Goal: Information Seeking & Learning: Find contact information

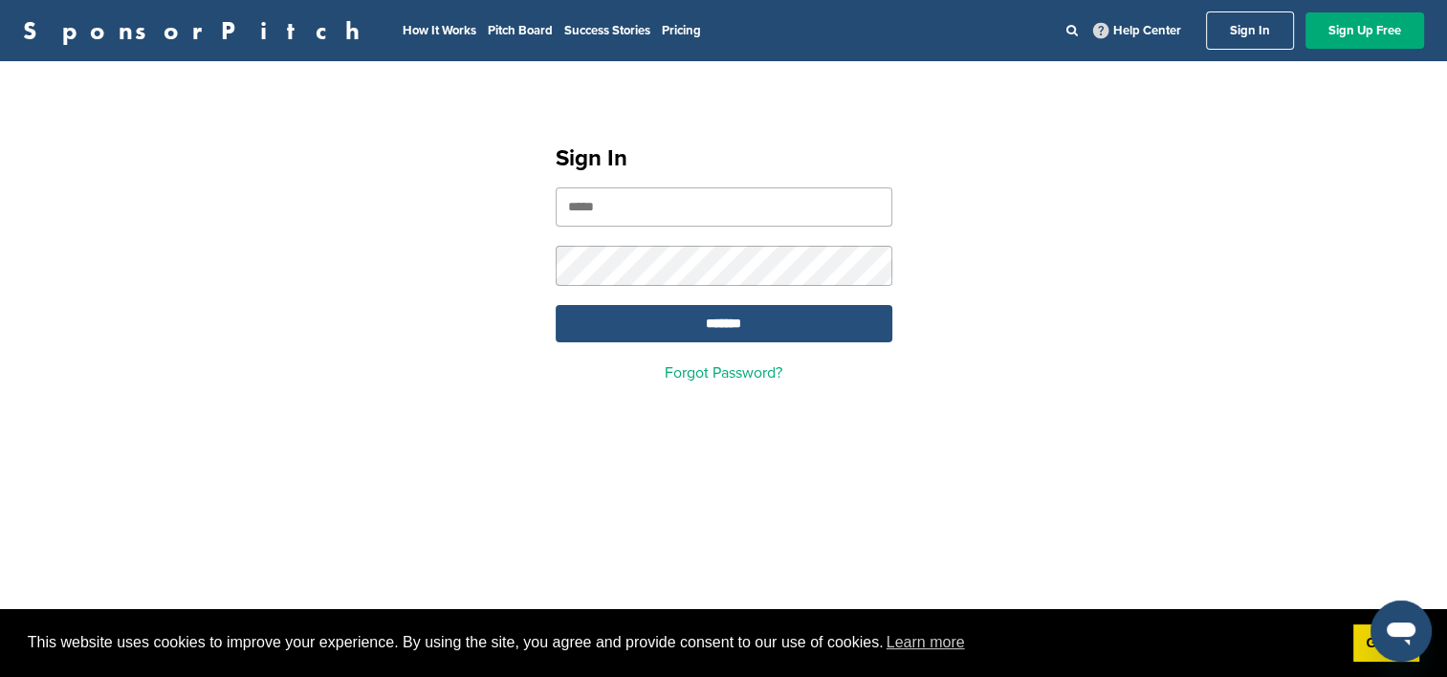
type input "**********"
click at [707, 334] on input "*******" at bounding box center [724, 323] width 337 height 37
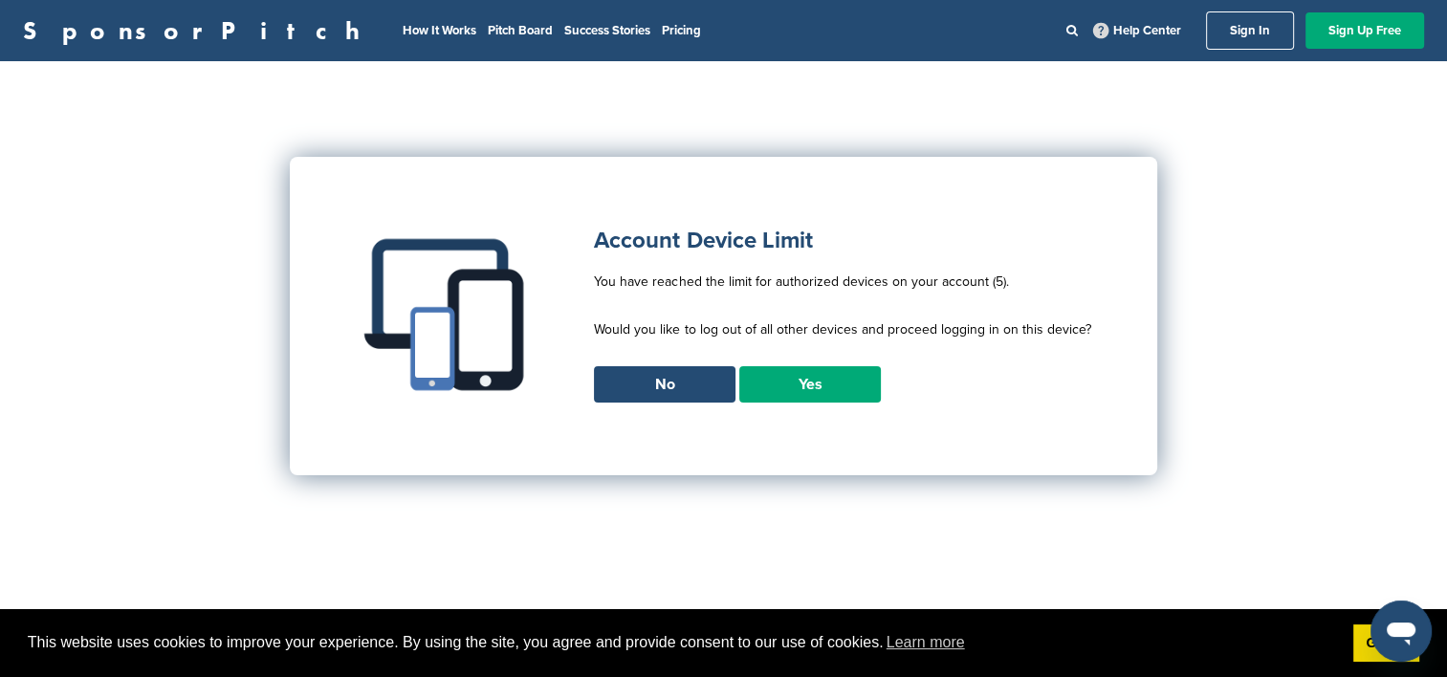
drag, startPoint x: 1103, startPoint y: 325, endPoint x: 598, endPoint y: 239, distance: 512.3
click at [598, 239] on div "Account Device Limit You have reached the limit for authorized devices on your …" at bounding box center [724, 316] width 868 height 318
copy div "Account Device Limit You have reached the limit for authorized devices on your …"
click at [1296, 315] on div "SponsorPitch How It Works Pitch Board Success Stories Pricing Help Center Sign …" at bounding box center [723, 338] width 1447 height 677
click at [655, 386] on link "No" at bounding box center [665, 384] width 142 height 36
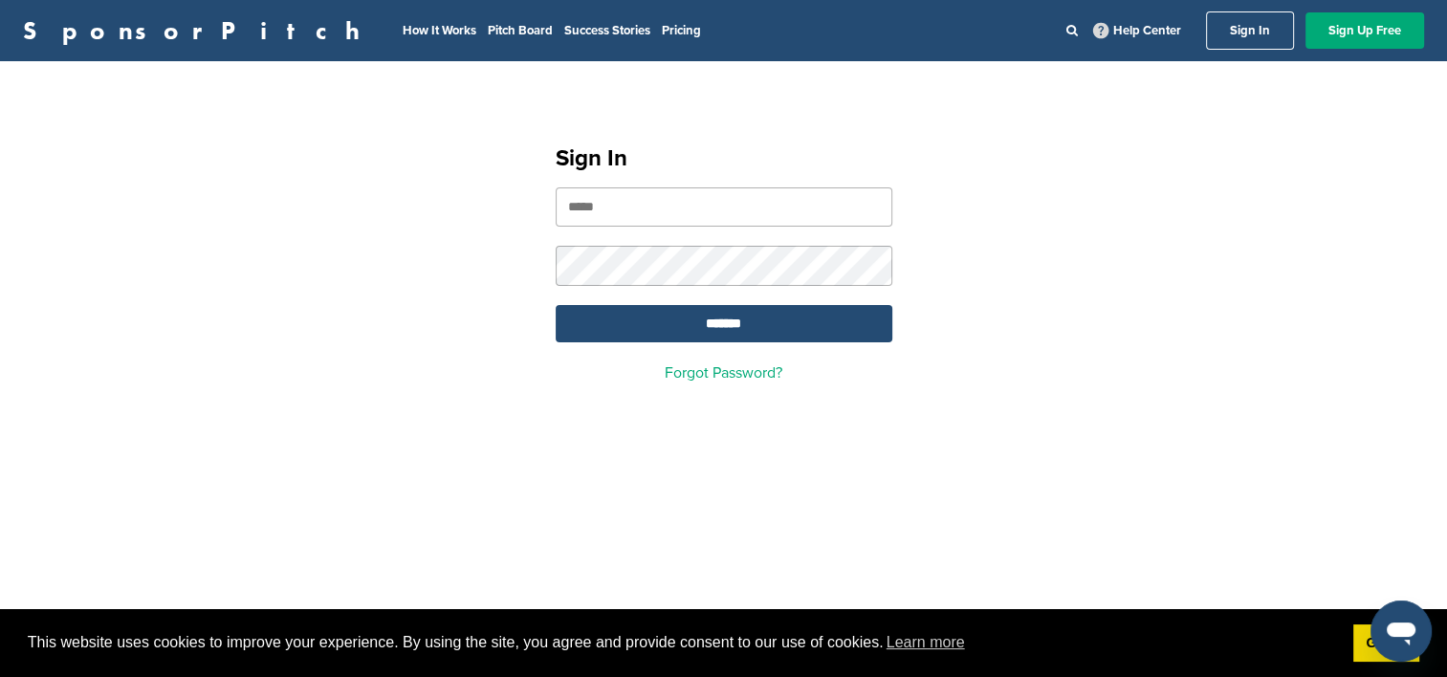
type input "**********"
click at [541, 275] on div "**********" at bounding box center [724, 255] width 383 height 296
click at [1002, 299] on div "**********" at bounding box center [723, 255] width 1447 height 342
click at [556, 305] on input "*******" at bounding box center [724, 323] width 337 height 37
type input "**********"
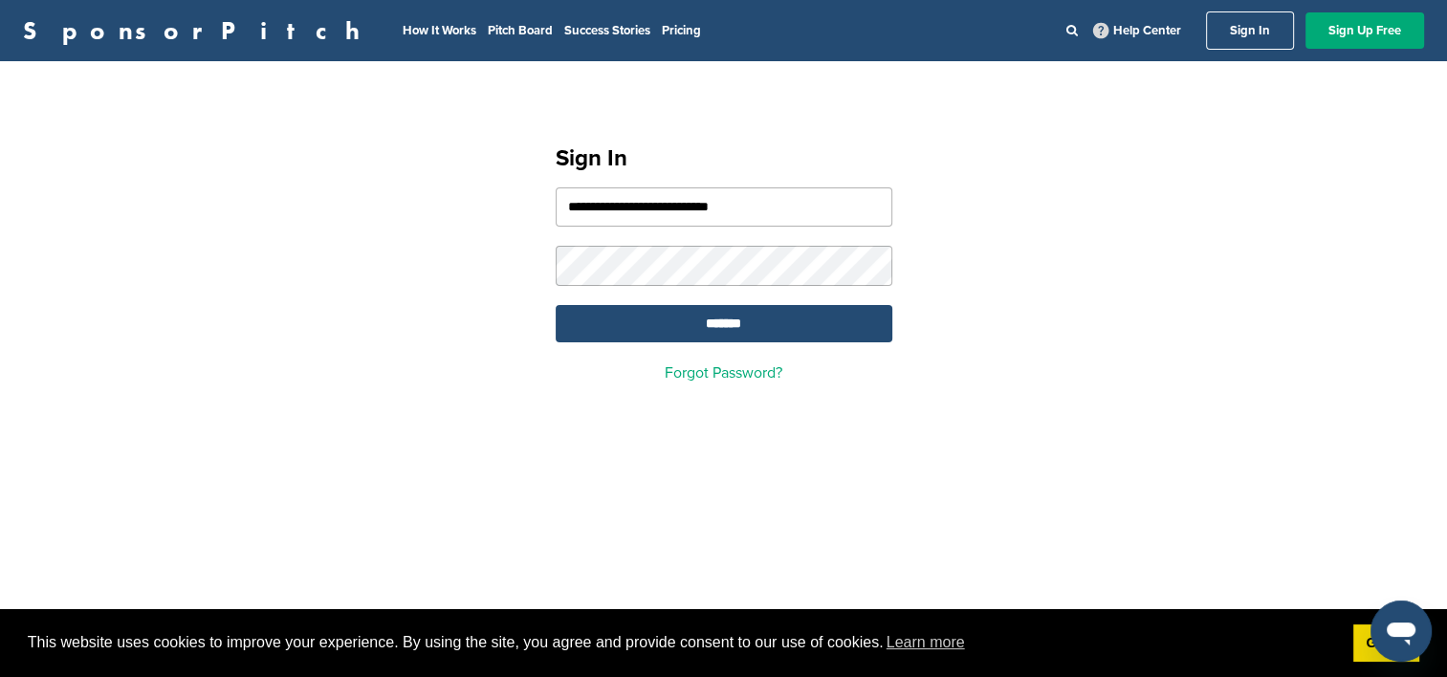
click at [1036, 249] on div "**********" at bounding box center [723, 255] width 1447 height 342
click at [656, 331] on input "*******" at bounding box center [724, 323] width 337 height 37
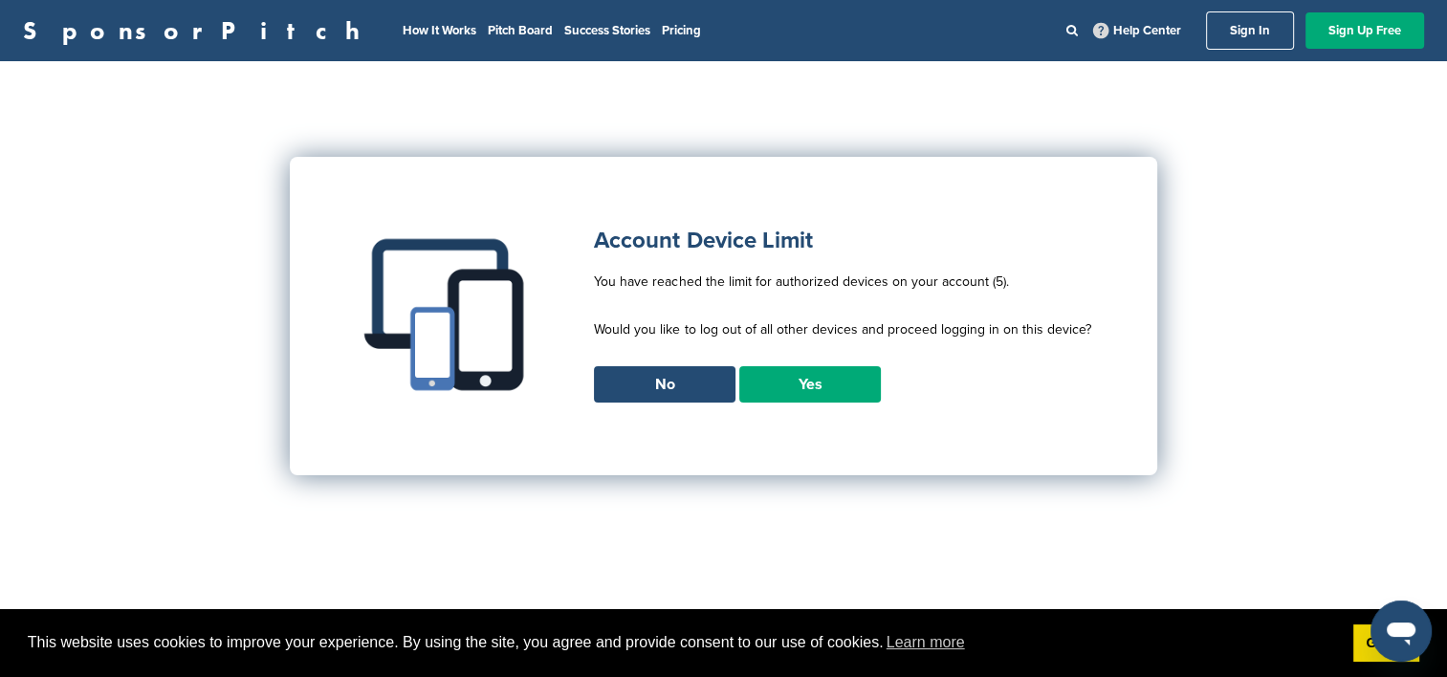
click at [796, 376] on link "Yes" at bounding box center [810, 384] width 142 height 36
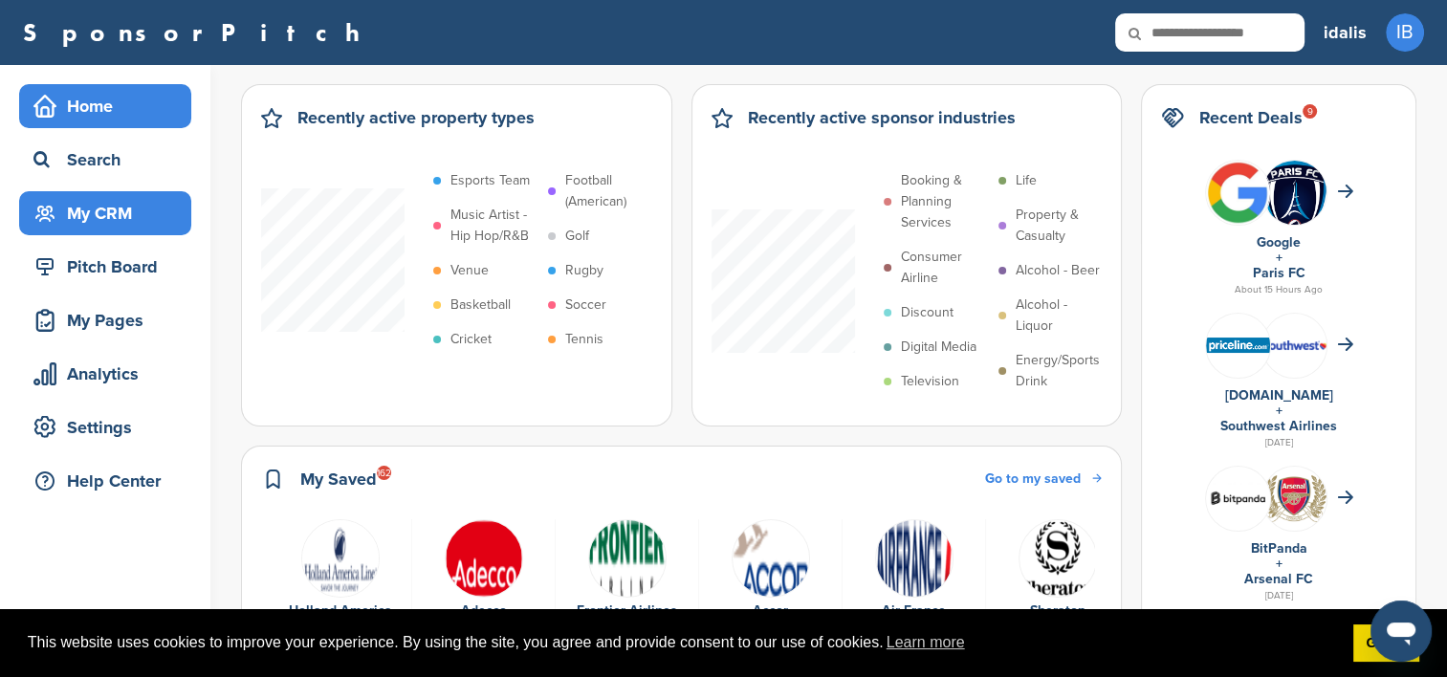
click at [113, 218] on div "My CRM" at bounding box center [110, 213] width 163 height 34
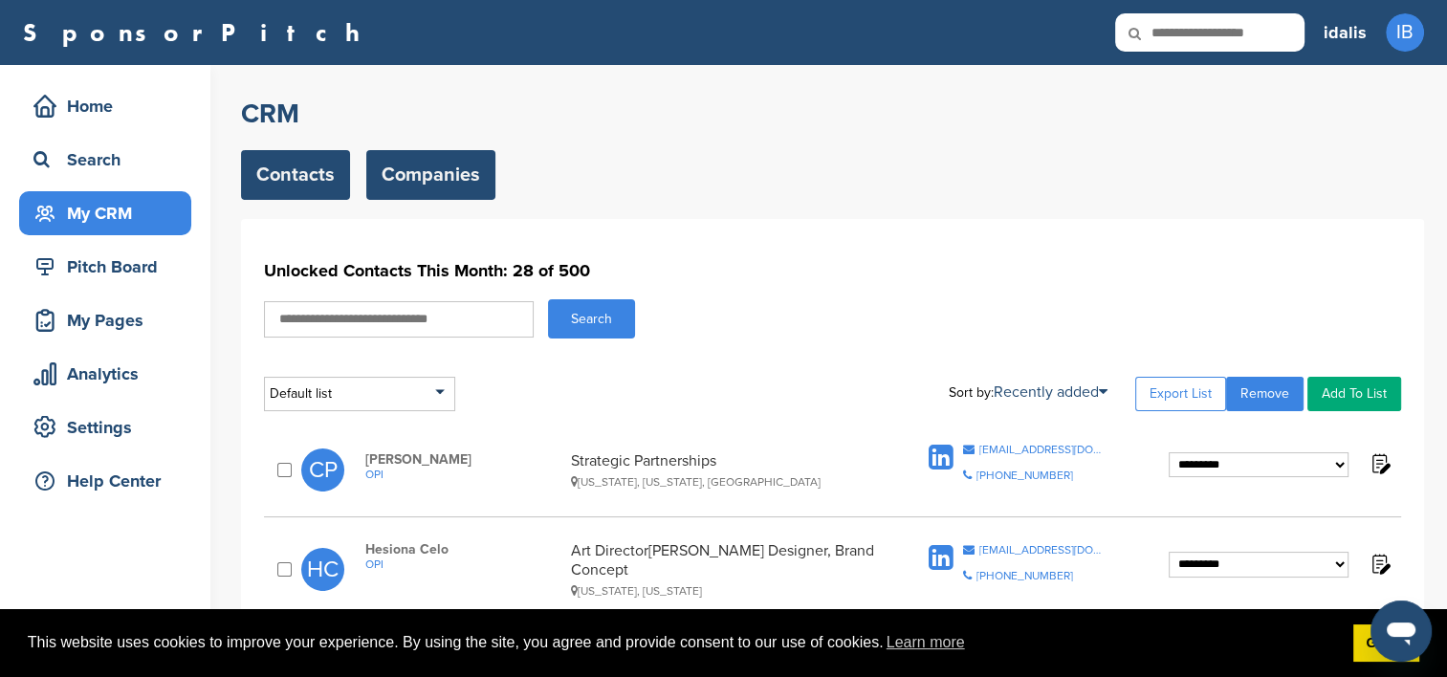
click at [435, 175] on link "Companies" at bounding box center [430, 175] width 129 height 50
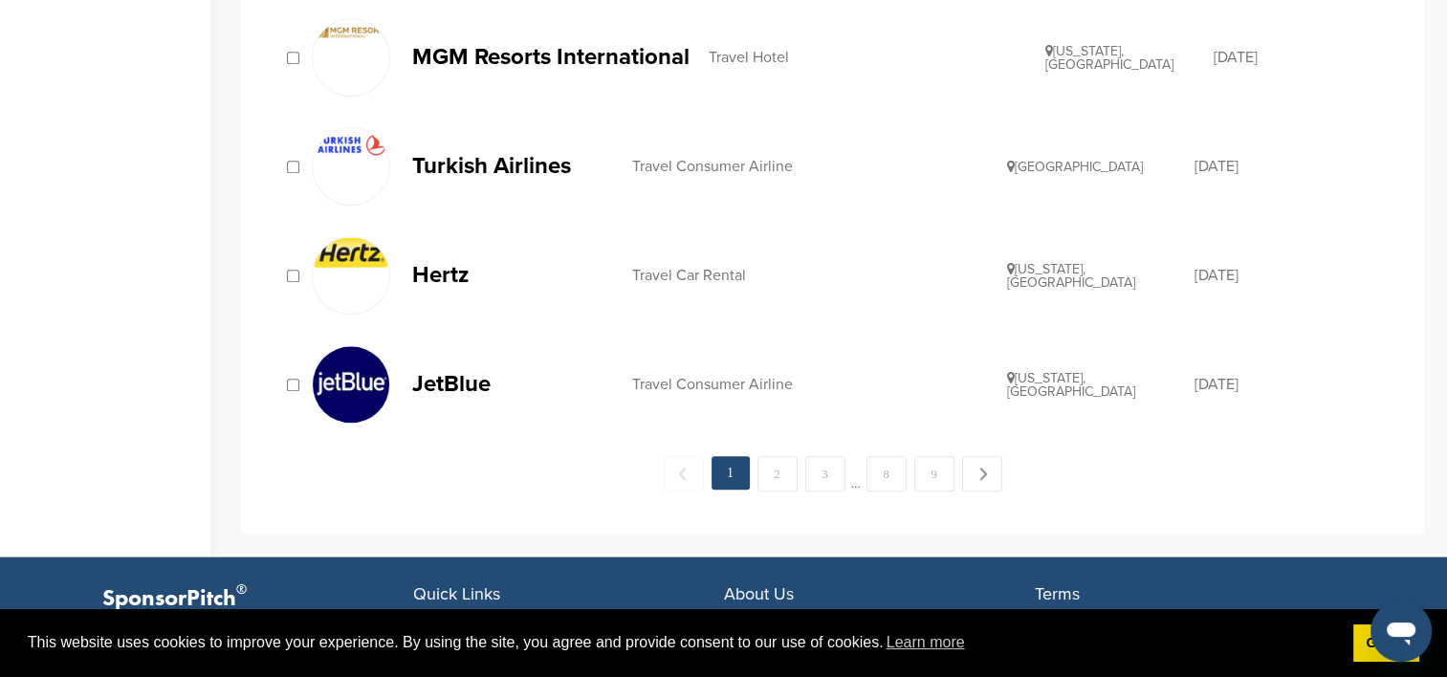
scroll to position [2295, 0]
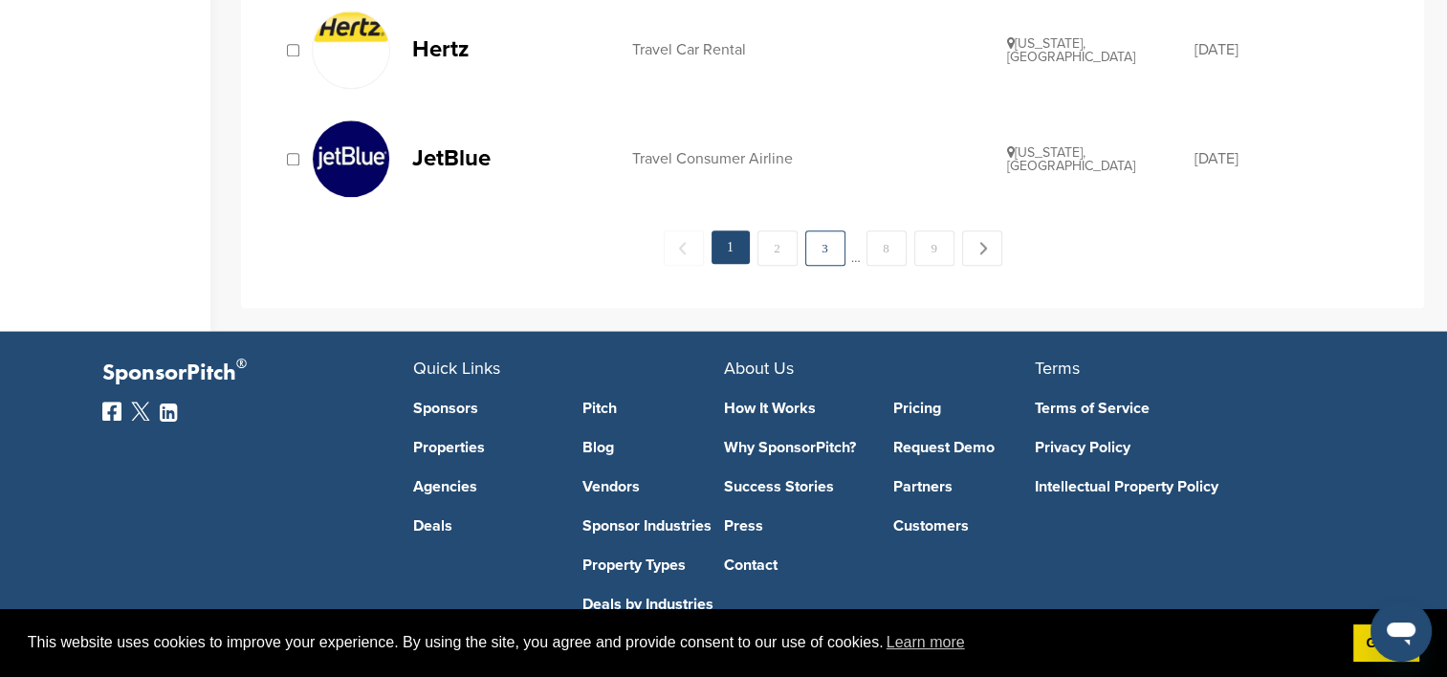
click at [821, 237] on link "3" at bounding box center [825, 247] width 40 height 35
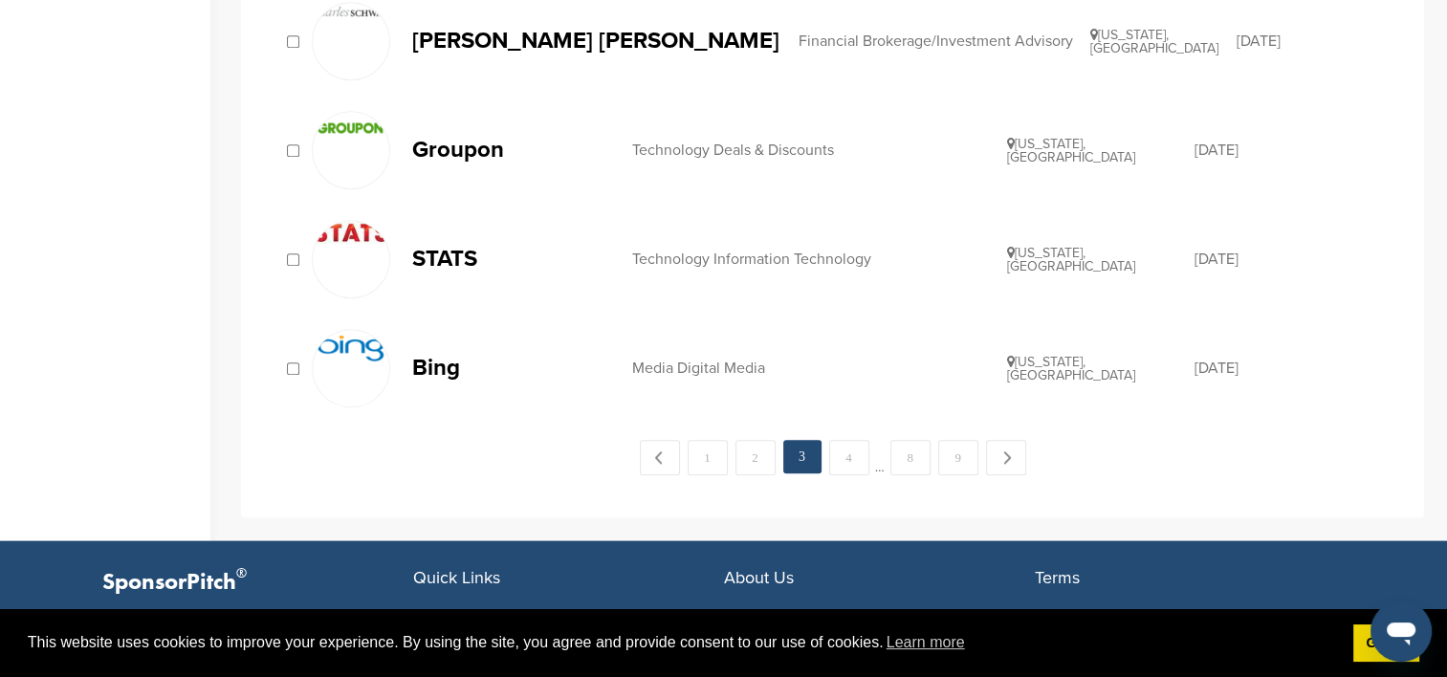
scroll to position [2295, 0]
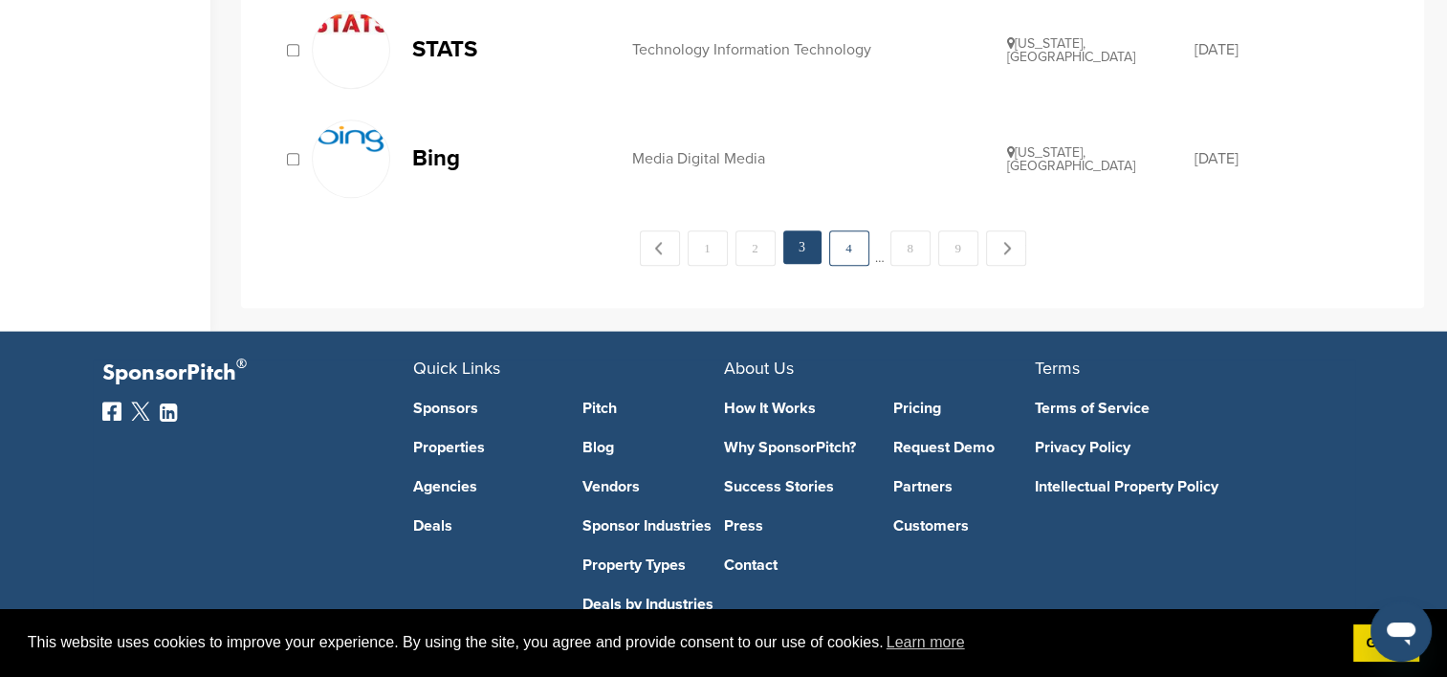
click at [845, 241] on link "4" at bounding box center [849, 247] width 40 height 35
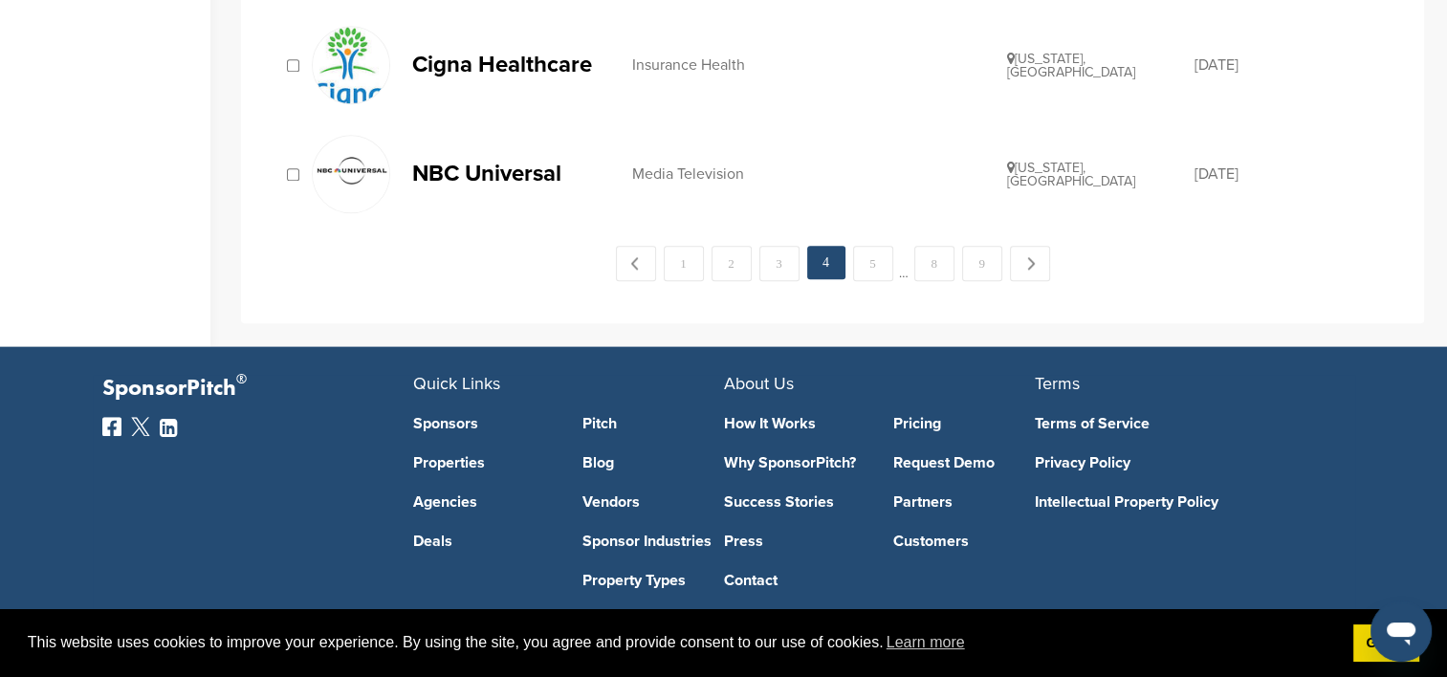
scroll to position [2295, 0]
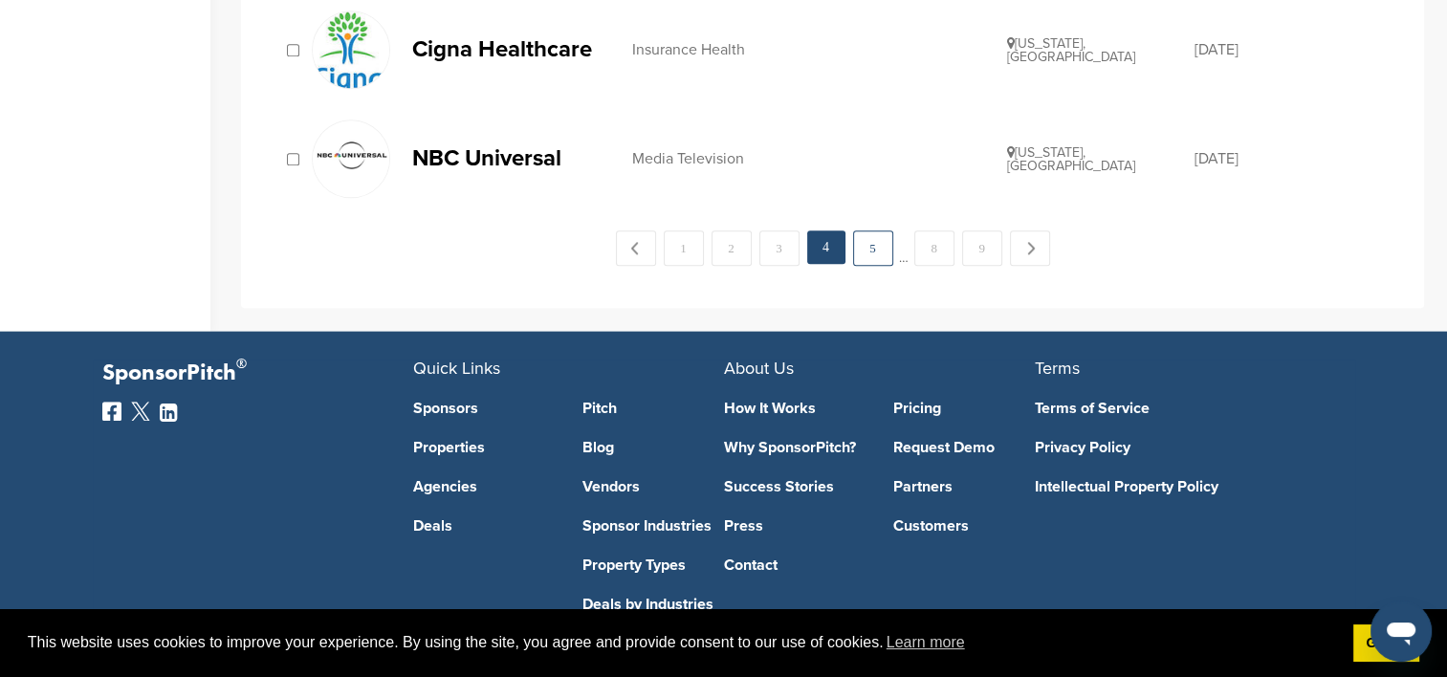
click at [875, 245] on link "5" at bounding box center [873, 247] width 40 height 35
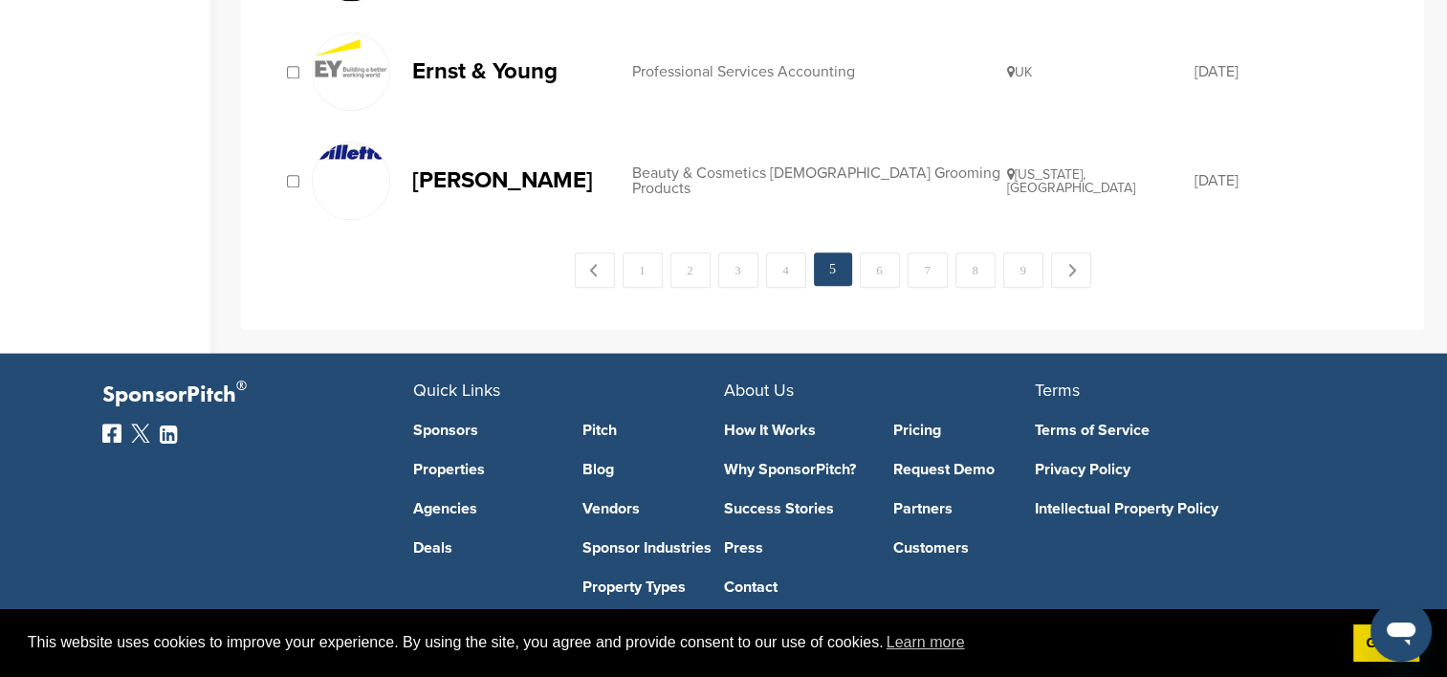
scroll to position [2094, 0]
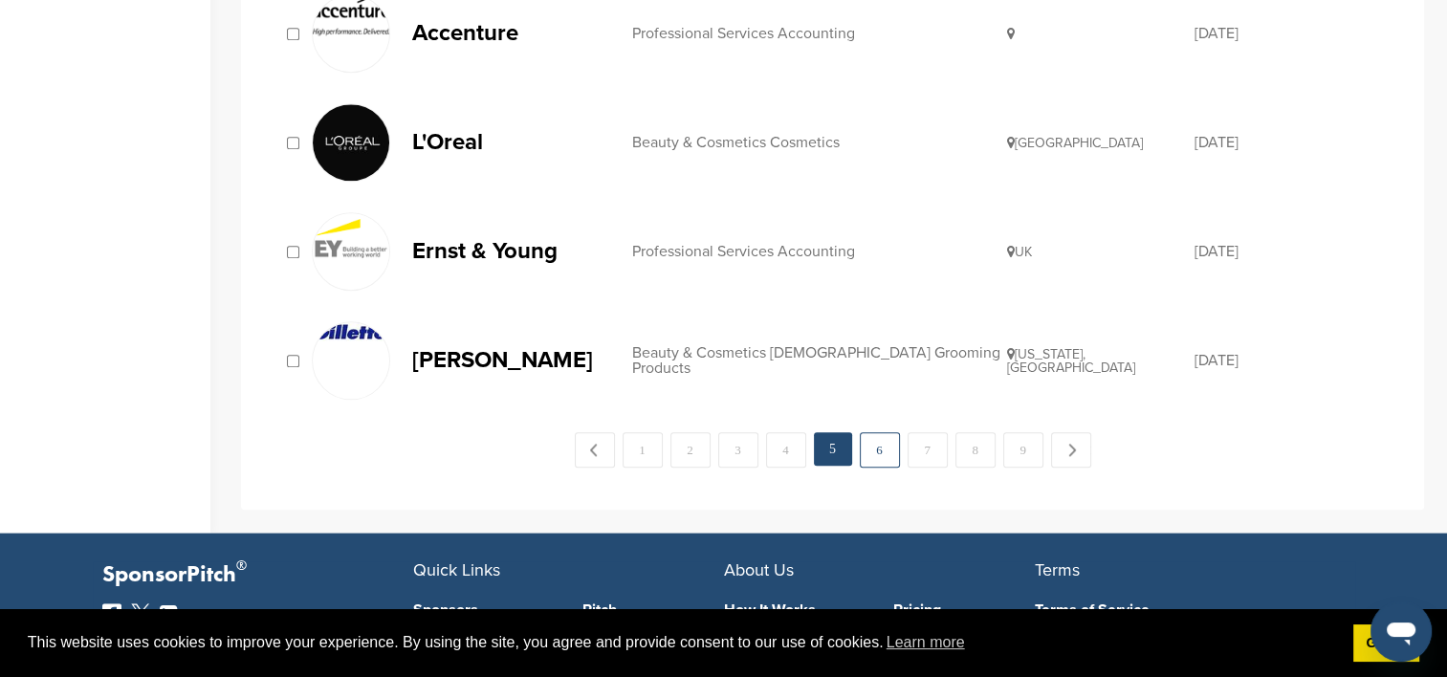
click at [878, 443] on link "6" at bounding box center [880, 449] width 40 height 35
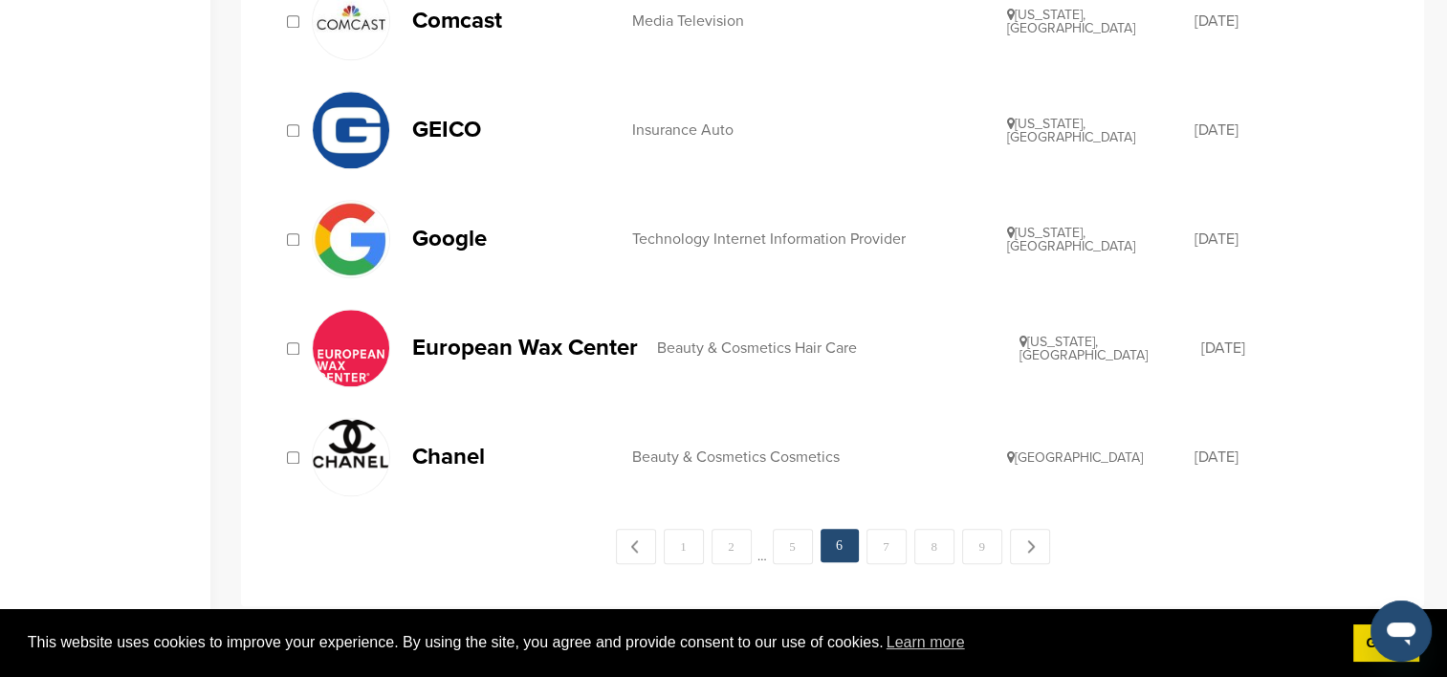
scroll to position [2104, 0]
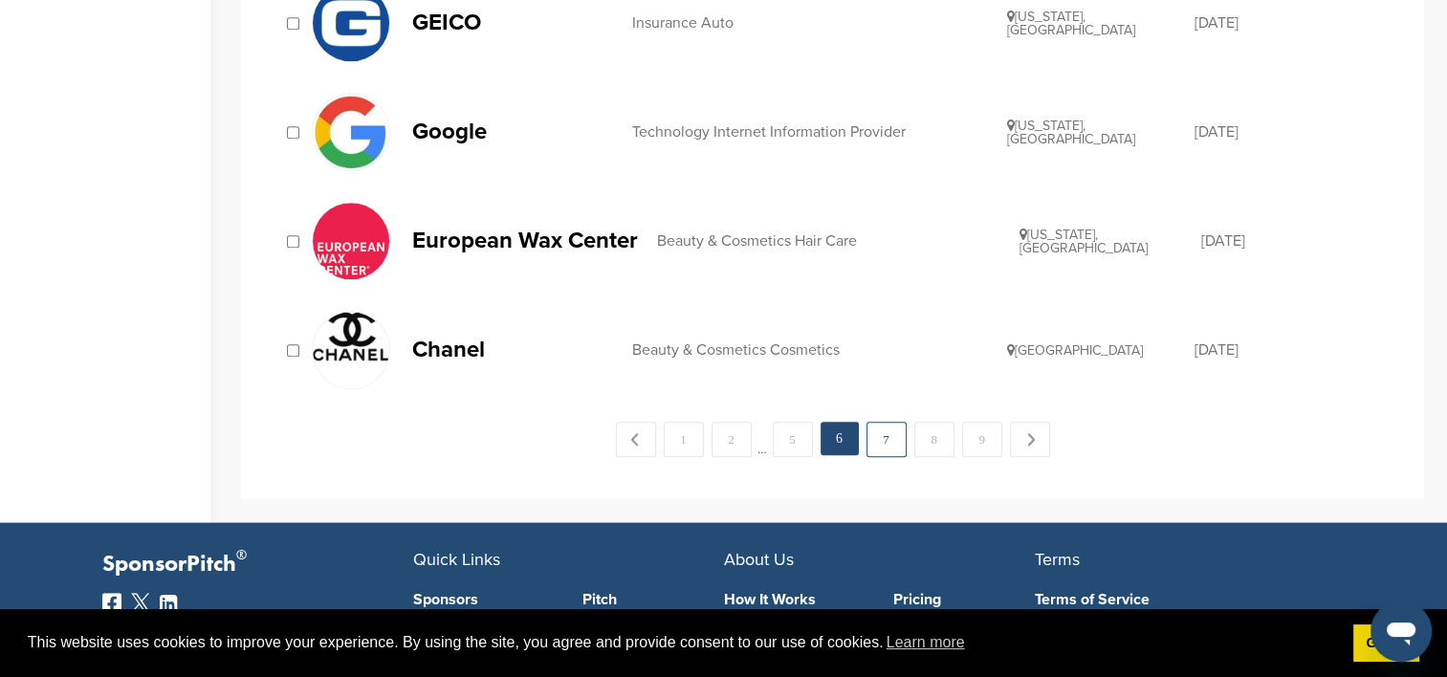
click at [887, 422] on link "7" at bounding box center [887, 439] width 40 height 35
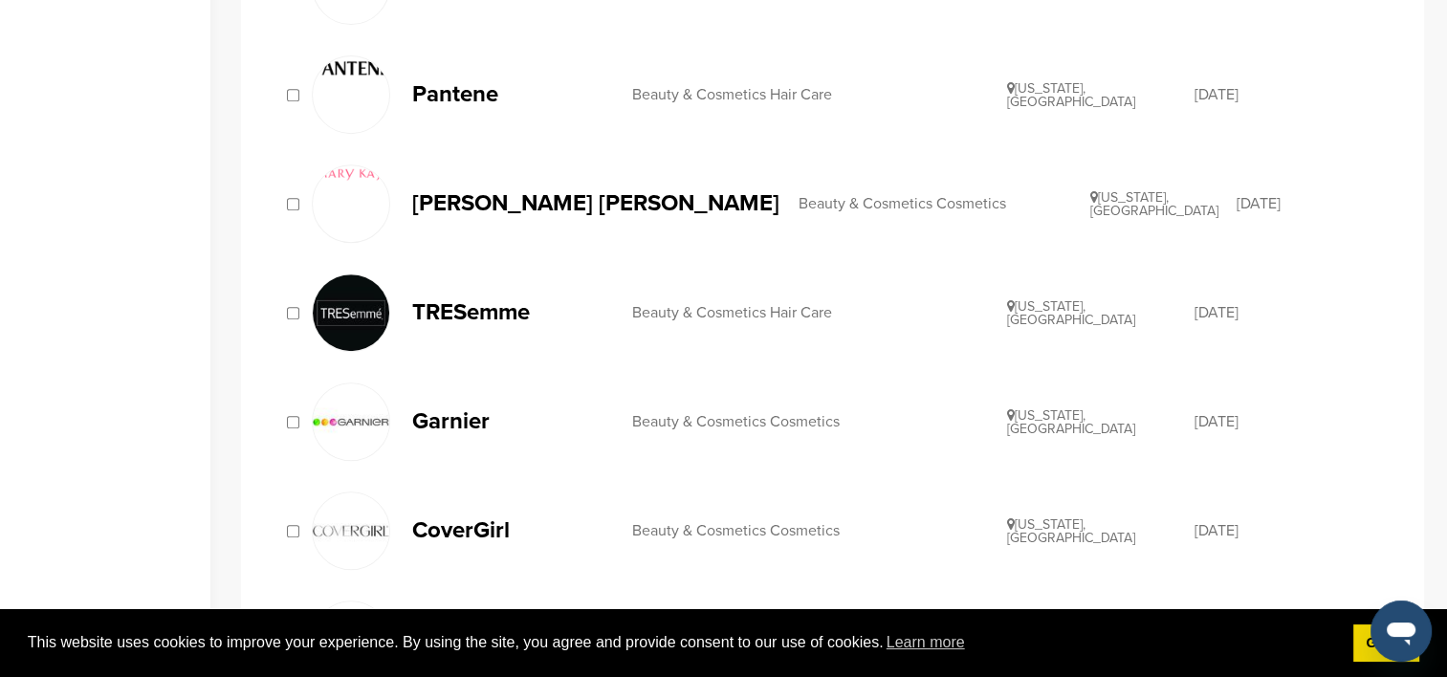
scroll to position [861, 0]
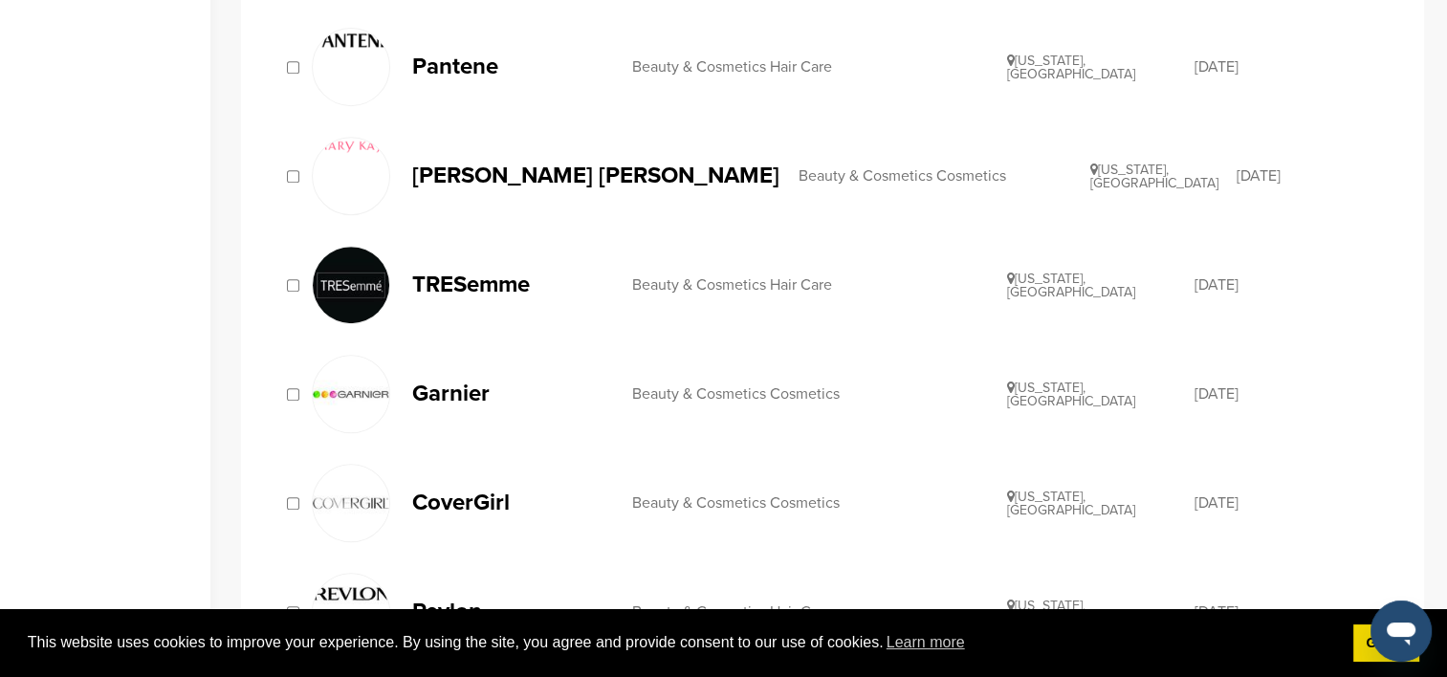
click at [461, 275] on p "TRESemme" at bounding box center [512, 285] width 201 height 24
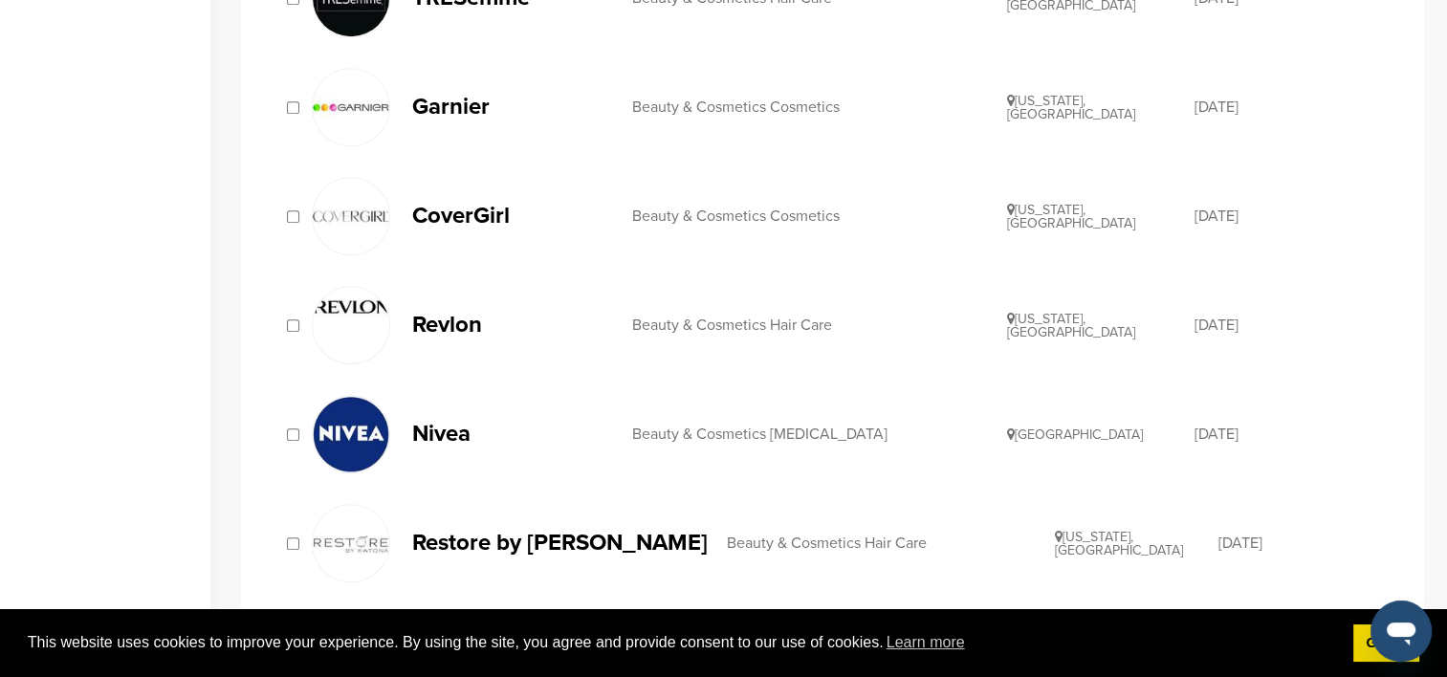
scroll to position [1052, 0]
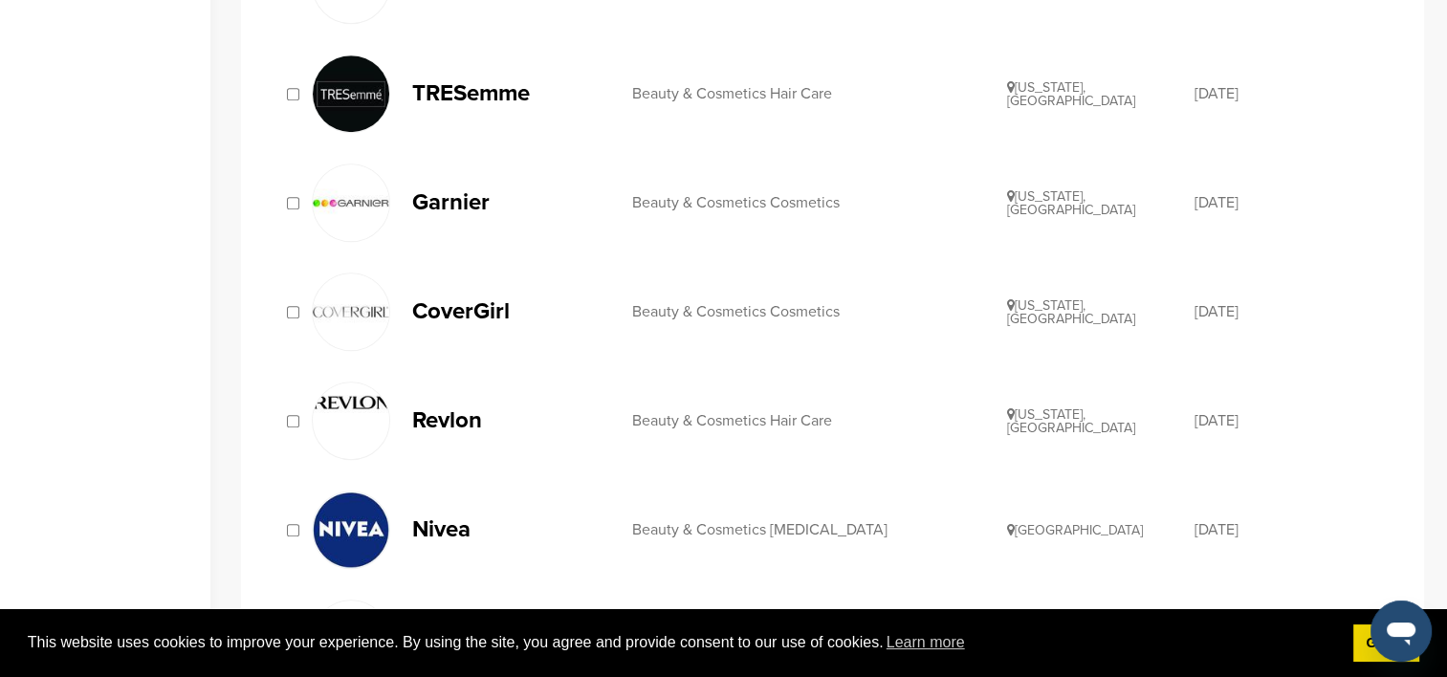
click at [445, 207] on p "Garnier" at bounding box center [512, 202] width 201 height 24
click at [450, 199] on p "Garnier" at bounding box center [512, 202] width 201 height 24
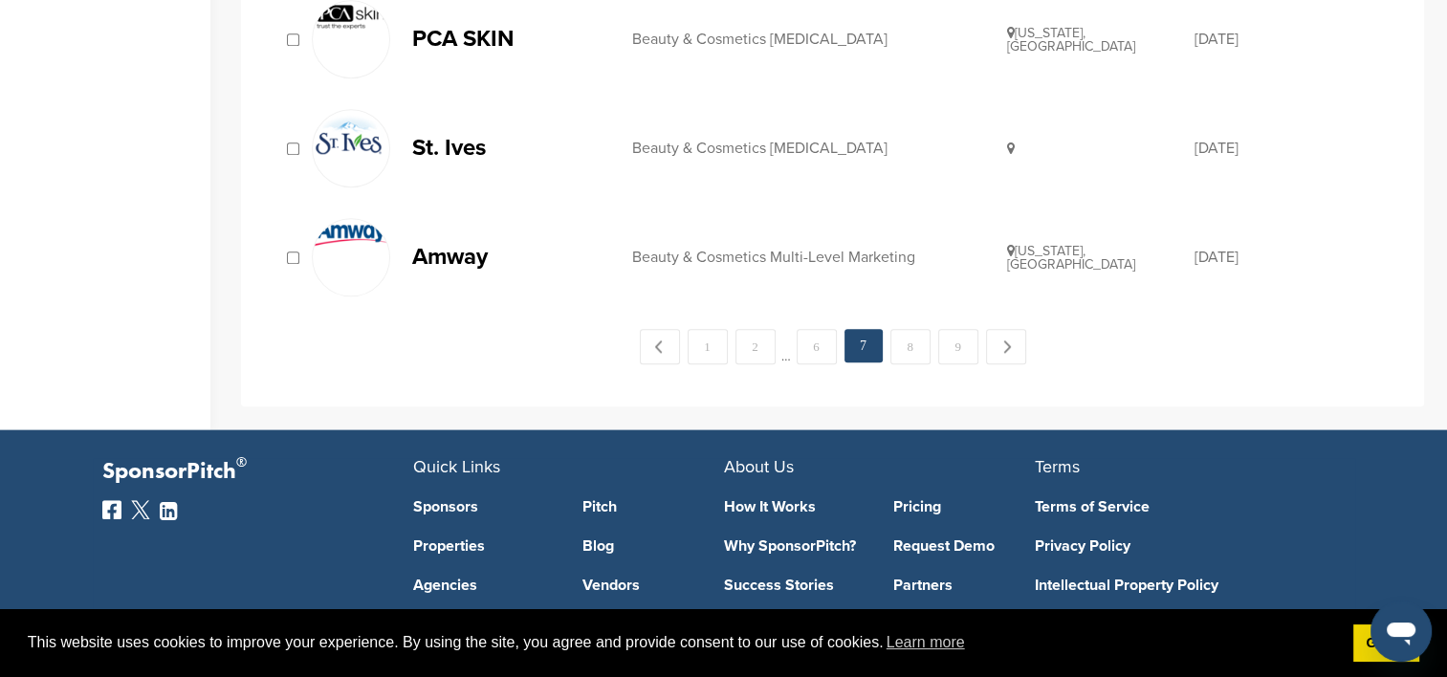
scroll to position [2200, 0]
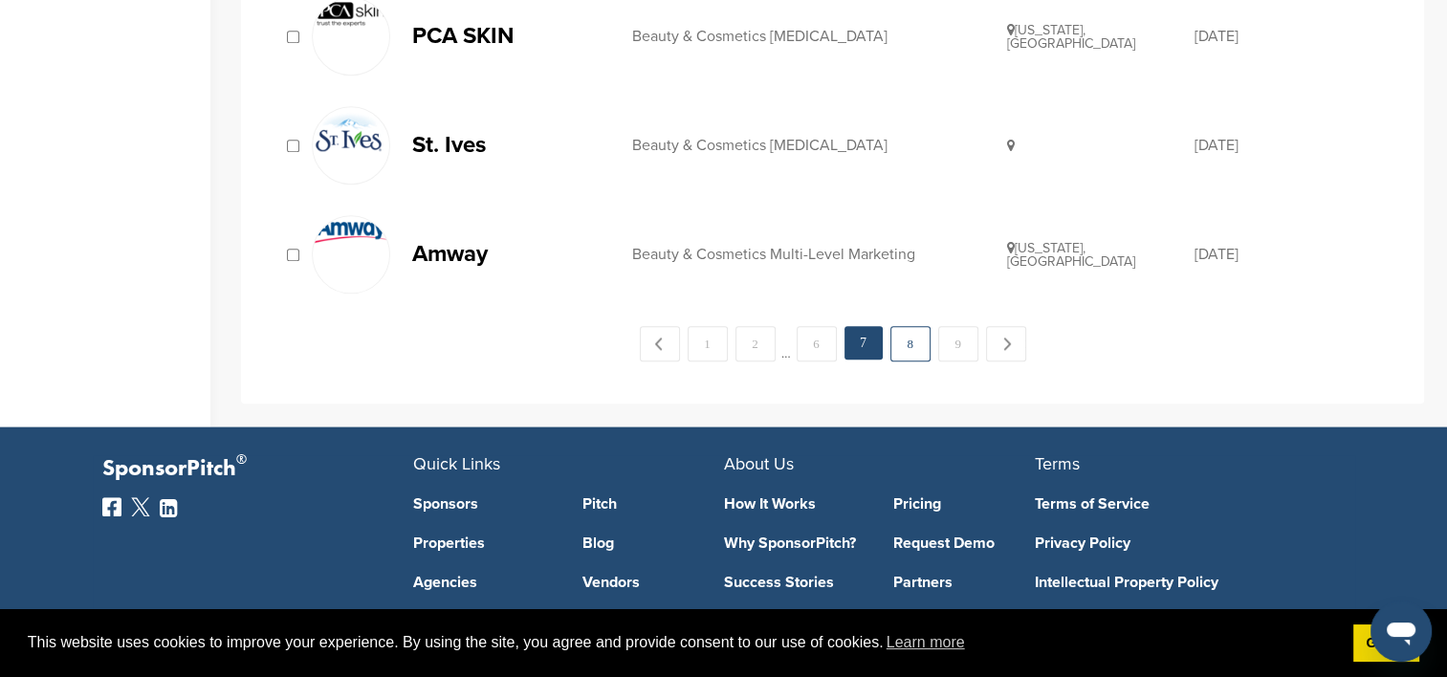
click at [907, 333] on link "8" at bounding box center [910, 343] width 40 height 35
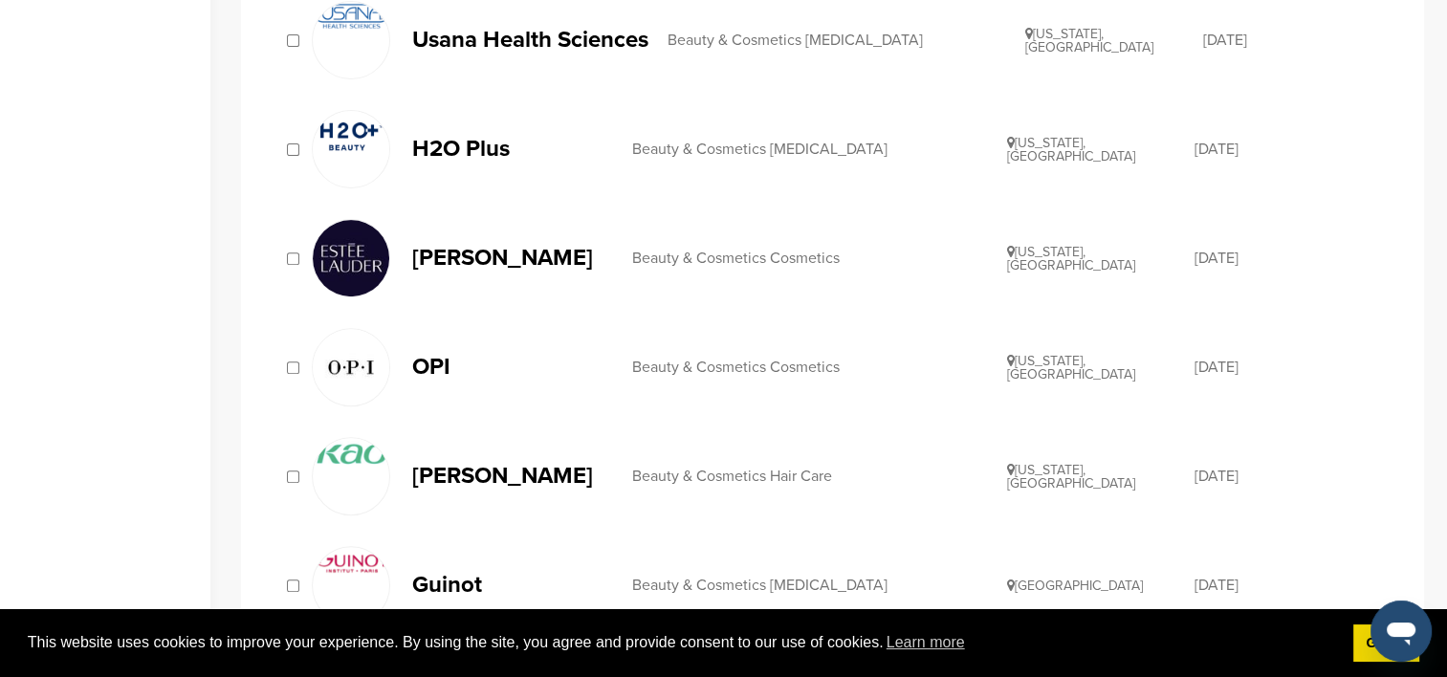
scroll to position [765, 0]
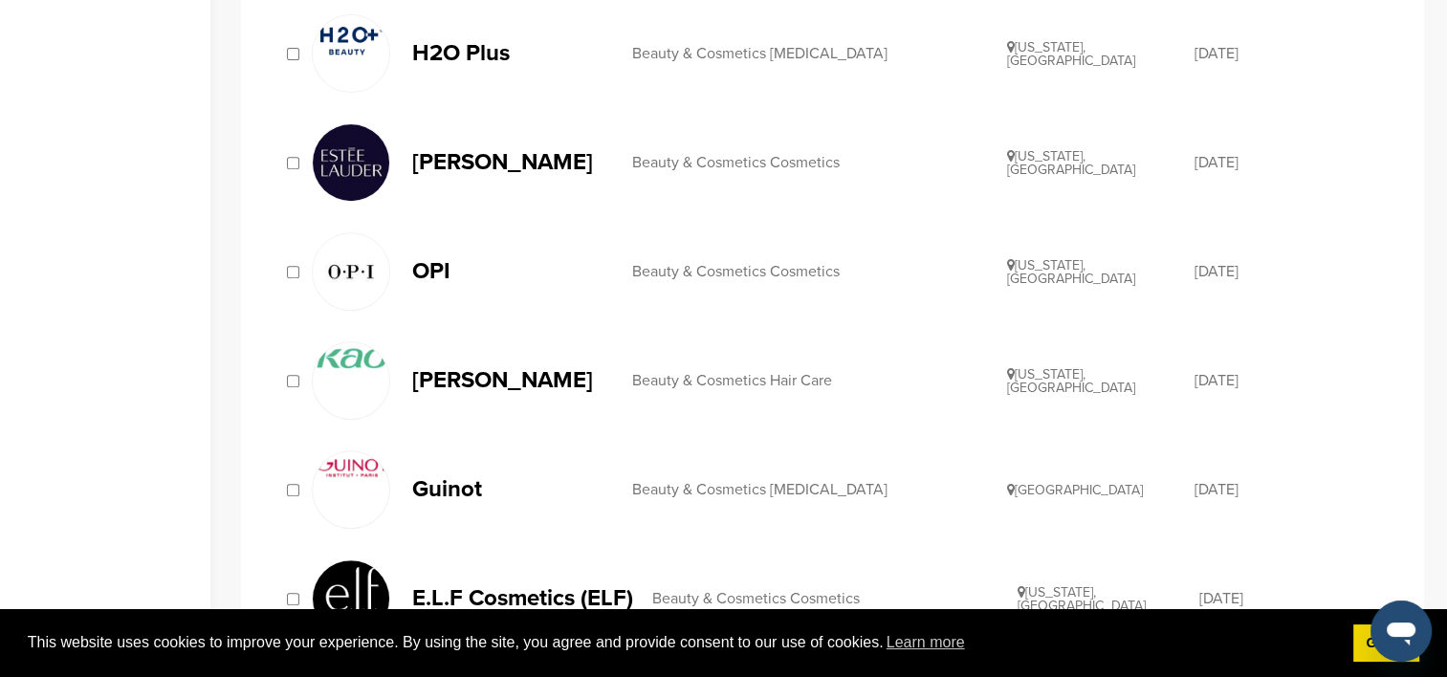
click at [436, 371] on p "[PERSON_NAME]" at bounding box center [512, 380] width 201 height 24
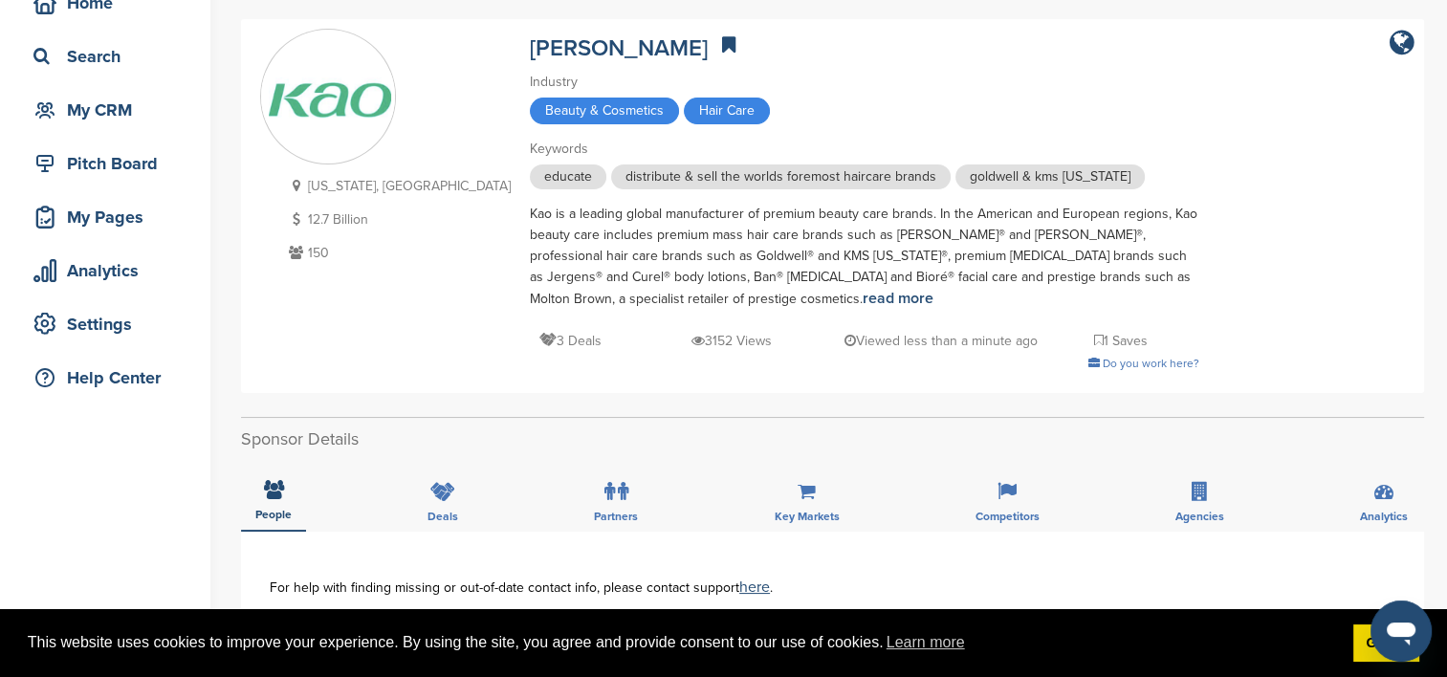
scroll to position [96, 0]
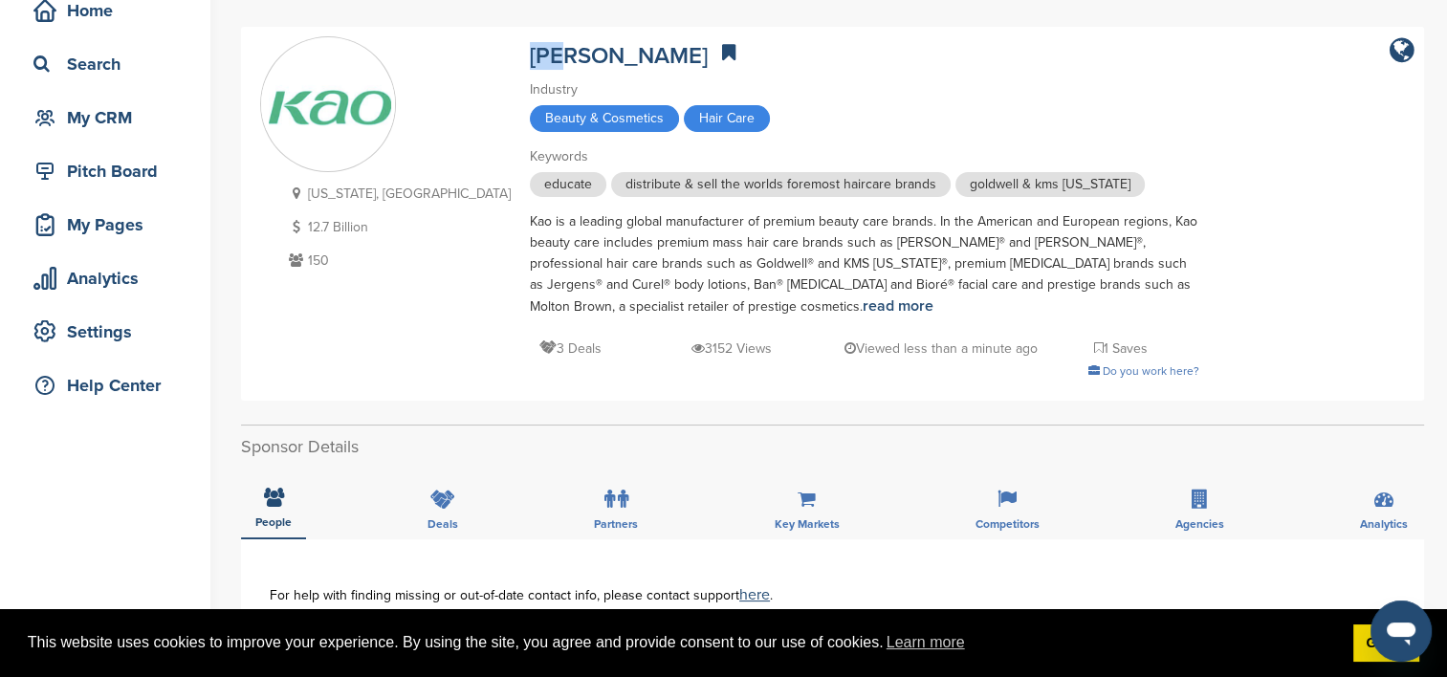
drag, startPoint x: 455, startPoint y: 54, endPoint x: 411, endPoint y: 53, distance: 44.0
click at [411, 53] on div "Ohio, USA 12.7 Billion 150 Kao Industry Beauty & Cosmetics Hair Care Keywords e…" at bounding box center [832, 213] width 1145 height 355
copy link "Kao"
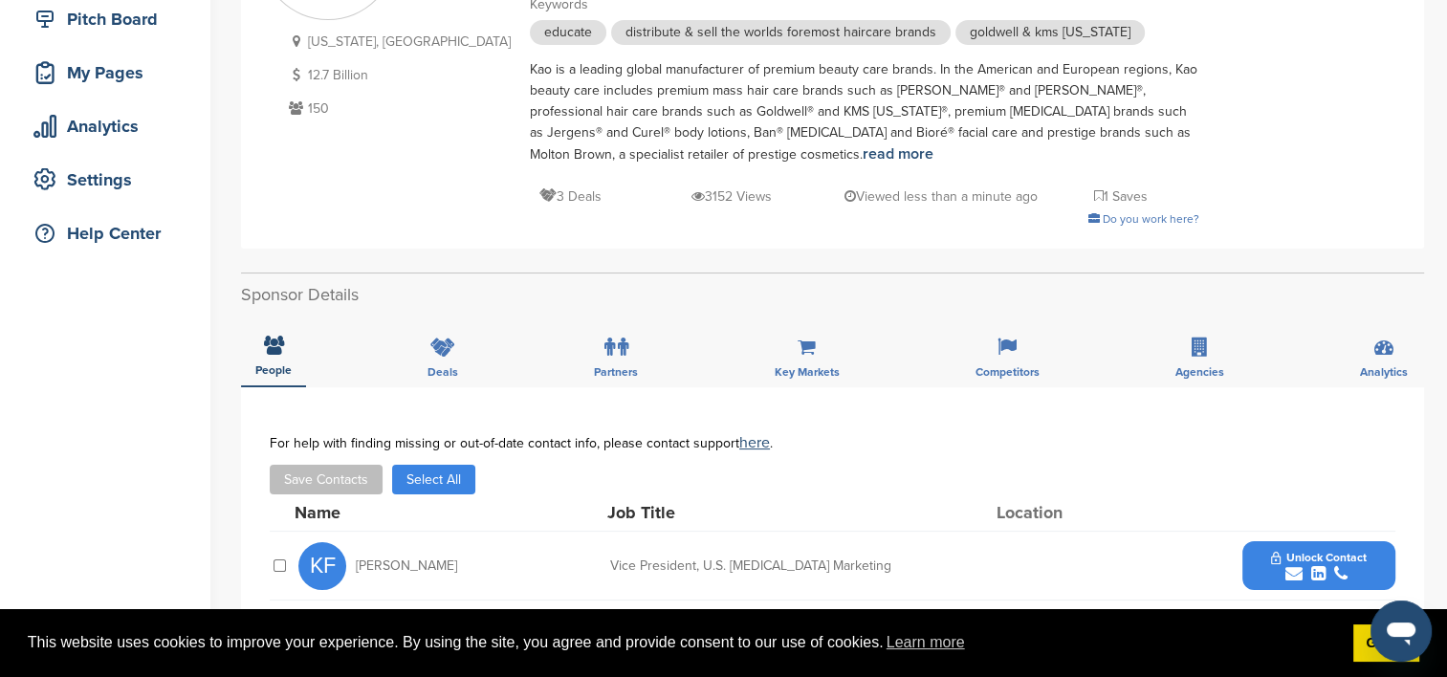
scroll to position [478, 0]
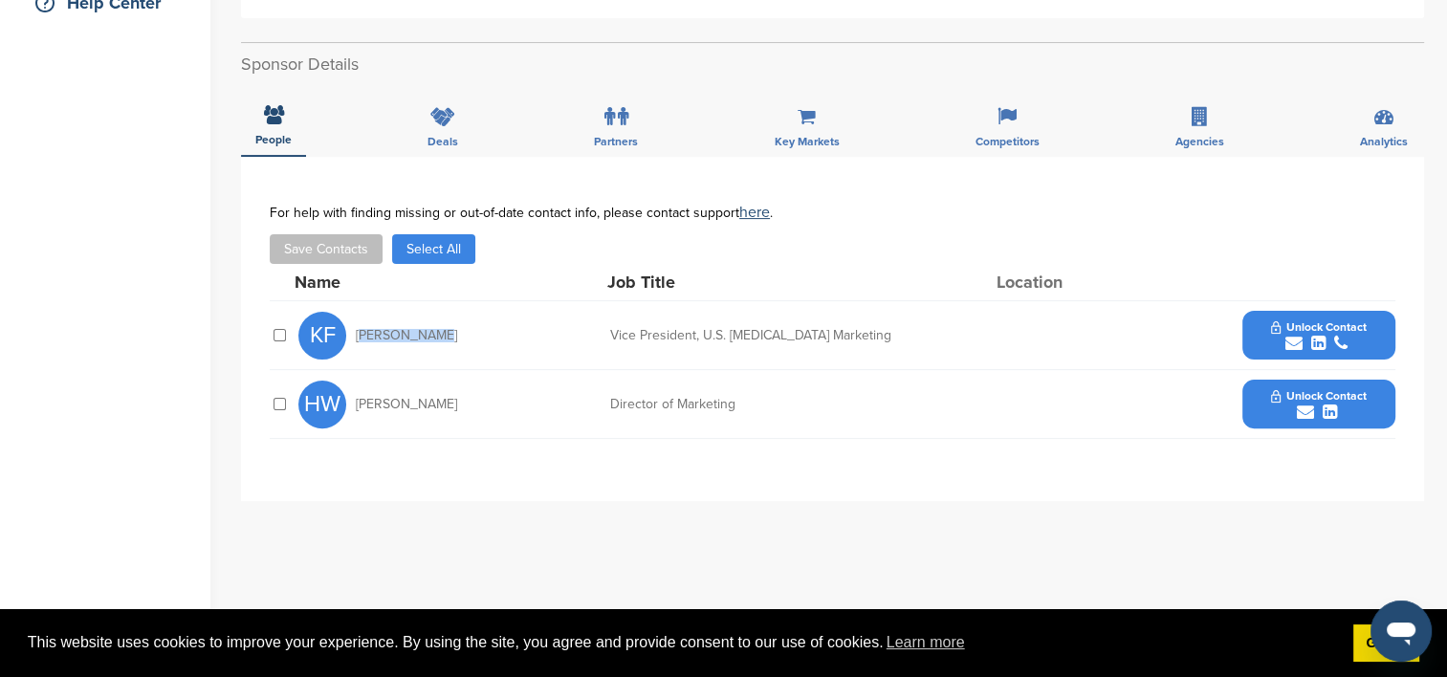
drag, startPoint x: 448, startPoint y: 337, endPoint x: 356, endPoint y: 334, distance: 91.9
click at [356, 334] on div "KF Karen Frank" at bounding box center [403, 336] width 210 height 48
copy span "Karen Frank"
drag, startPoint x: 857, startPoint y: 334, endPoint x: 609, endPoint y: 333, distance: 247.7
click at [610, 333] on div "Vice President, U.S. Skin Care Marketing" at bounding box center [753, 335] width 287 height 13
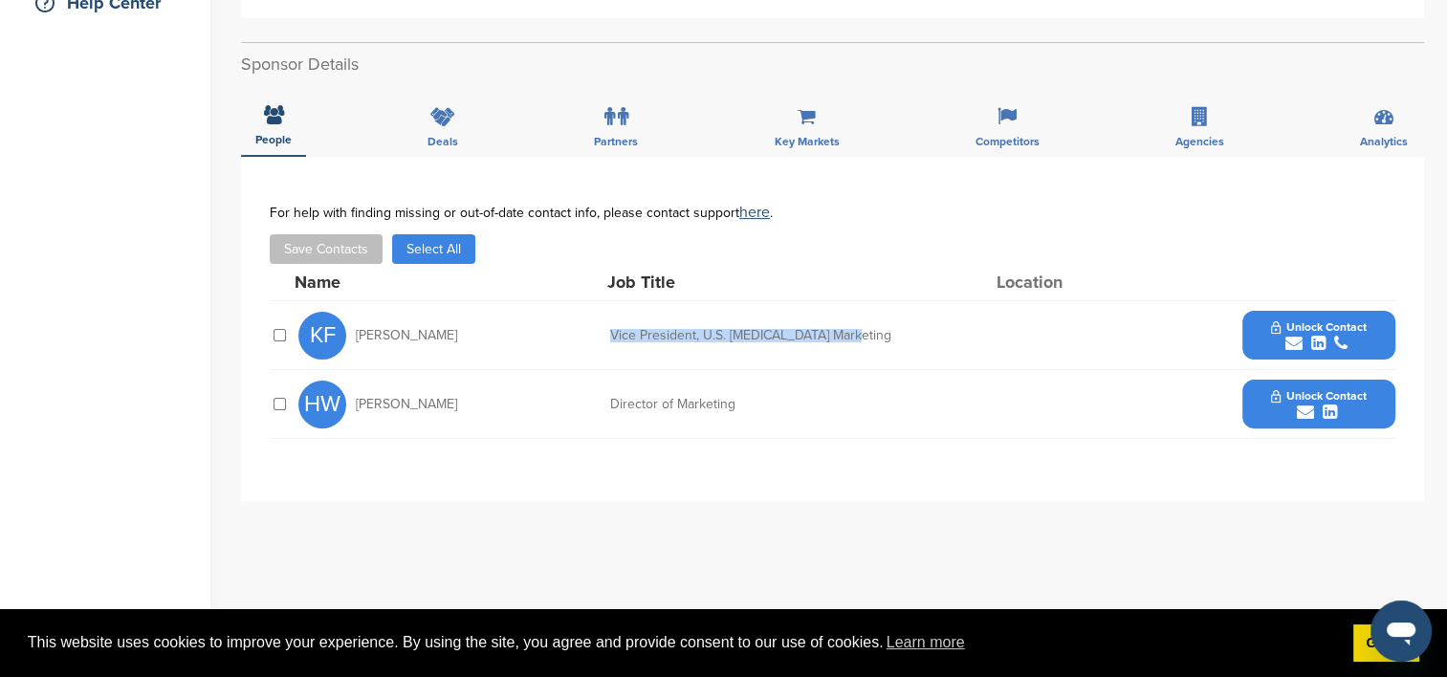
copy div "Vice President, U.S. Skin Care Marketing"
click at [1331, 323] on span "Unlock Contact" at bounding box center [1318, 326] width 95 height 13
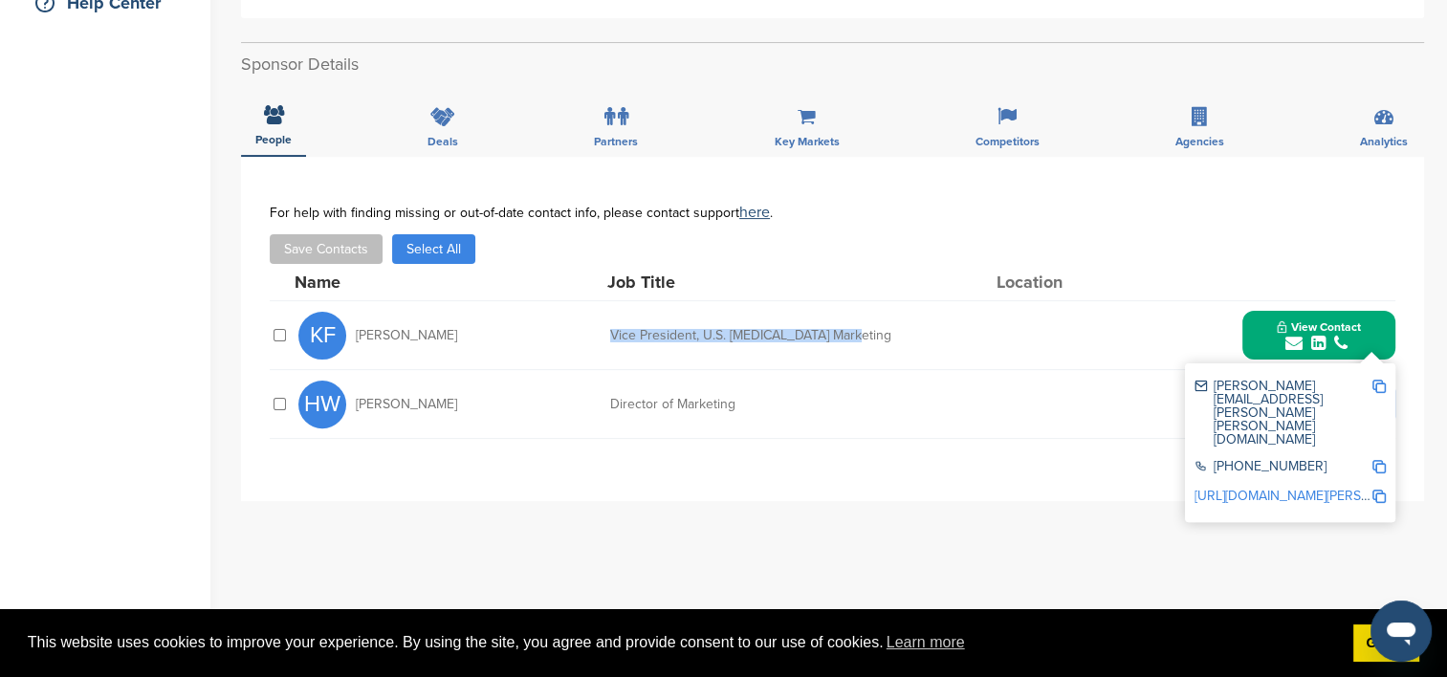
click at [1377, 385] on img at bounding box center [1378, 386] width 13 height 13
copy div "Vice President, U.S. Skin Care Marketing"
click at [1377, 460] on img at bounding box center [1378, 466] width 13 height 13
copy div "Vice President, U.S. Skin Care Marketing"
click at [1381, 490] on img at bounding box center [1378, 496] width 13 height 13
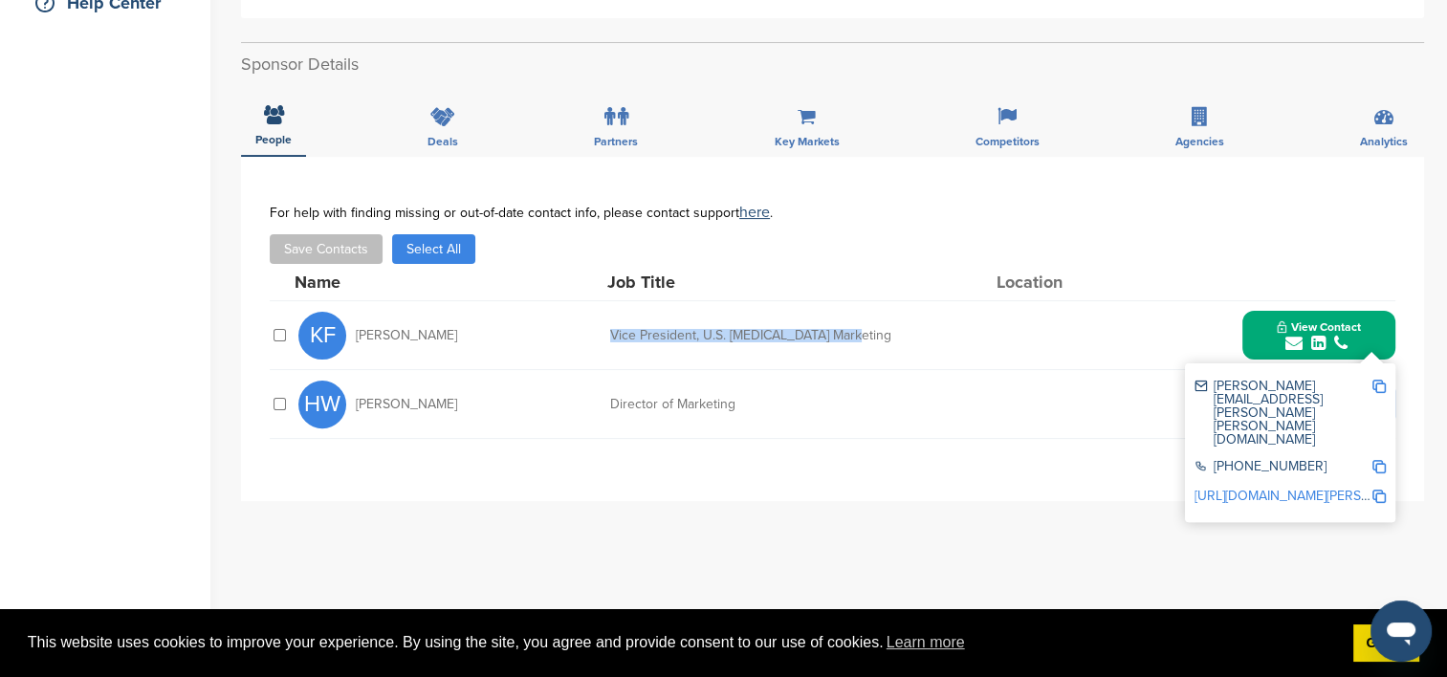
copy div "Vice President, U.S. Skin Care Marketing"
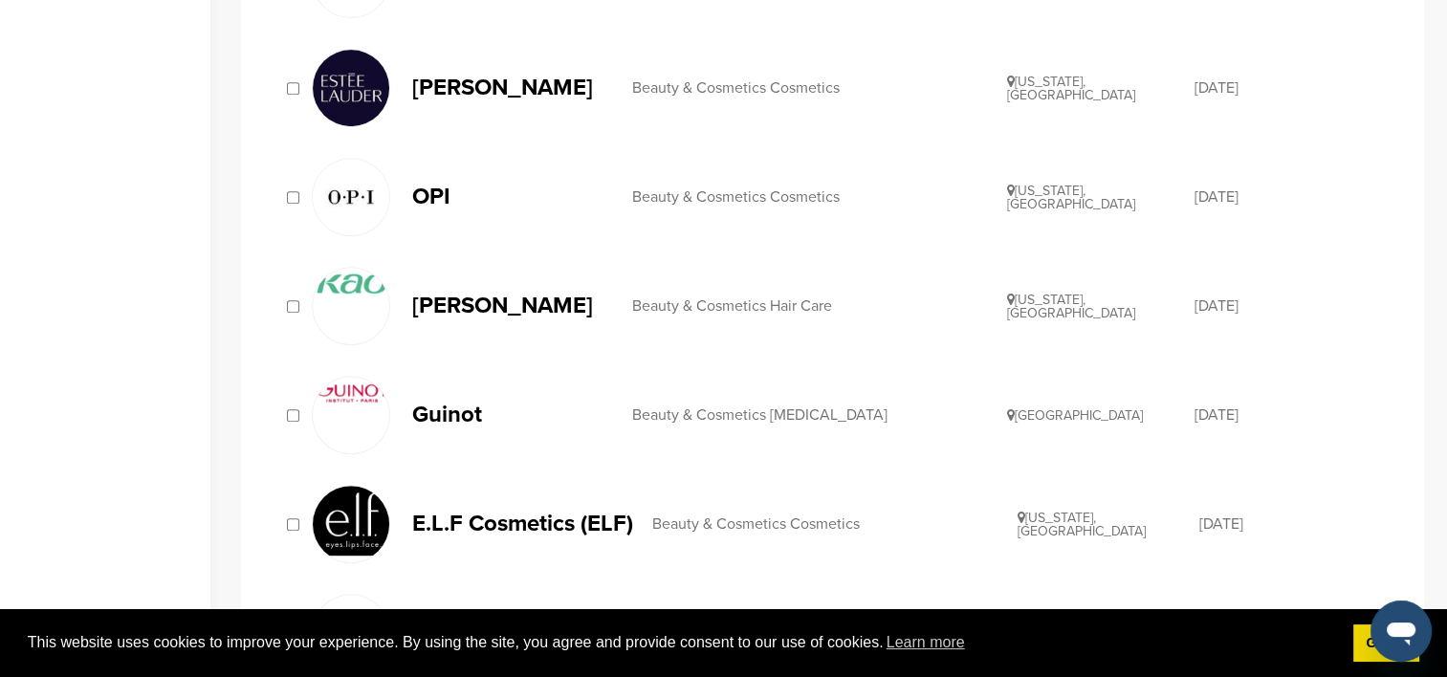
scroll to position [861, 0]
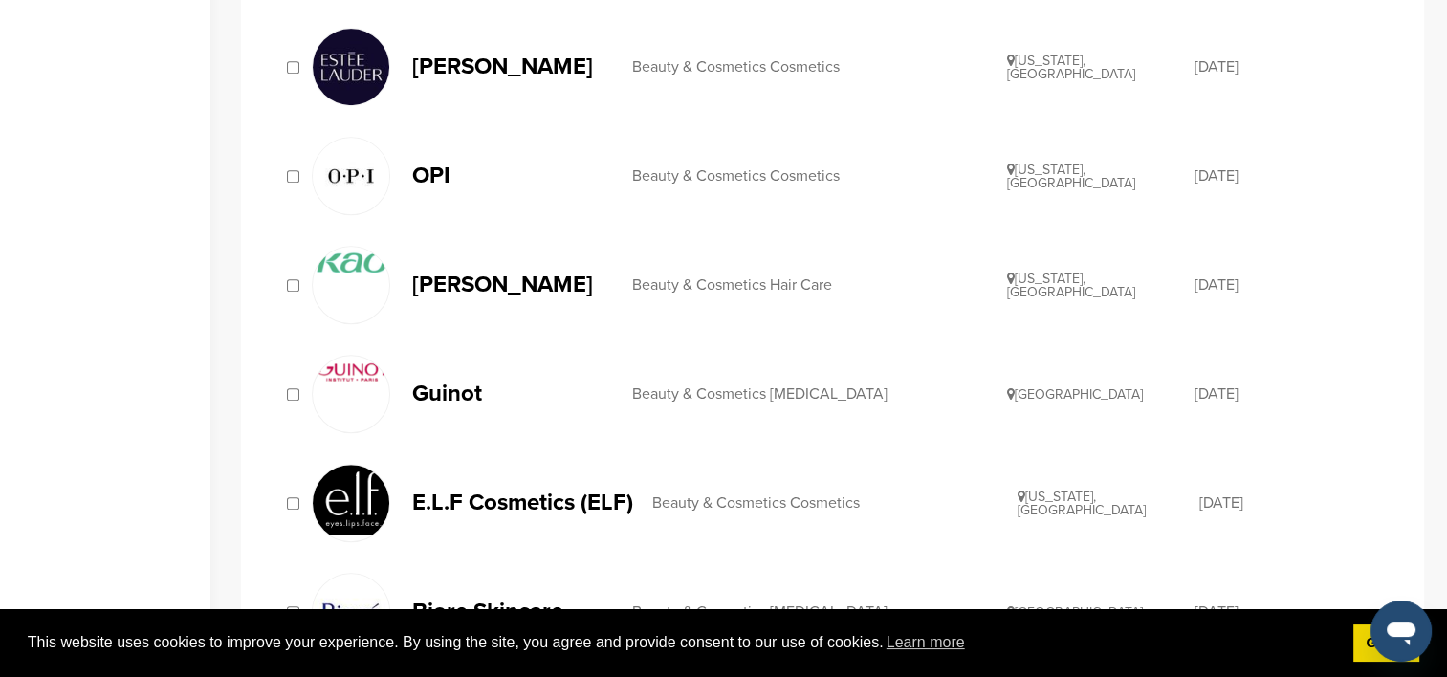
click at [648, 392] on div "Beauty & Cosmetics [MEDICAL_DATA]" at bounding box center [819, 393] width 375 height 15
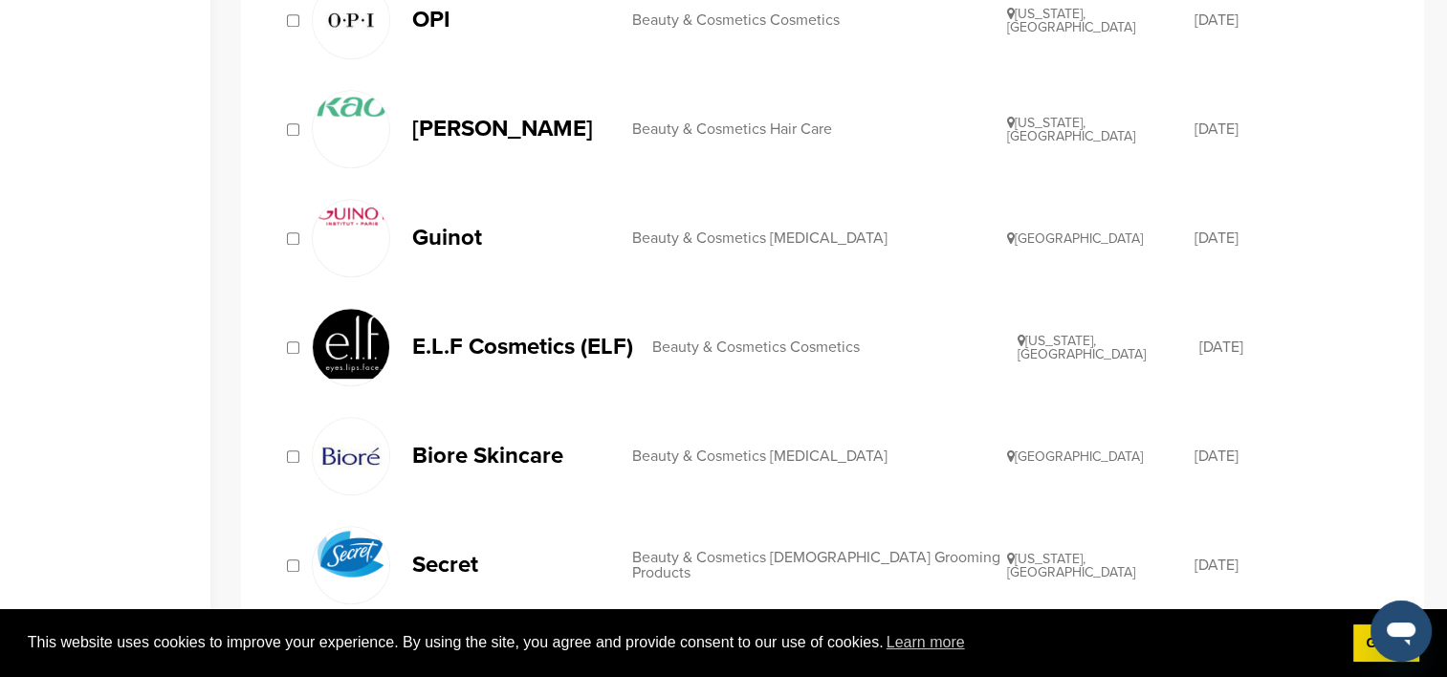
scroll to position [1052, 0]
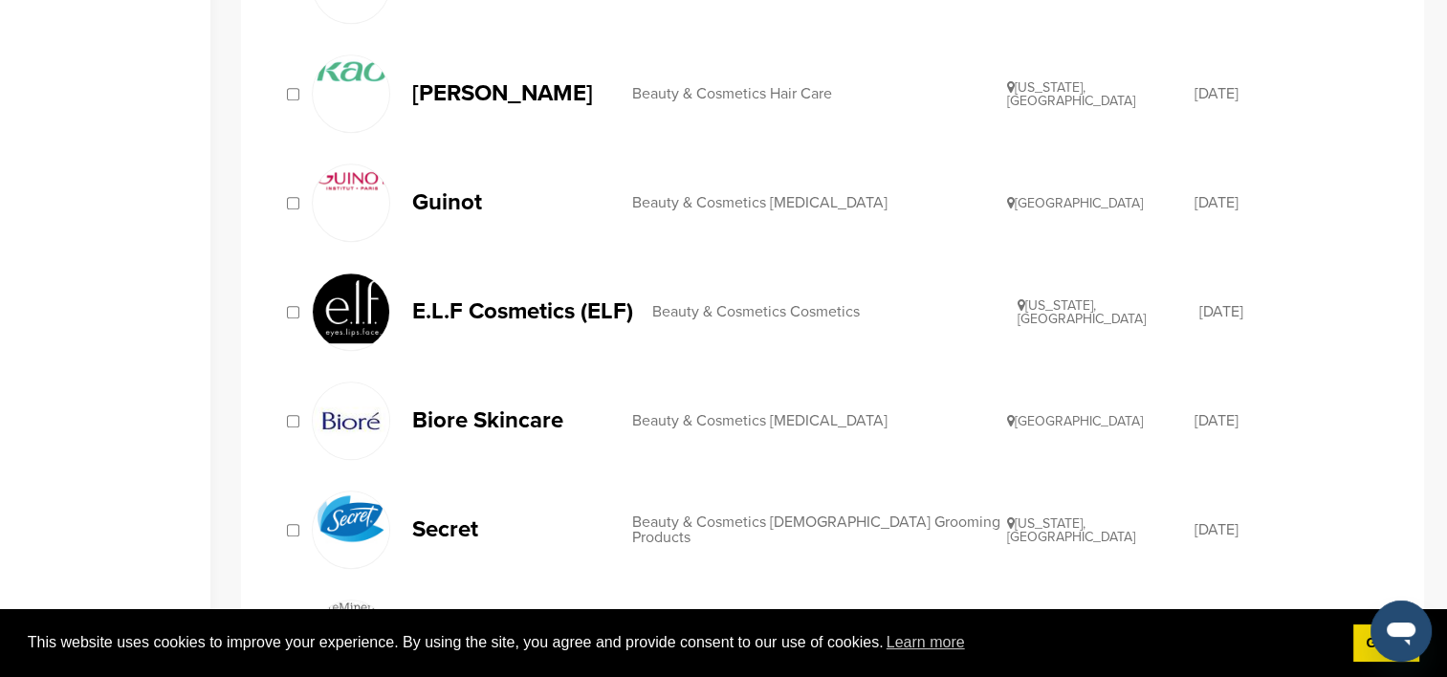
click at [668, 304] on div "Beauty & Cosmetics Cosmetics" at bounding box center [834, 311] width 365 height 15
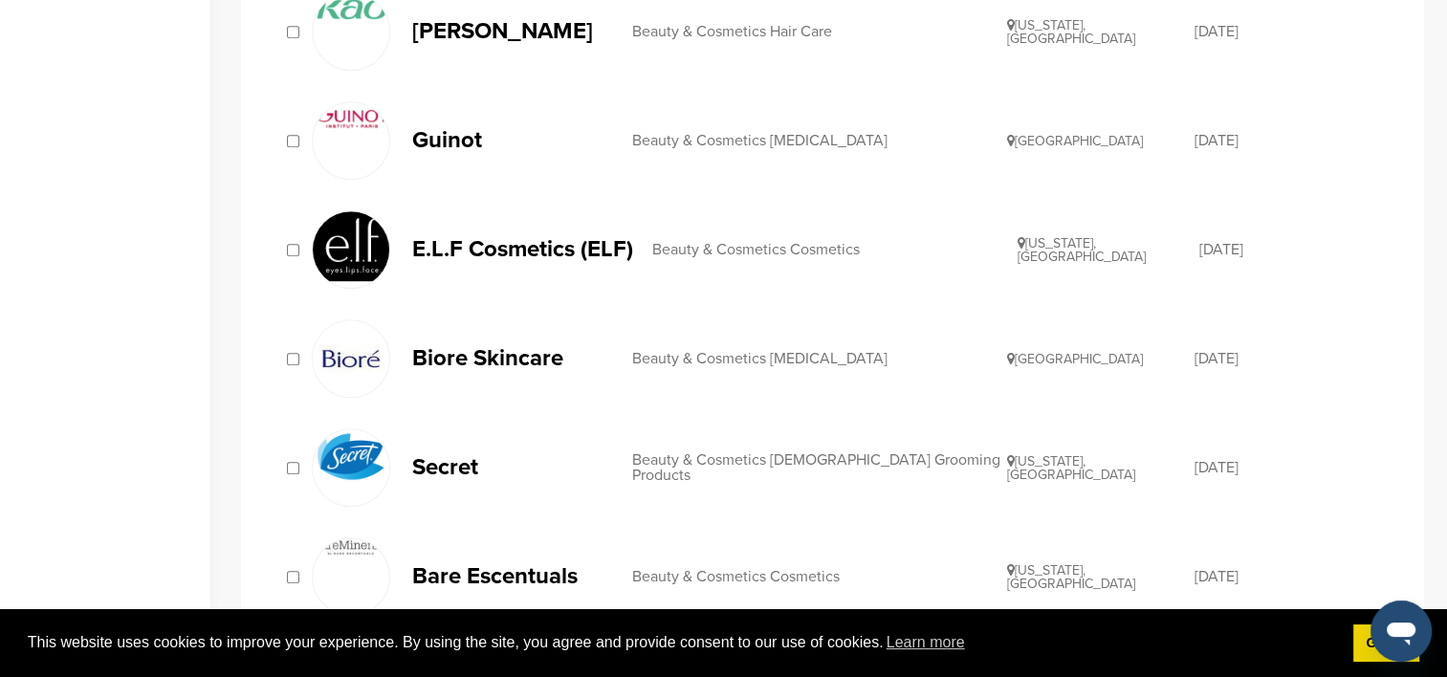
scroll to position [1148, 0]
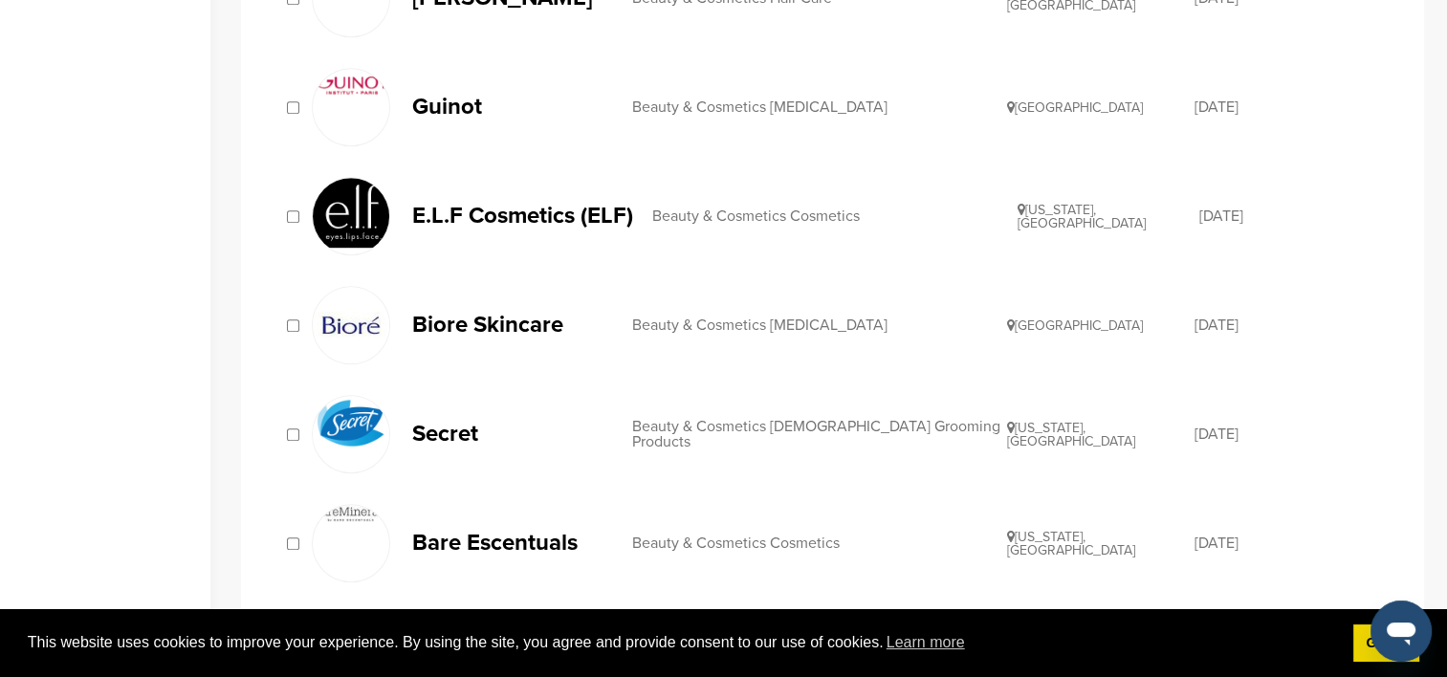
click at [501, 317] on p "Biore Skincare" at bounding box center [512, 325] width 201 height 24
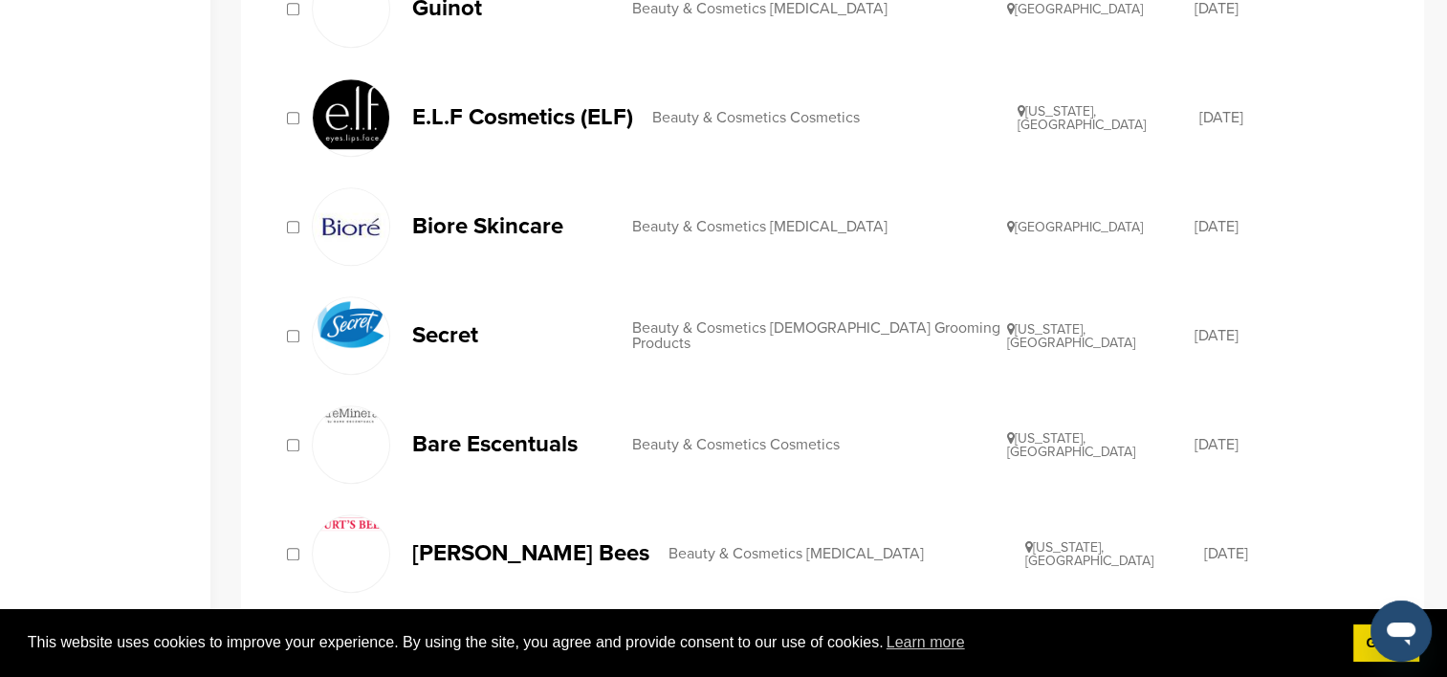
scroll to position [1339, 0]
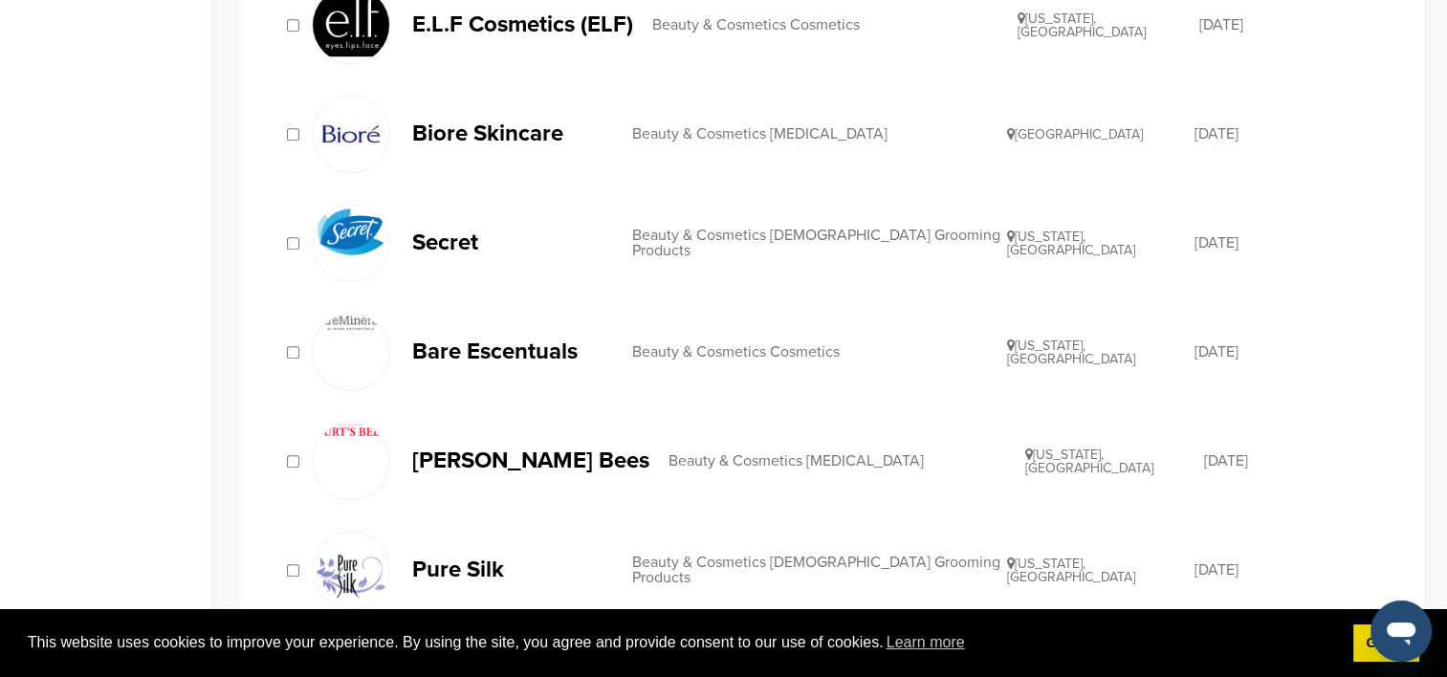
click at [546, 350] on p "Bare Escentuals" at bounding box center [512, 352] width 201 height 24
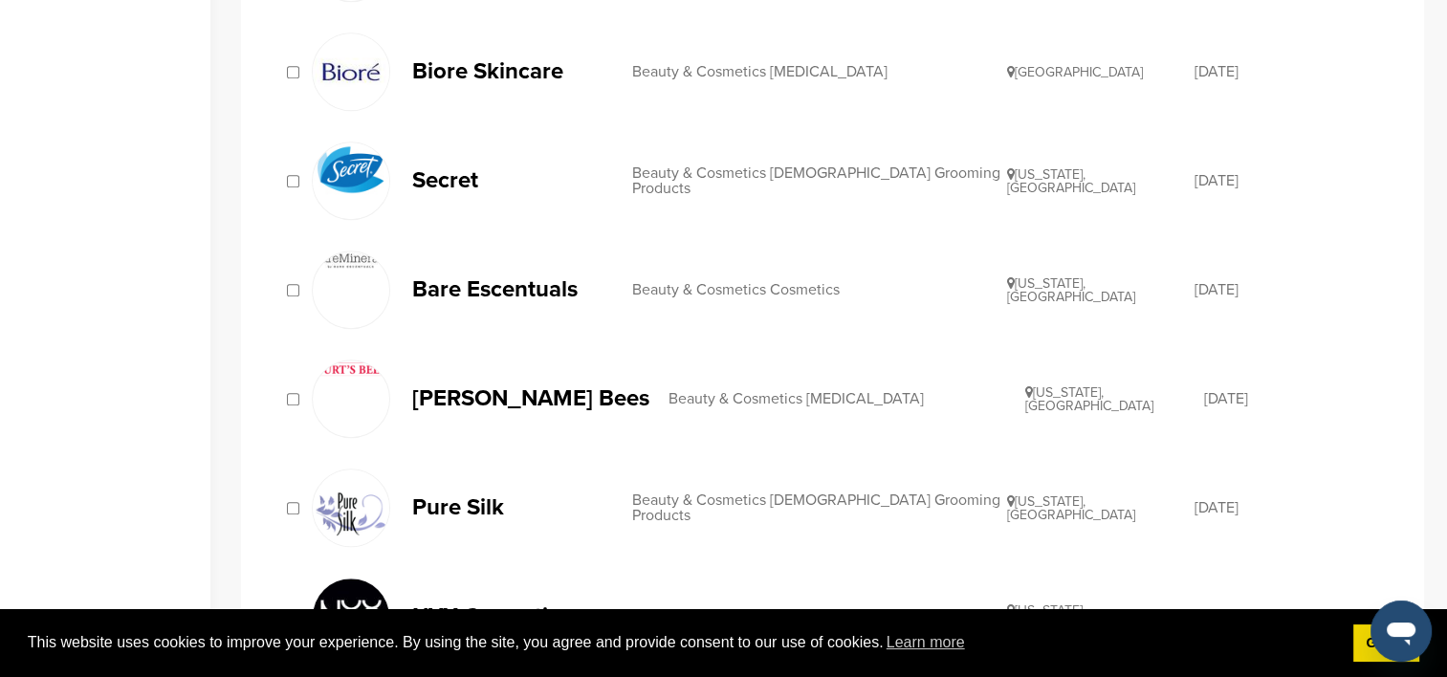
scroll to position [1435, 0]
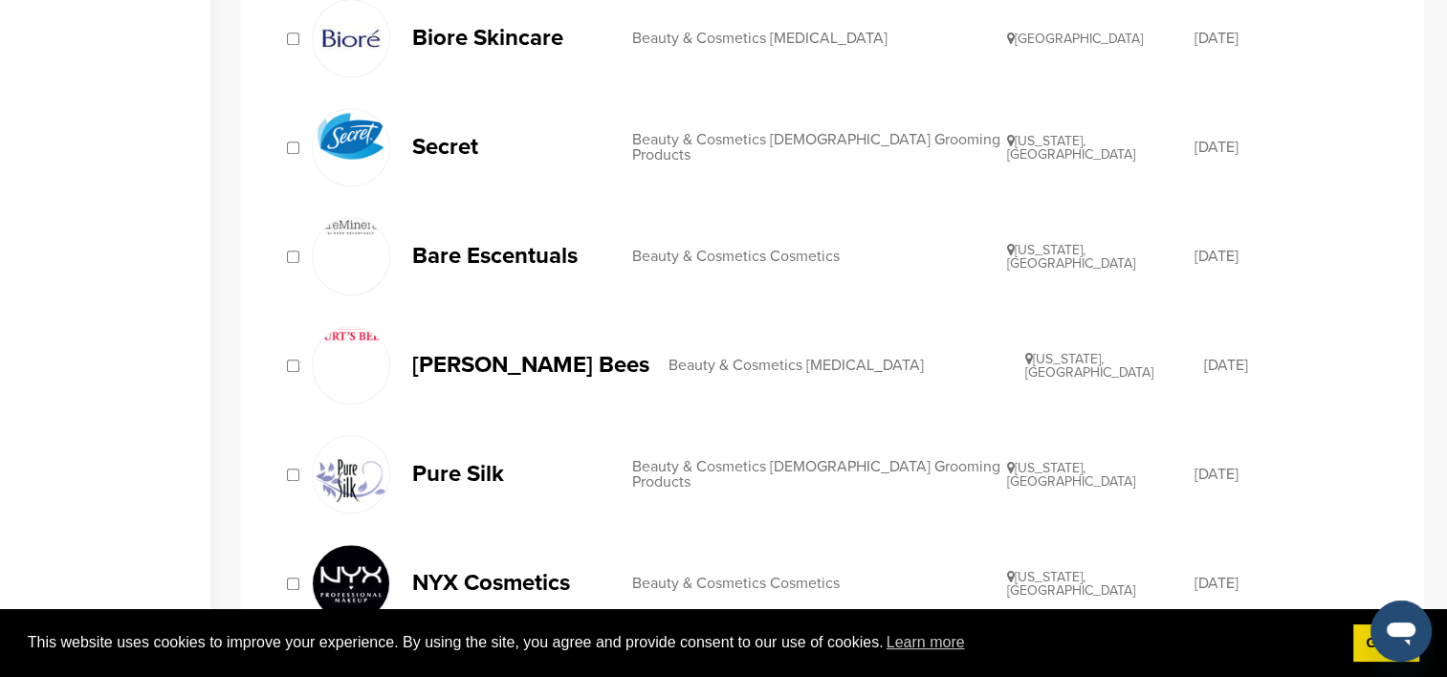
click at [471, 356] on p "Burt's Bees" at bounding box center [530, 365] width 237 height 24
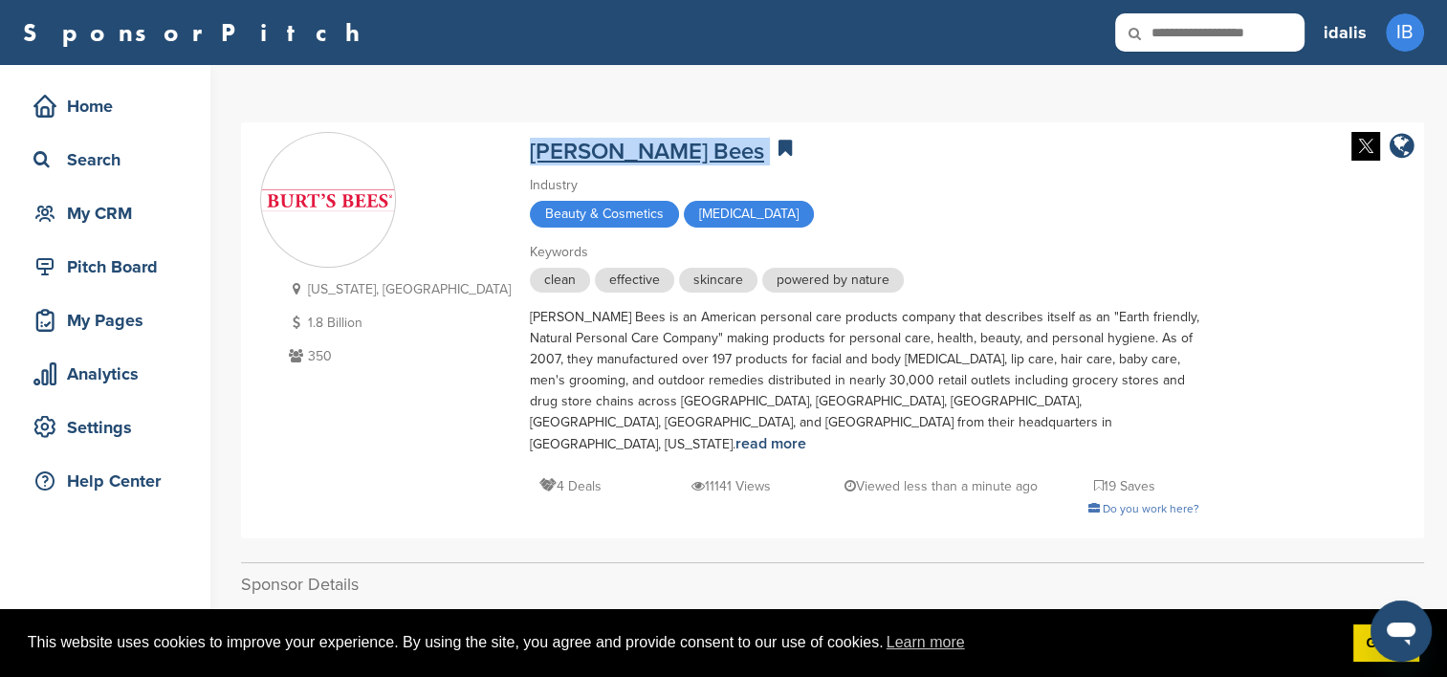
drag, startPoint x: 570, startPoint y: 153, endPoint x: 450, endPoint y: 153, distance: 120.5
click at [530, 153] on div "[PERSON_NAME] Bees" at bounding box center [864, 148] width 669 height 33
copy div "[PERSON_NAME] Bees"
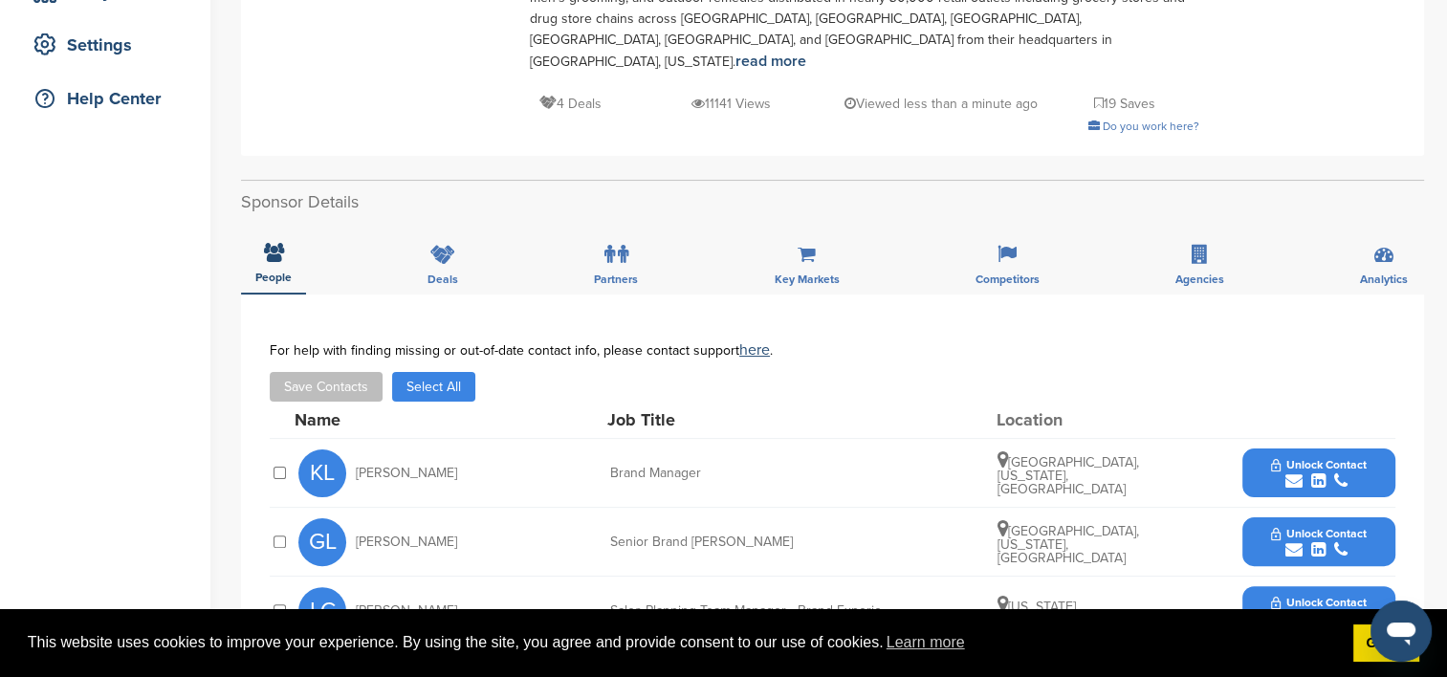
scroll to position [478, 0]
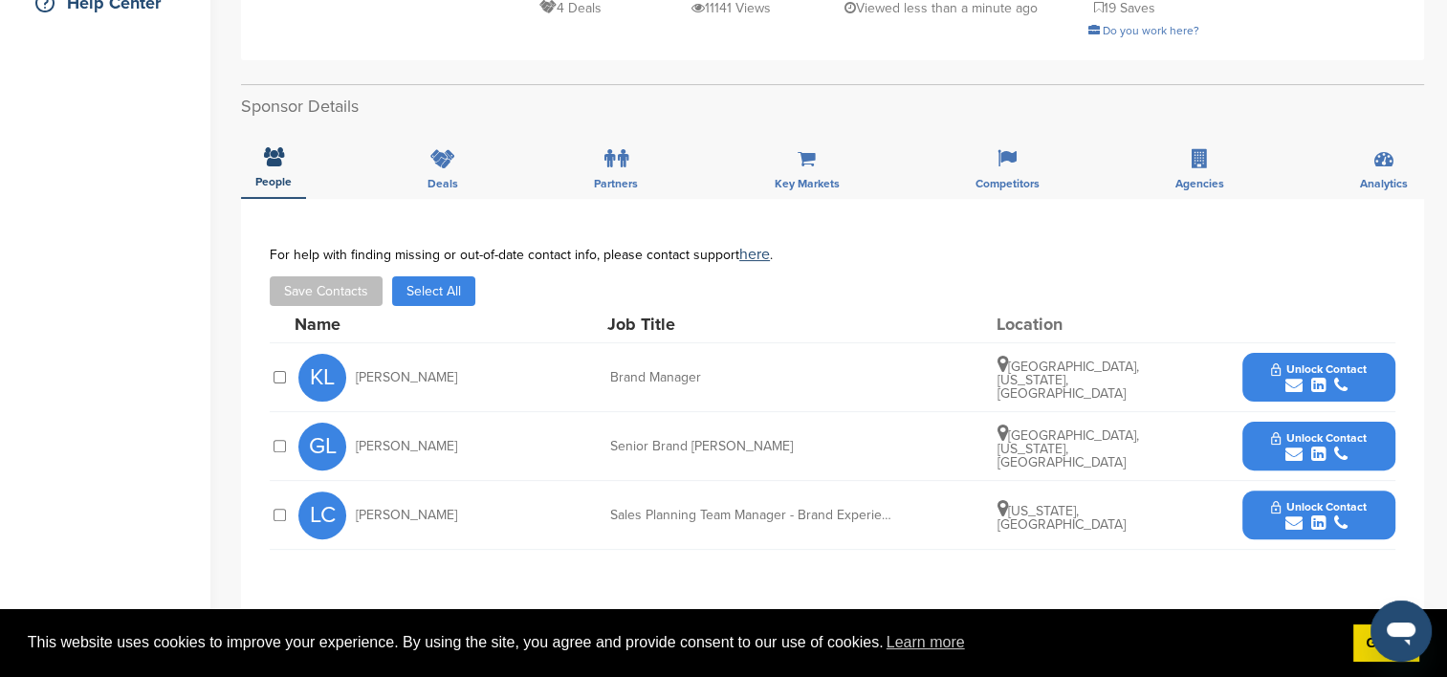
drag, startPoint x: 440, startPoint y: 353, endPoint x: 356, endPoint y: 351, distance: 84.2
click at [356, 354] on div "KL Kendall Lutts" at bounding box center [403, 378] width 210 height 48
copy span "Kendall Lutts"
drag, startPoint x: 715, startPoint y: 360, endPoint x: 582, endPoint y: 354, distance: 133.1
click at [582, 354] on div "KL Kendall Lutts Brand Manager Seattle, Washington, United States Unlock Contact" at bounding box center [846, 377] width 1097 height 68
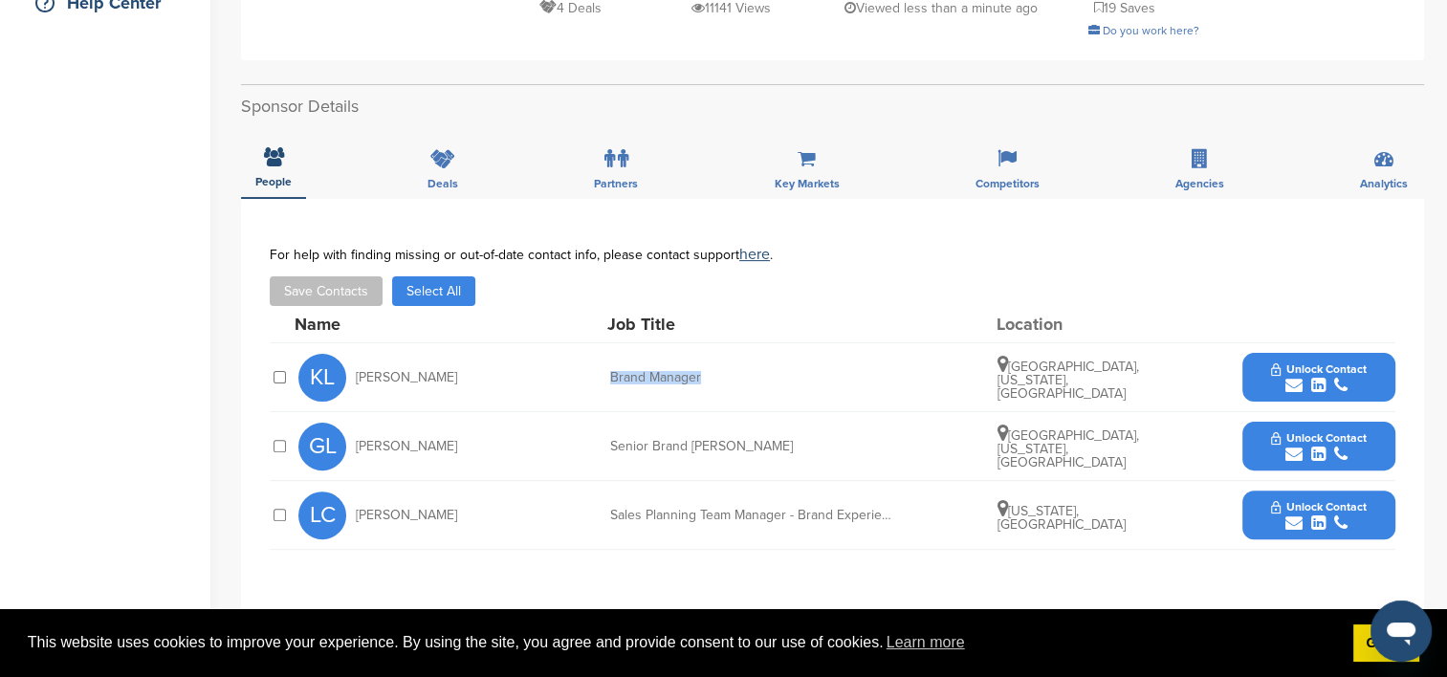
copy div "Brand Manager"
click at [1267, 363] on button "Unlock Contact" at bounding box center [1318, 377] width 141 height 57
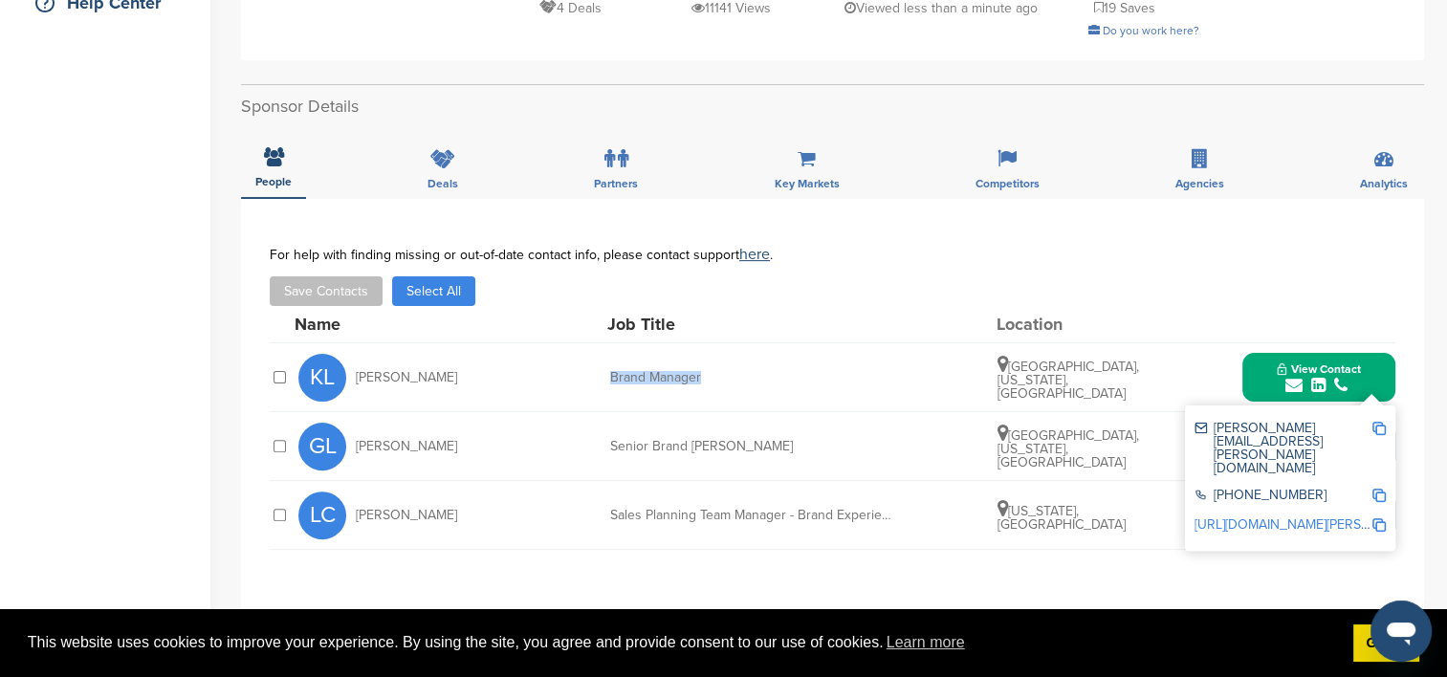
click at [1374, 422] on img at bounding box center [1378, 428] width 13 height 13
copy div "Brand Manager"
click at [1375, 489] on img at bounding box center [1378, 495] width 13 height 13
copy div "Brand Manager"
click at [1385, 518] on img at bounding box center [1378, 524] width 13 height 13
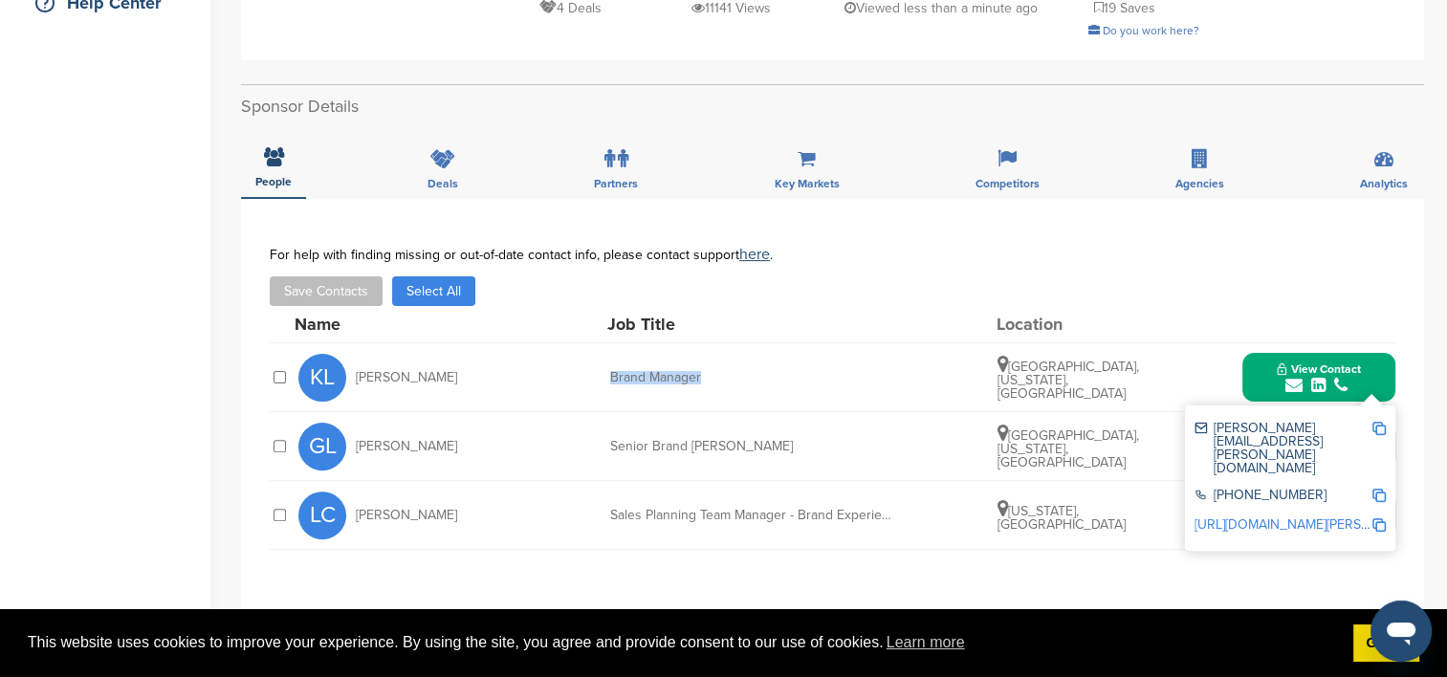
copy div "Brand Manager"
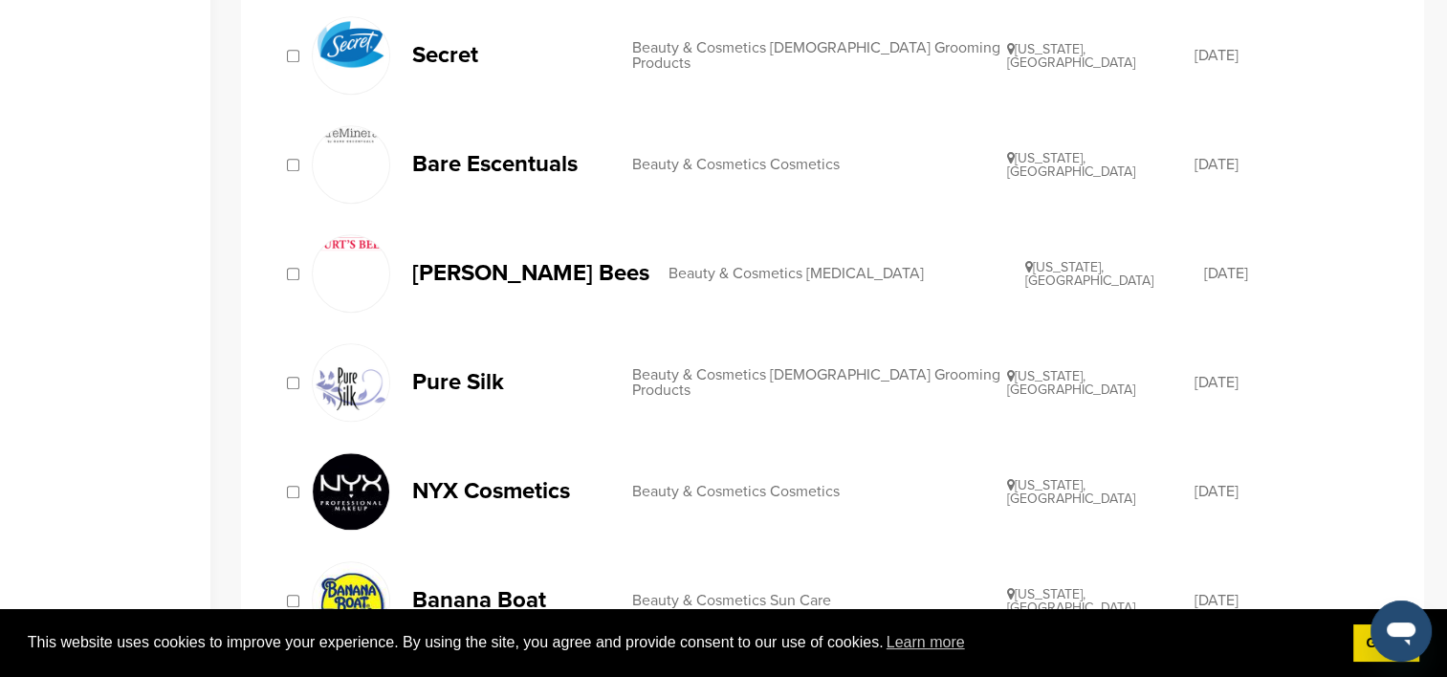
scroll to position [1626, 0]
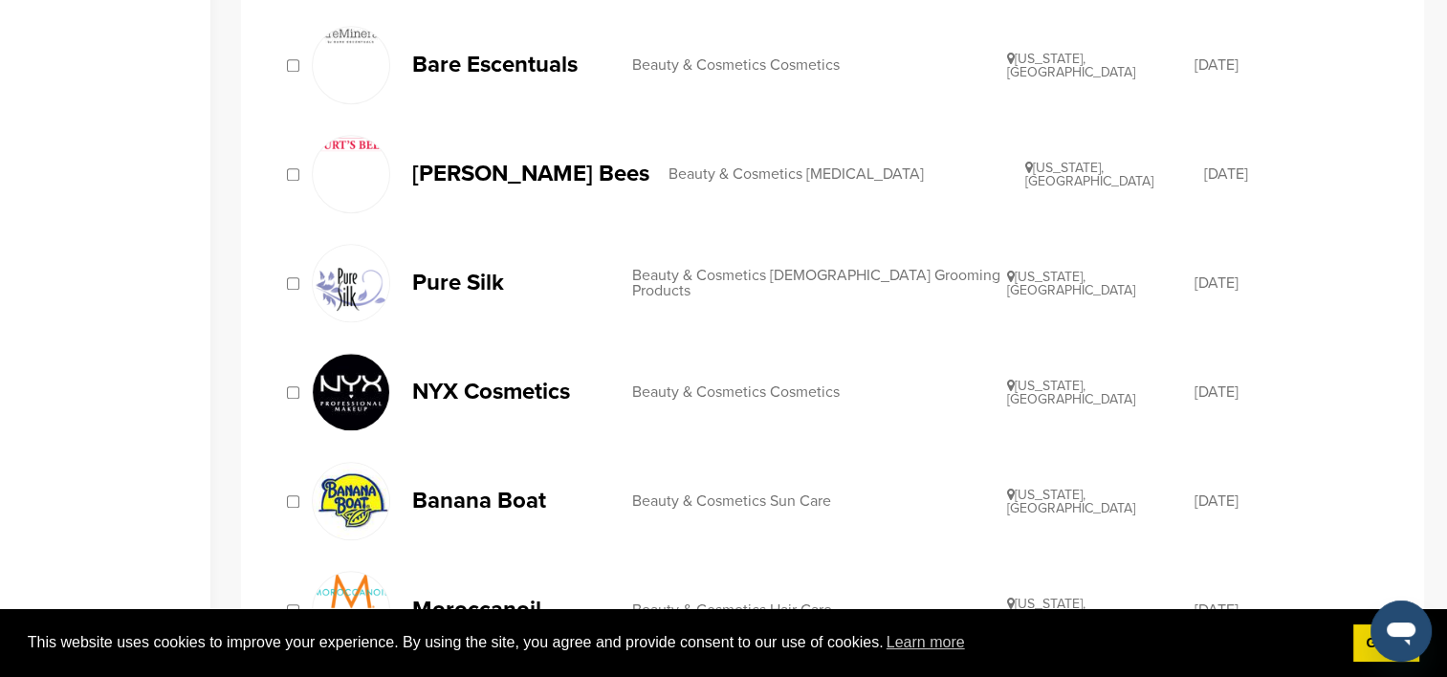
click at [508, 166] on p "[PERSON_NAME] Bees" at bounding box center [530, 174] width 237 height 24
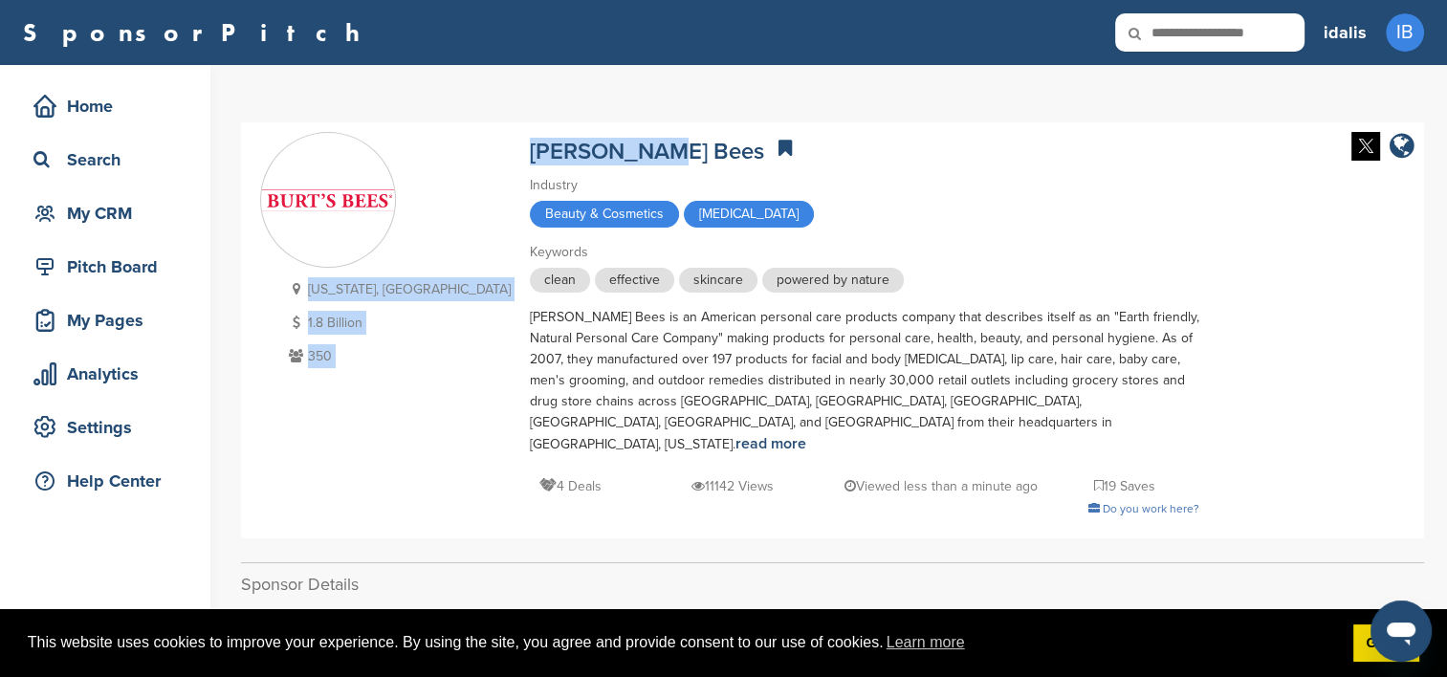
drag, startPoint x: 564, startPoint y: 151, endPoint x: 436, endPoint y: 153, distance: 128.2
click at [436, 153] on div "North Carolina, USA 1.8 Billion 350 Burt's Bees Industry Beauty & Cosmetics Ski…" at bounding box center [832, 330] width 1145 height 397
drag, startPoint x: 436, startPoint y: 153, endPoint x: 731, endPoint y: 157, distance: 294.6
click at [731, 157] on div "Burt's Bees" at bounding box center [864, 148] width 669 height 33
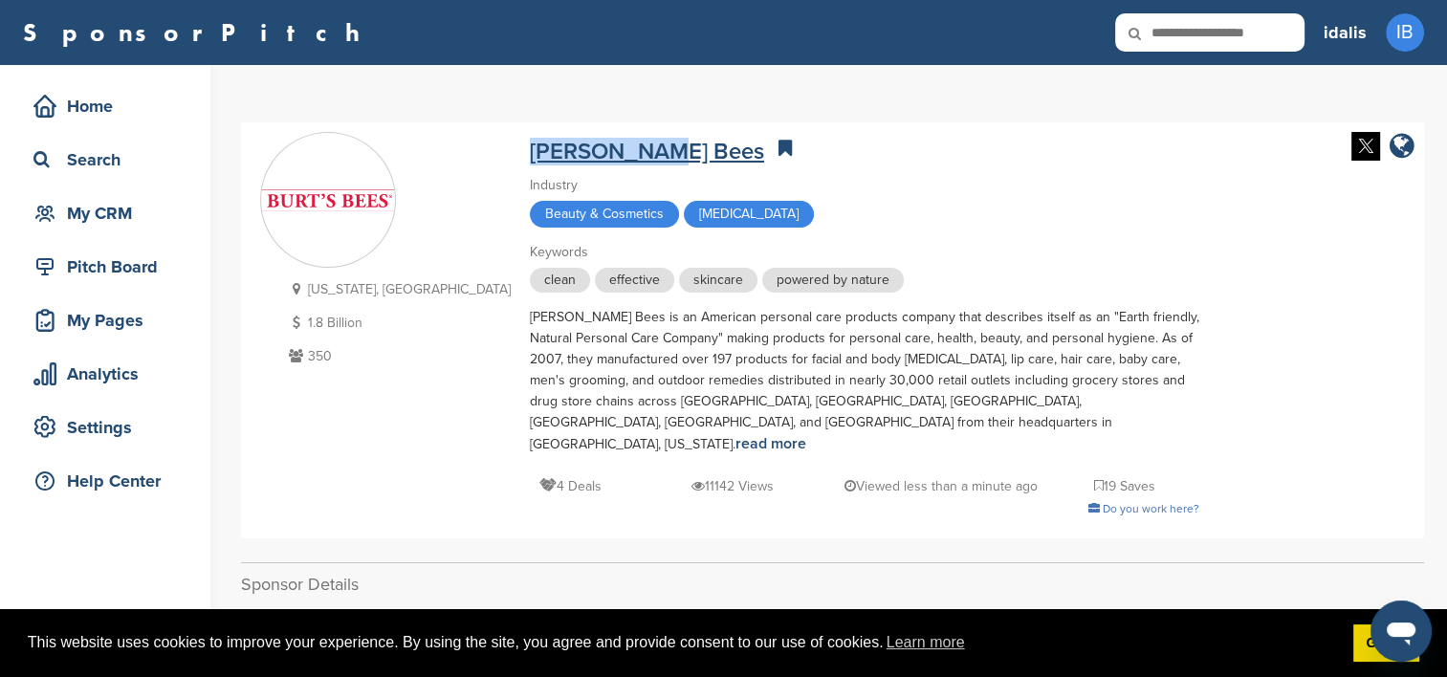
drag, startPoint x: 567, startPoint y: 155, endPoint x: 450, endPoint y: 151, distance: 117.7
click at [530, 151] on div "Burt's Bees" at bounding box center [864, 148] width 669 height 33
copy link "Burt's Bees"
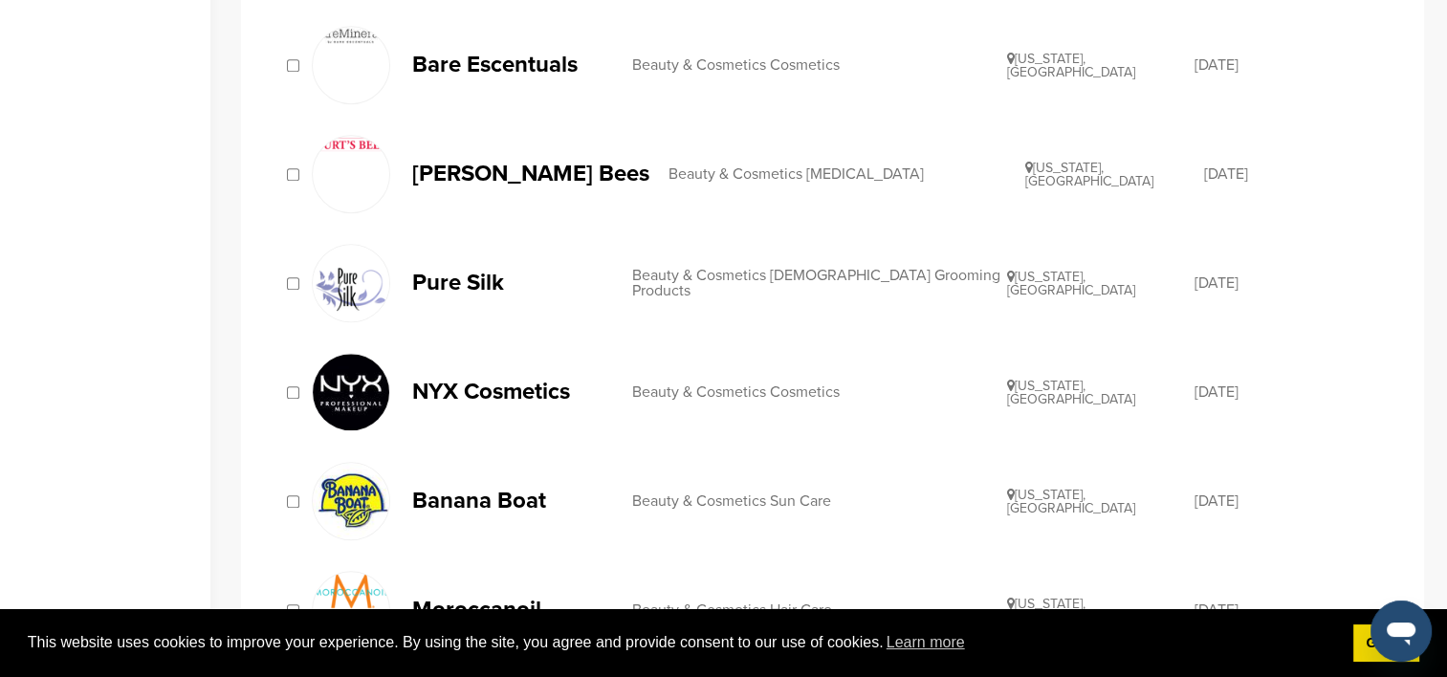
click at [447, 287] on p "Pure Silk" at bounding box center [512, 283] width 201 height 24
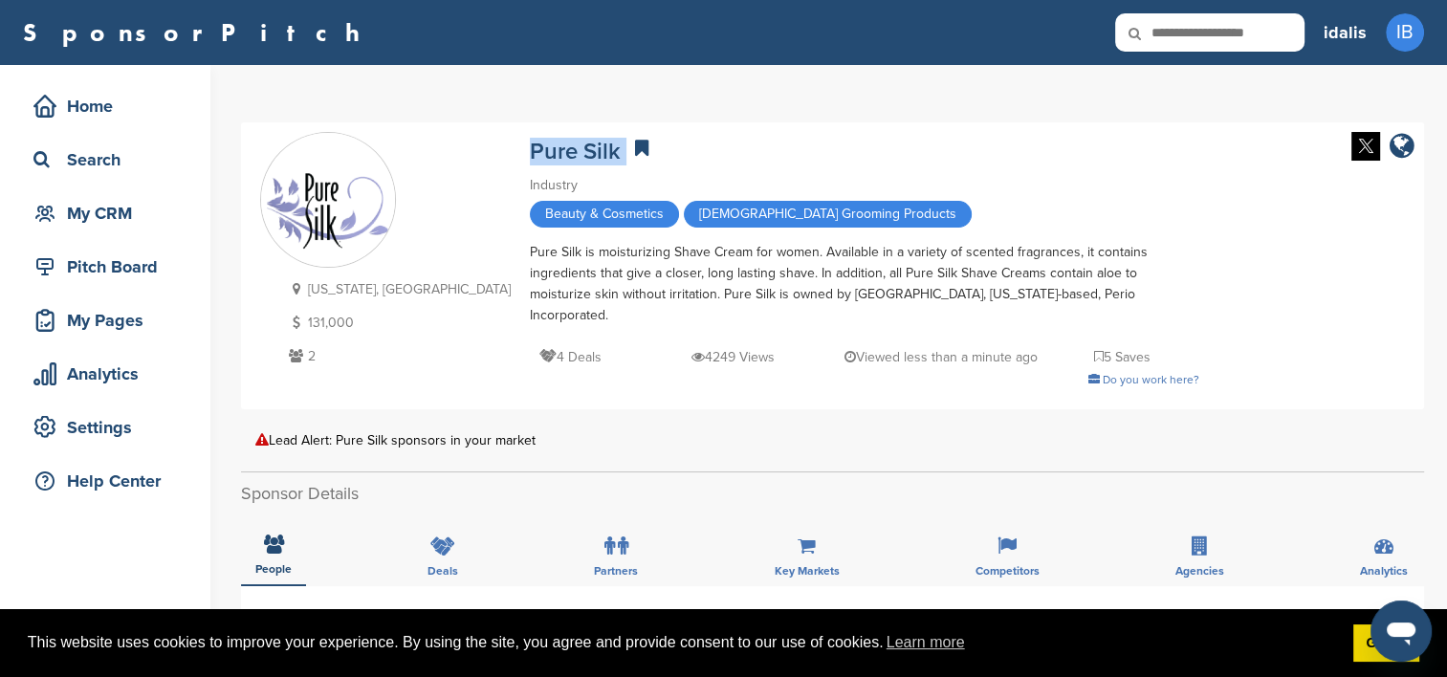
drag, startPoint x: 512, startPoint y: 149, endPoint x: 410, endPoint y: 146, distance: 101.4
click at [410, 146] on div "[US_STATE], [GEOGRAPHIC_DATA] 131,000 2 Pure Silk Industry Beauty & Cosmetics […" at bounding box center [832, 266] width 1145 height 268
copy div "Pure Silk"
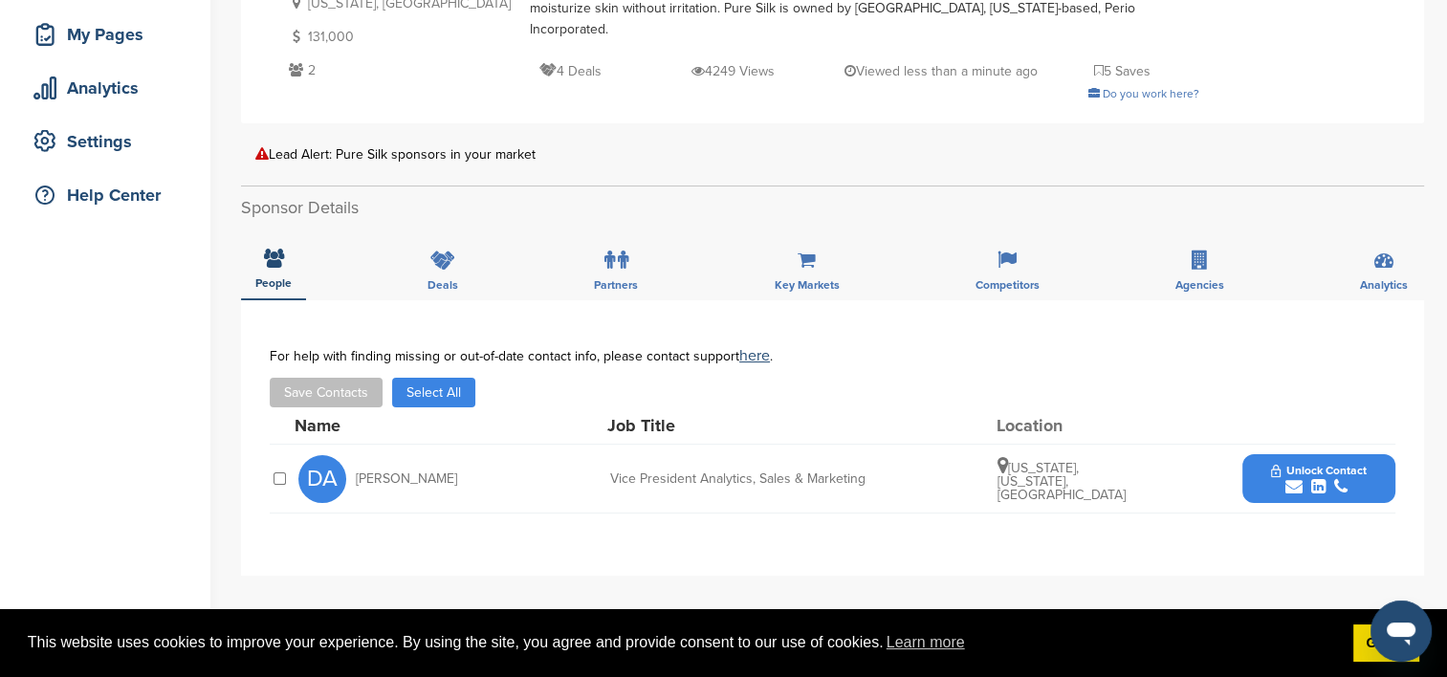
scroll to position [287, 0]
drag, startPoint x: 443, startPoint y: 456, endPoint x: 356, endPoint y: 459, distance: 87.1
click at [356, 459] on div "DA [PERSON_NAME]" at bounding box center [403, 478] width 210 height 48
copy span "[PERSON_NAME]"
drag, startPoint x: 885, startPoint y: 452, endPoint x: 605, endPoint y: 458, distance: 279.3
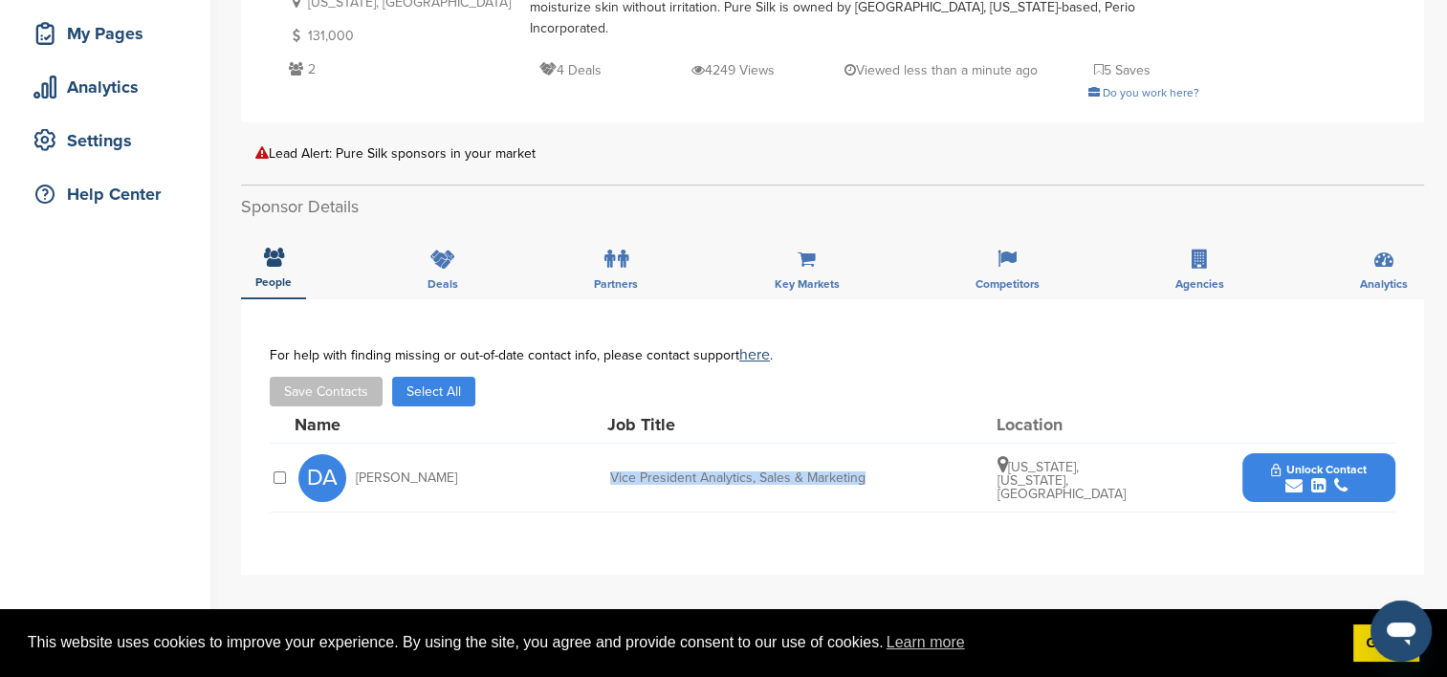
click at [605, 458] on div "DA [PERSON_NAME] Vice President Analytics, Sales & Marketing [US_STATE], [US_ST…" at bounding box center [846, 478] width 1097 height 68
copy div "Vice President Analytics, Sales & Marketing"
click at [1276, 477] on div "submit" at bounding box center [1318, 486] width 95 height 18
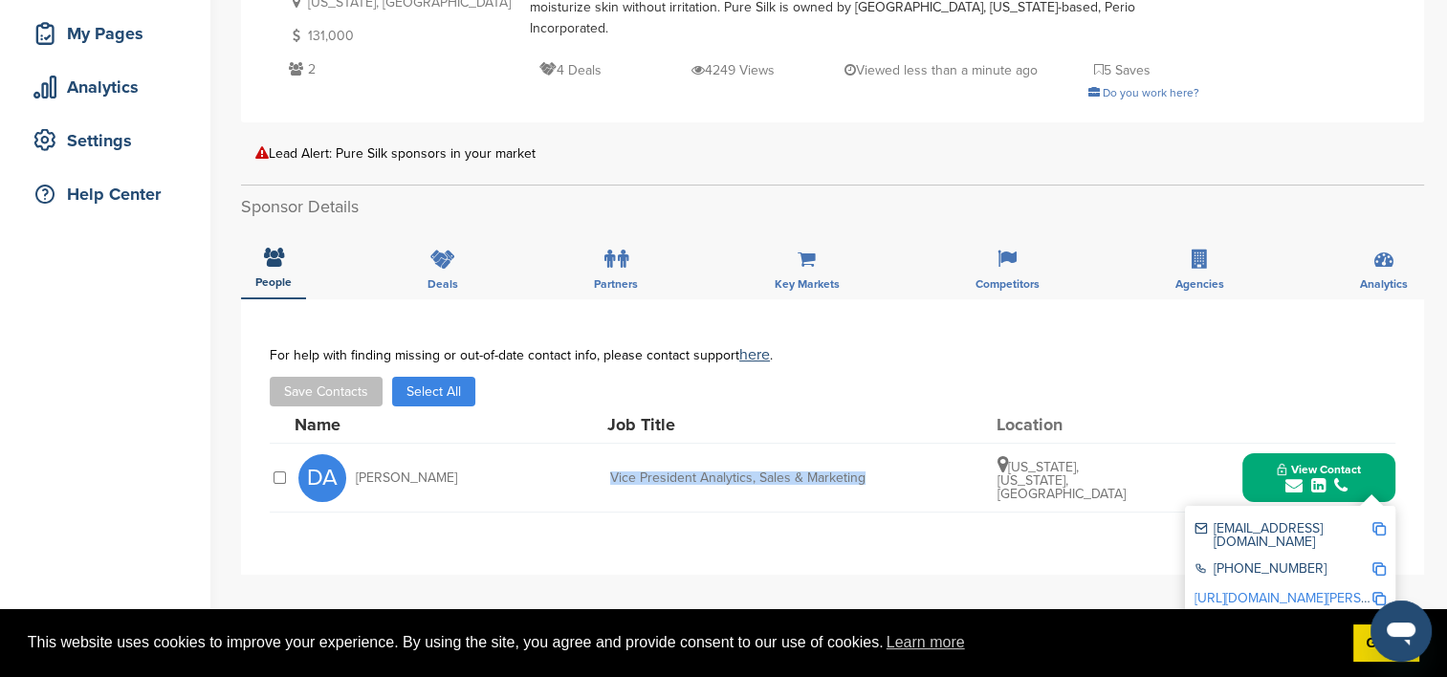
click at [1381, 522] on img at bounding box center [1378, 528] width 13 height 13
copy div "Vice President Analytics, Sales & Marketing"
click at [1377, 562] on img at bounding box center [1378, 568] width 13 height 13
copy div "Vice President Analytics, Sales & Marketing"
click at [1373, 592] on img at bounding box center [1378, 598] width 13 height 13
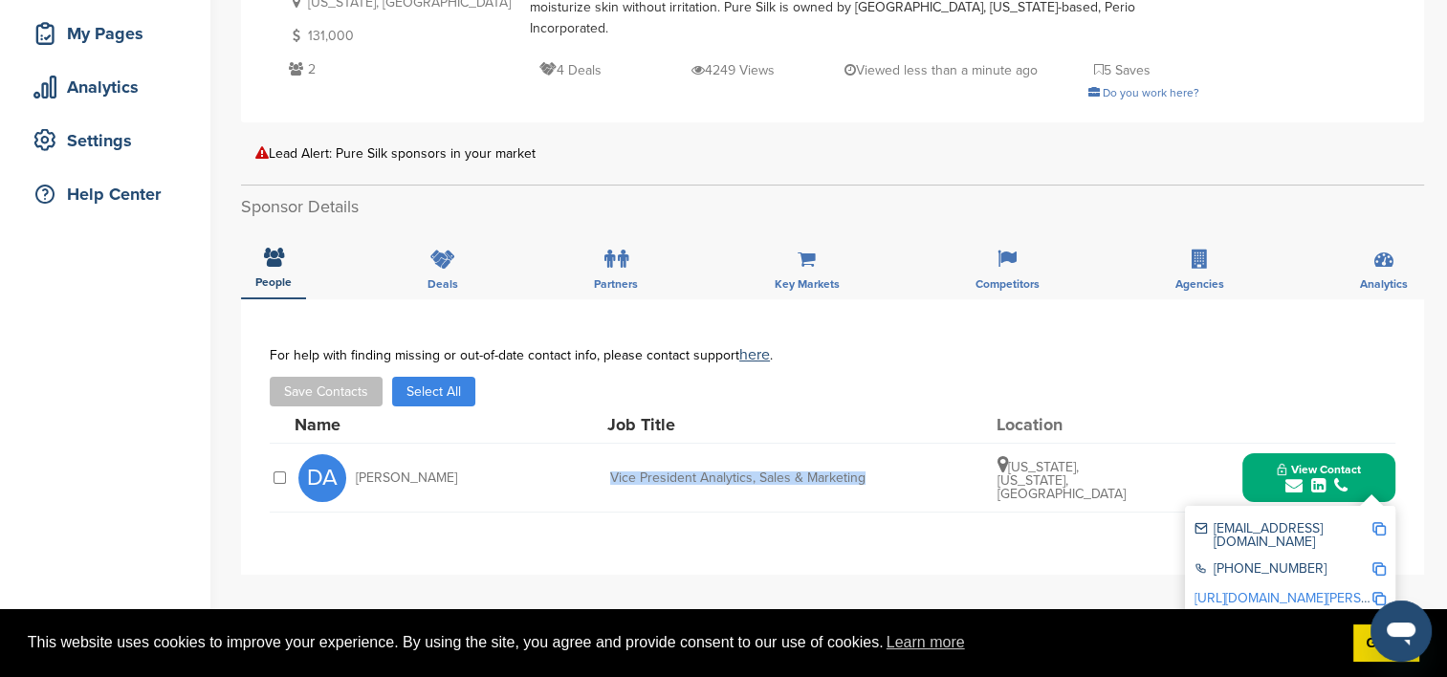
copy div "Vice President Analytics, Sales & Marketing"
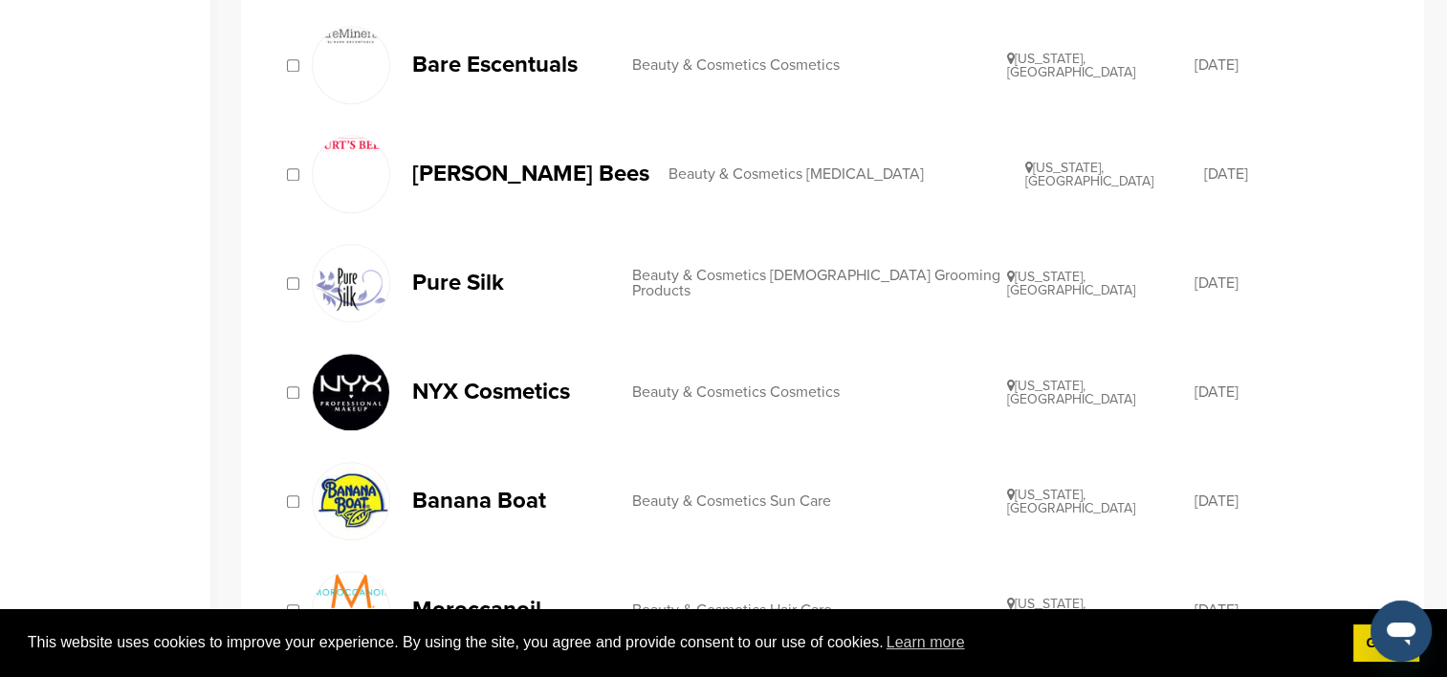
click at [487, 388] on p "NYX Cosmetics" at bounding box center [512, 392] width 201 height 24
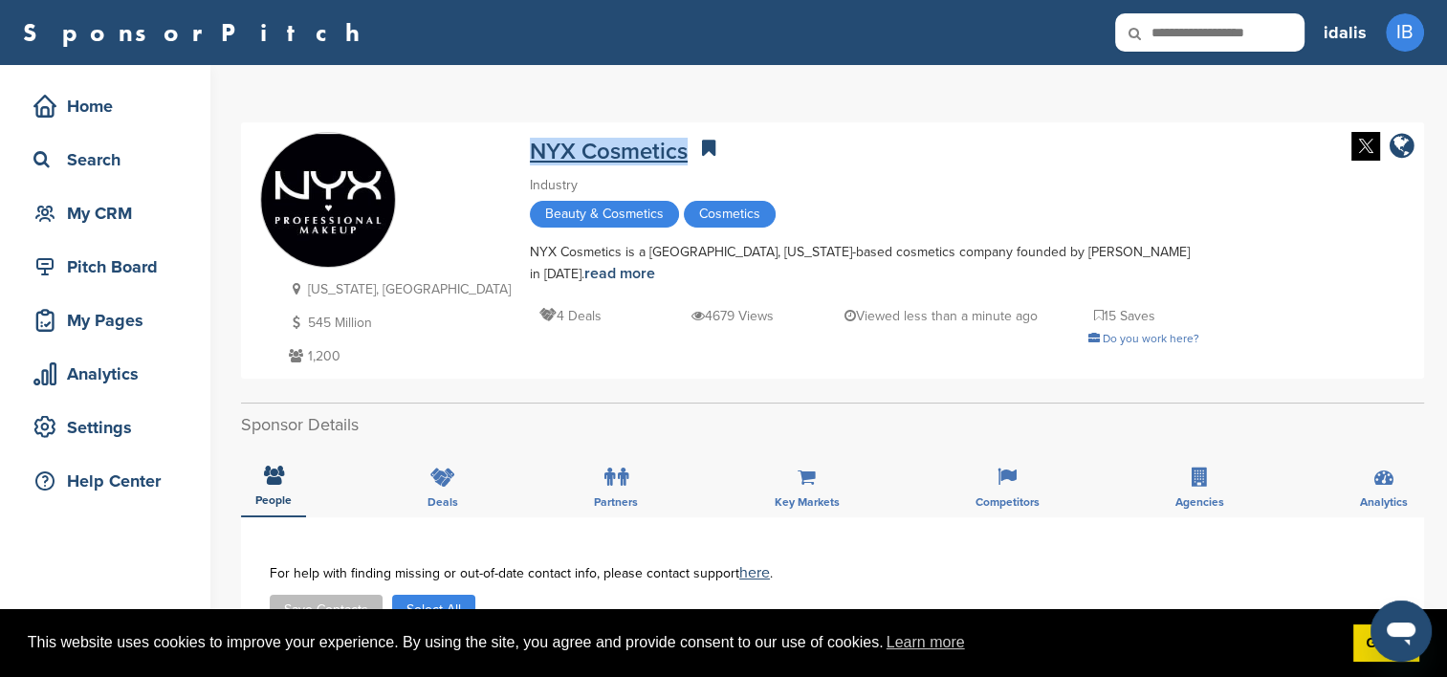
drag, startPoint x: 578, startPoint y: 152, endPoint x: 419, endPoint y: 149, distance: 158.8
click at [530, 149] on div "NYX Cosmetics" at bounding box center [864, 148] width 669 height 33
copy link "NYX Cosmetics"
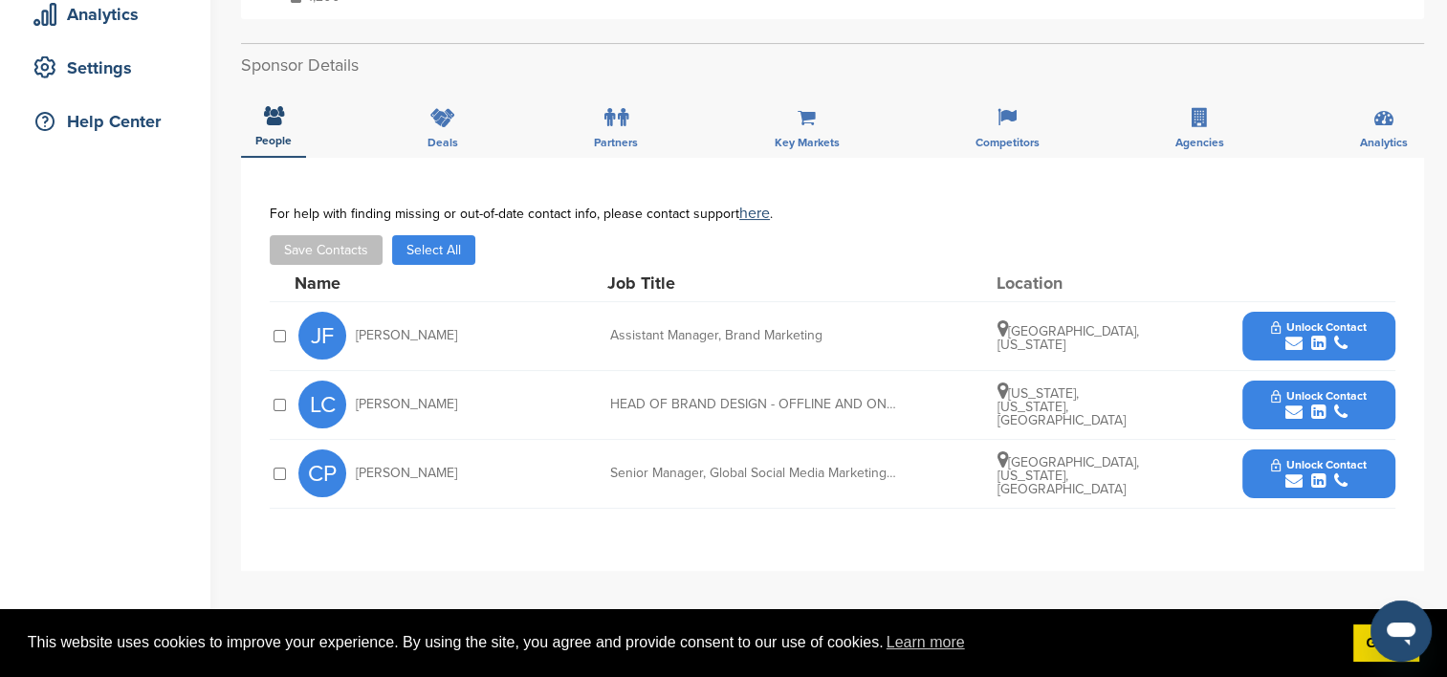
scroll to position [383, 0]
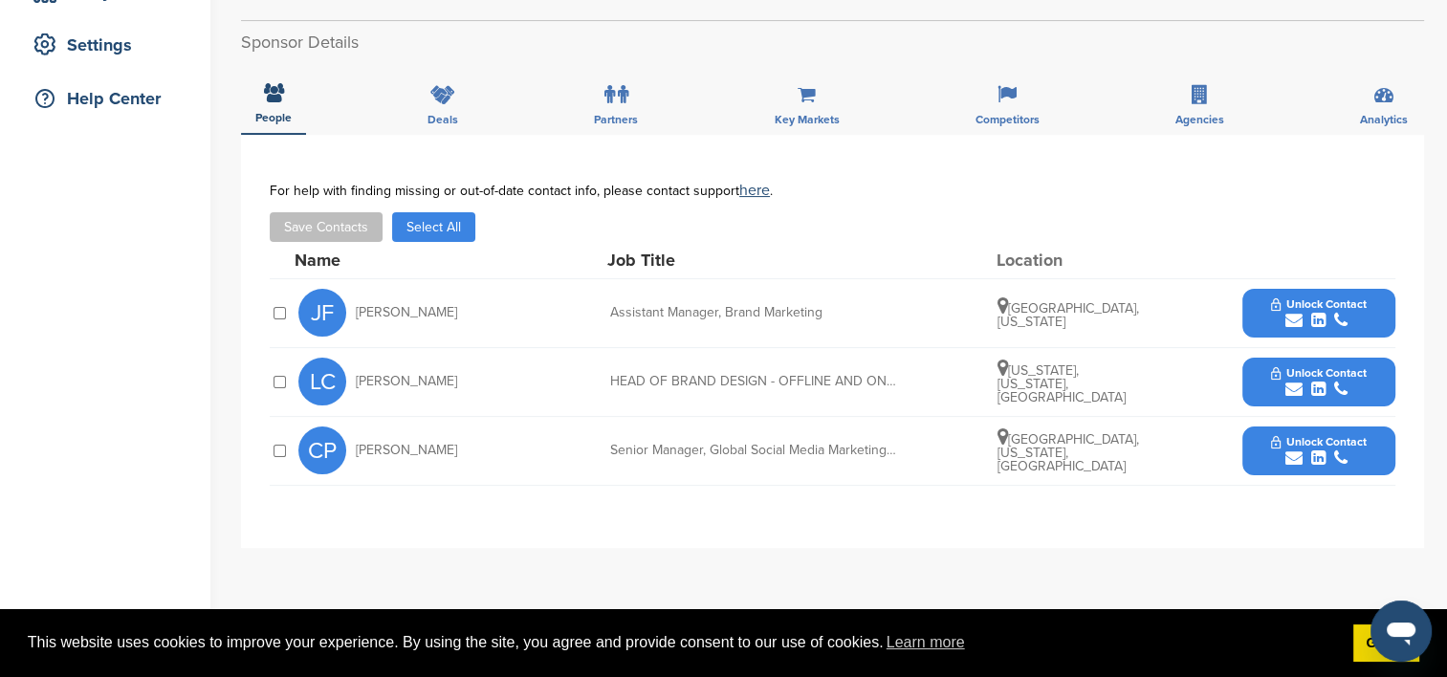
drag, startPoint x: 476, startPoint y: 379, endPoint x: 356, endPoint y: 375, distance: 120.6
click at [356, 375] on div "LC Laethe Coleman" at bounding box center [403, 382] width 210 height 48
copy span "Laethe Coleman"
drag, startPoint x: 608, startPoint y: 380, endPoint x: 763, endPoint y: 378, distance: 154.9
click at [763, 378] on div "LC Laethe Coleman HEAD OF BRAND DESIGN - OFFLINE AND ONLINE New York, New York,…" at bounding box center [846, 382] width 1097 height 68
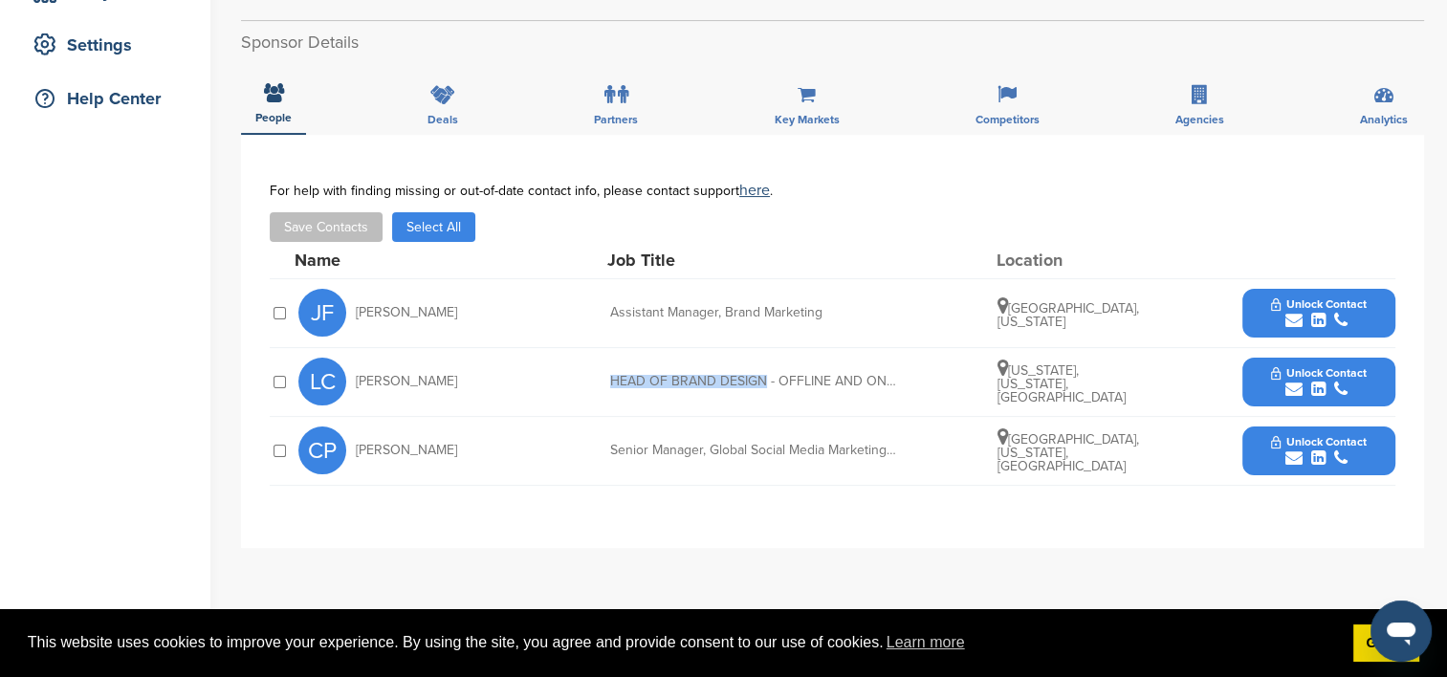
copy div "HEAD OF BRAND DESIGN"
click at [1273, 375] on span "Unlock Contact" at bounding box center [1318, 372] width 95 height 13
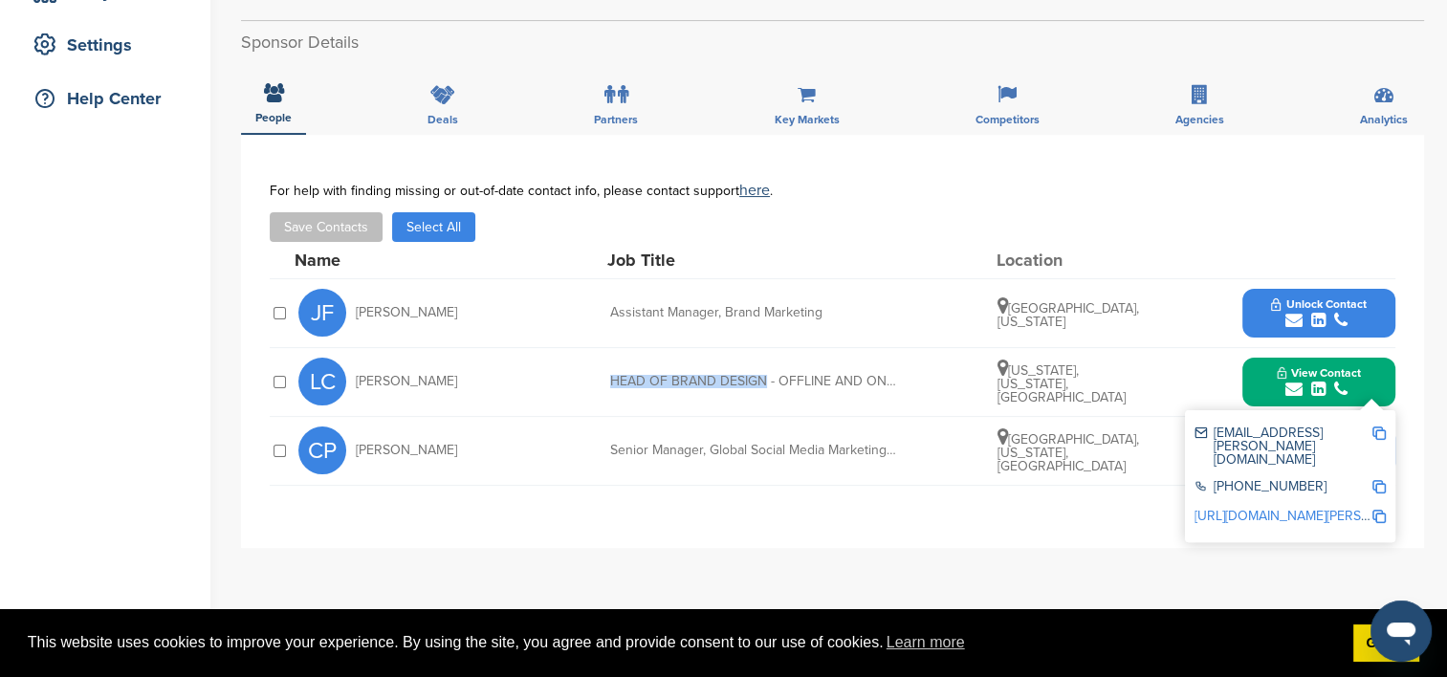
click at [1383, 428] on img at bounding box center [1378, 433] width 13 height 13
copy div "HEAD OF BRAND DESIGN"
click at [1377, 480] on img at bounding box center [1378, 486] width 13 height 13
copy div "HEAD OF BRAND DESIGN"
click at [1378, 510] on img at bounding box center [1378, 516] width 13 height 13
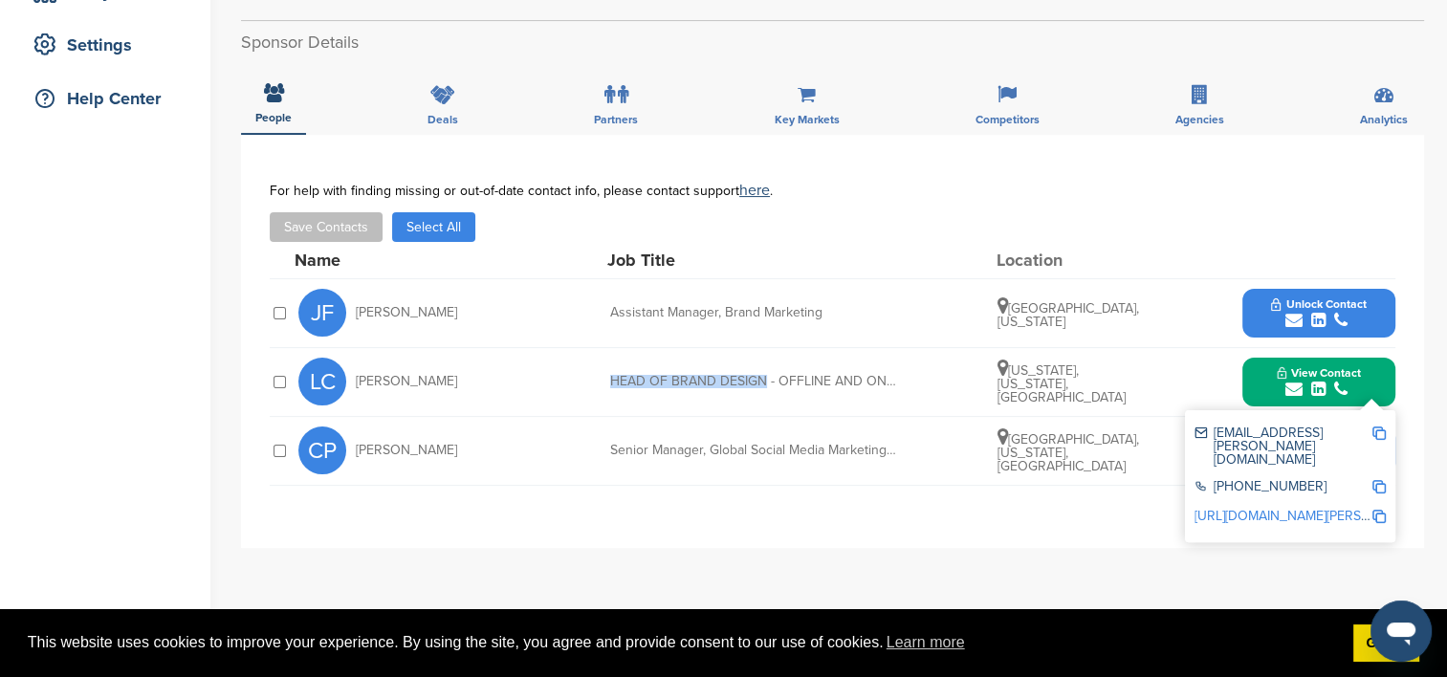
copy div "HEAD OF BRAND DESIGN"
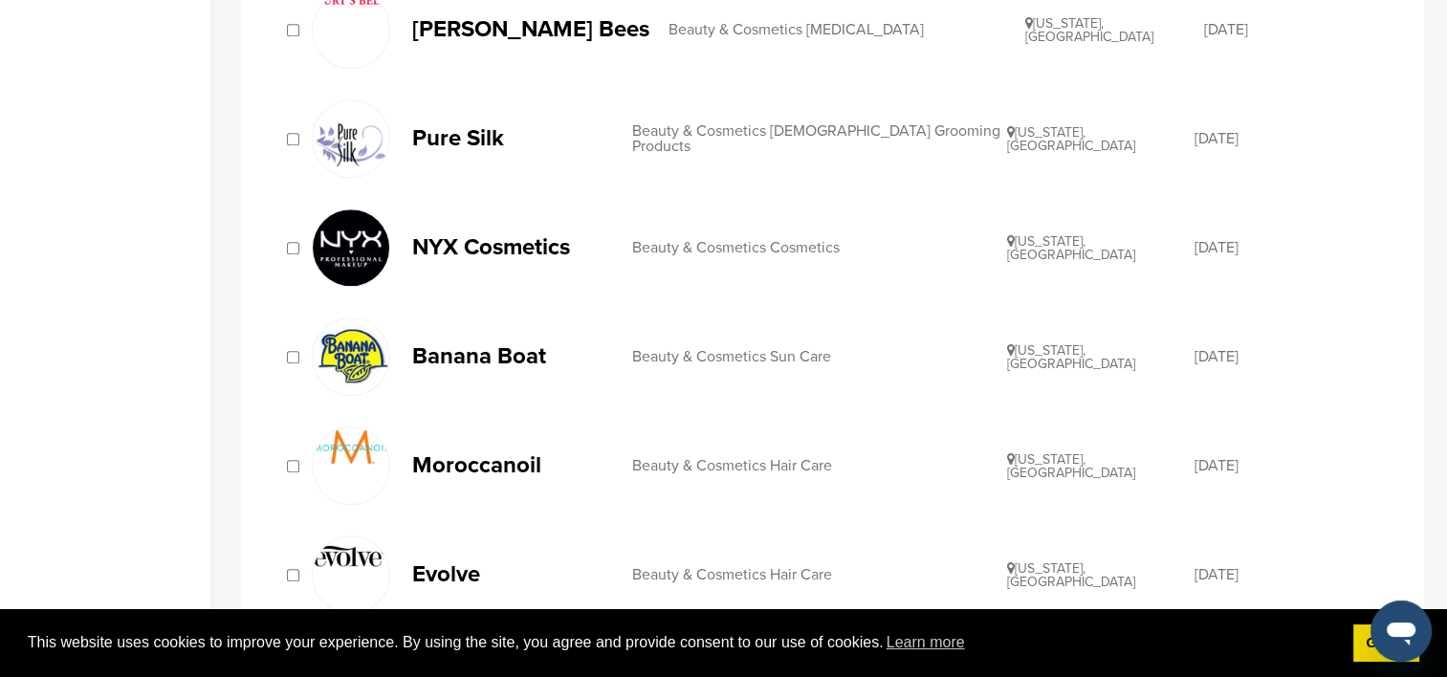
scroll to position [1817, 0]
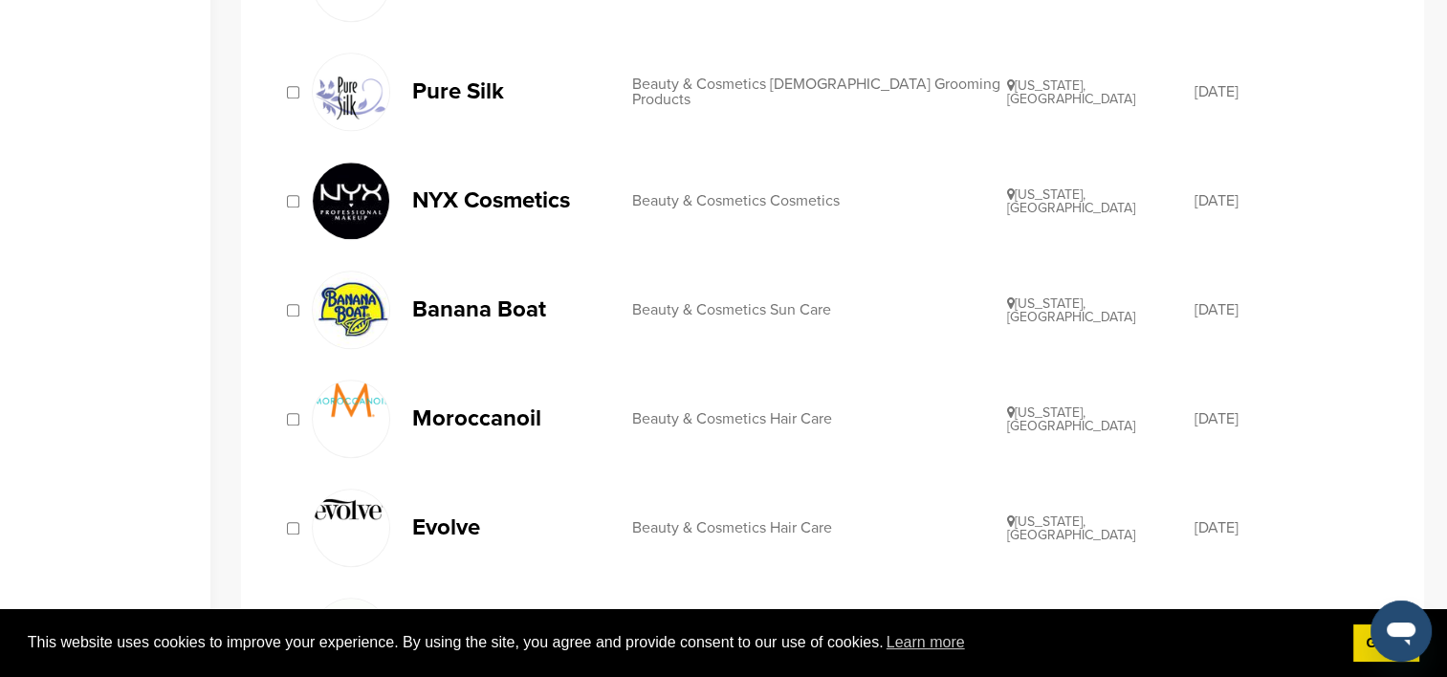
click at [499, 301] on p "Banana Boat" at bounding box center [512, 309] width 201 height 24
click at [493, 411] on p "Moroccanoil" at bounding box center [512, 418] width 201 height 24
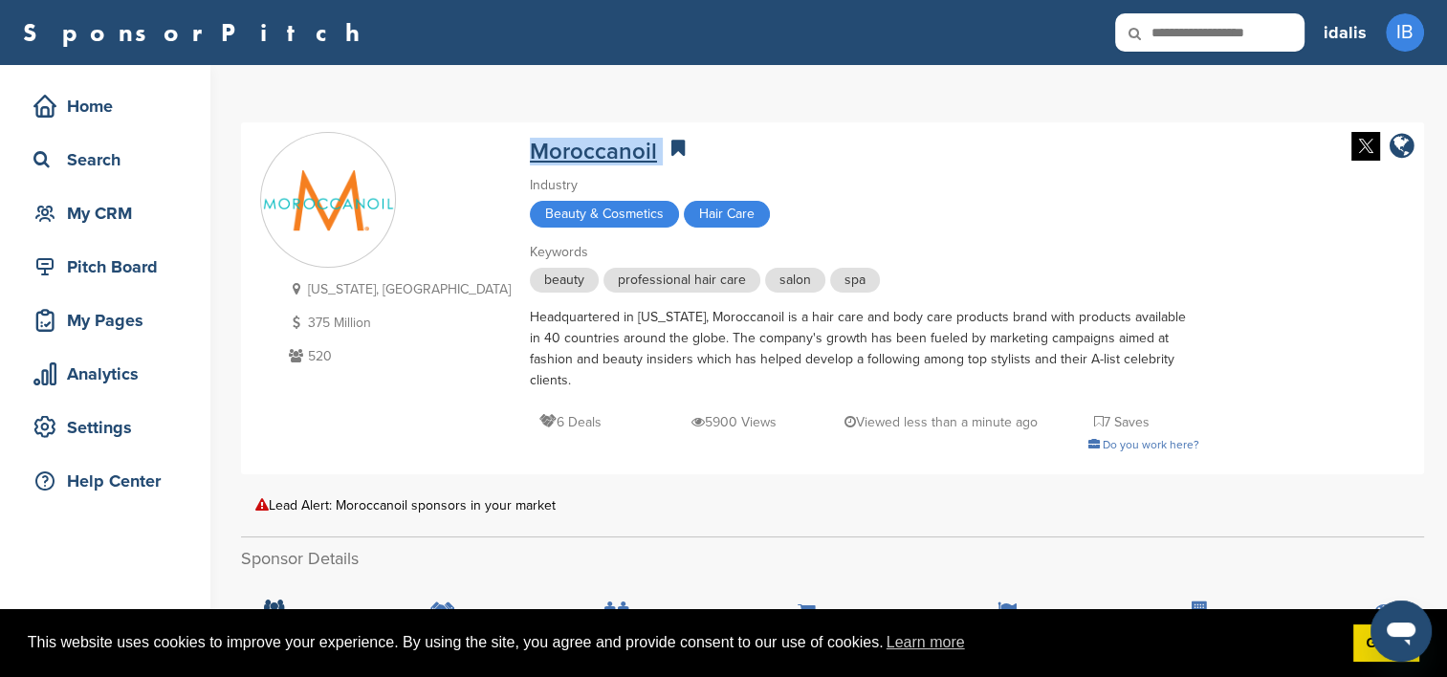
drag, startPoint x: 551, startPoint y: 154, endPoint x: 419, endPoint y: 153, distance: 132.0
click at [530, 153] on div "Moroccanoil" at bounding box center [864, 148] width 669 height 33
copy div "Moroccanoil"
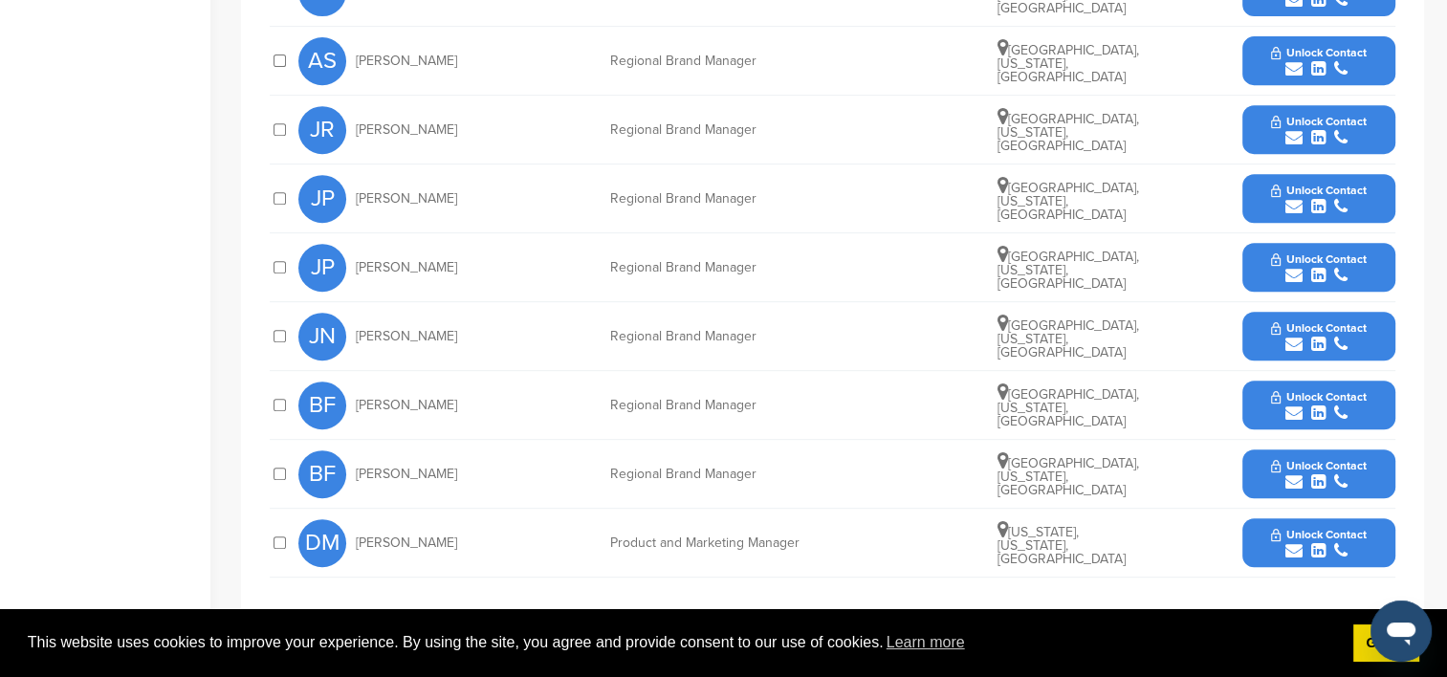
scroll to position [861, 0]
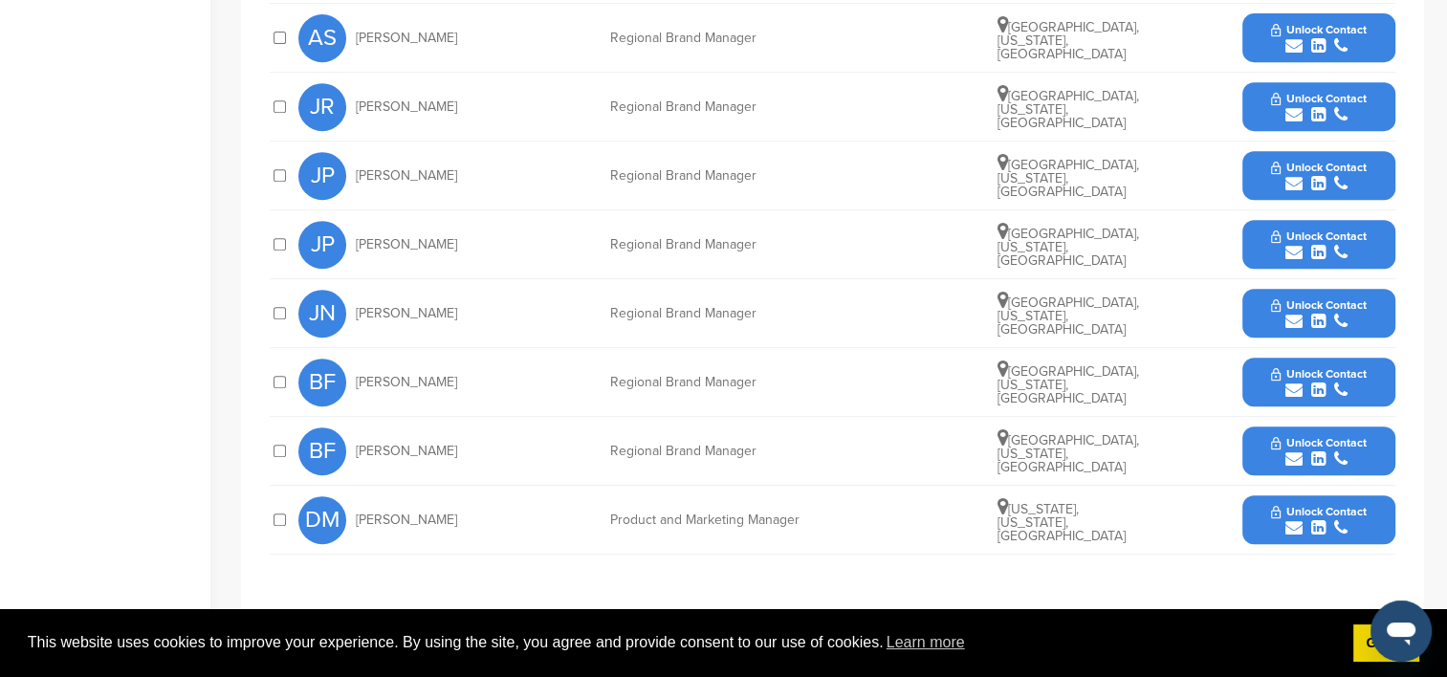
drag, startPoint x: 469, startPoint y: 496, endPoint x: 355, endPoint y: 491, distance: 114.0
click at [355, 496] on div "DM Danielle Metaxas" at bounding box center [403, 520] width 210 height 48
copy span "Danielle Metaxas"
drag, startPoint x: 840, startPoint y: 498, endPoint x: 601, endPoint y: 487, distance: 239.4
click at [601, 487] on div "DM Danielle Metaxas Product and Marketing Manager New York, New York, United St…" at bounding box center [846, 520] width 1097 height 68
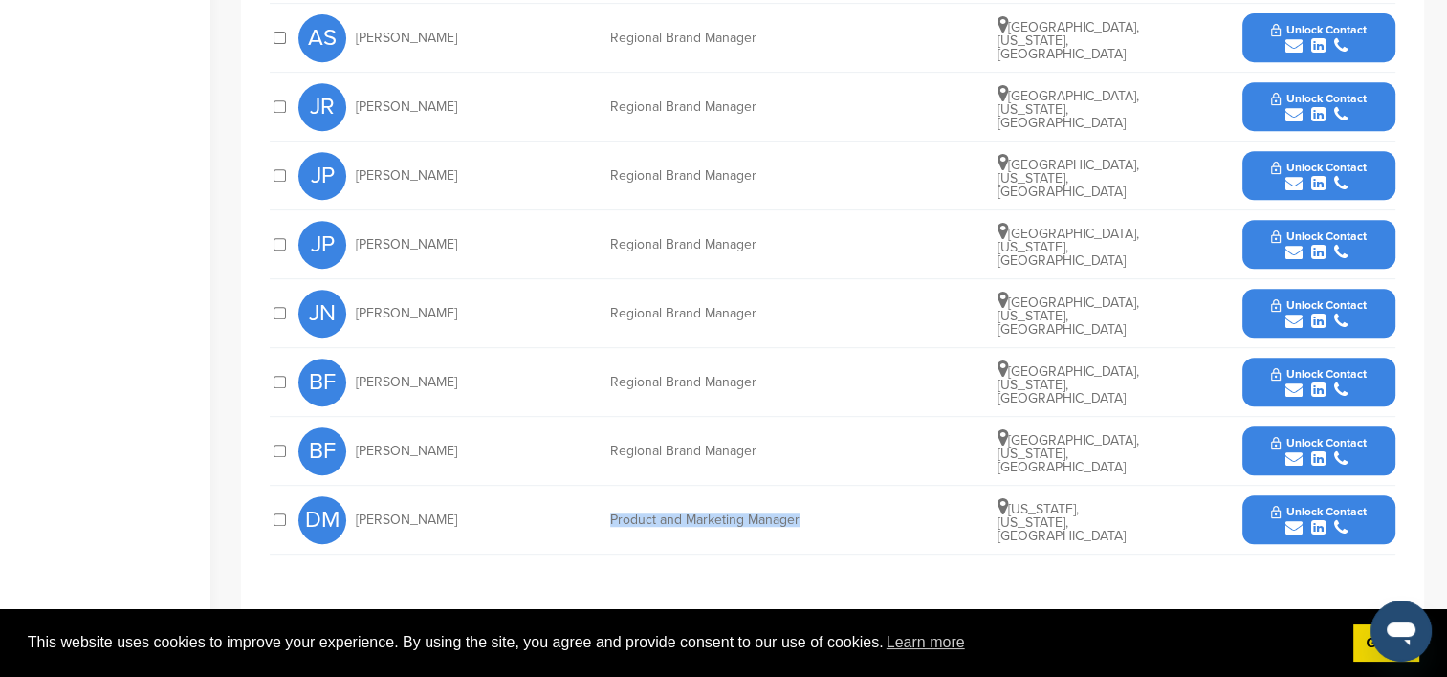
copy div "Product and Marketing Manager"
click at [1271, 519] on div "submit" at bounding box center [1318, 528] width 95 height 18
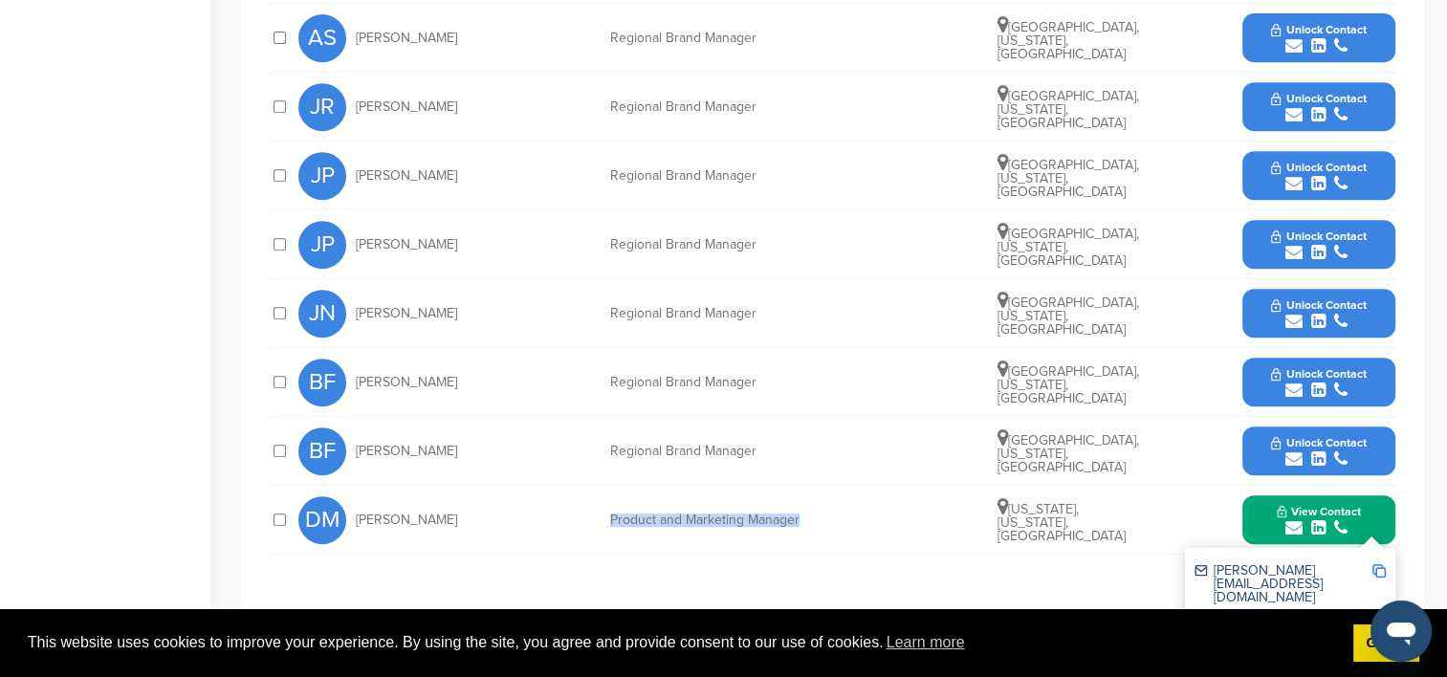
click at [1383, 564] on img at bounding box center [1378, 570] width 13 height 13
copy div "Product and Marketing Manager"
click at [1377, 618] on img at bounding box center [1378, 624] width 13 height 13
copy div "Product and Marketing Manager"
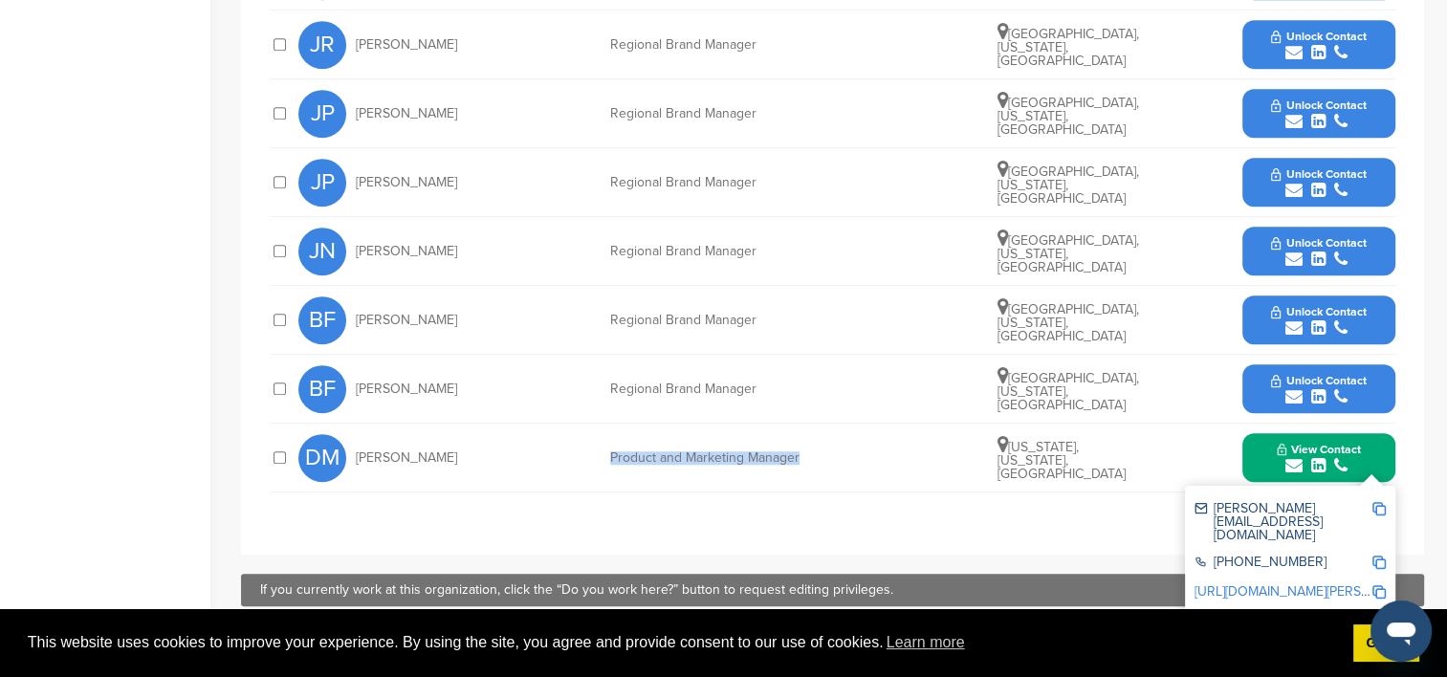
scroll to position [956, 0]
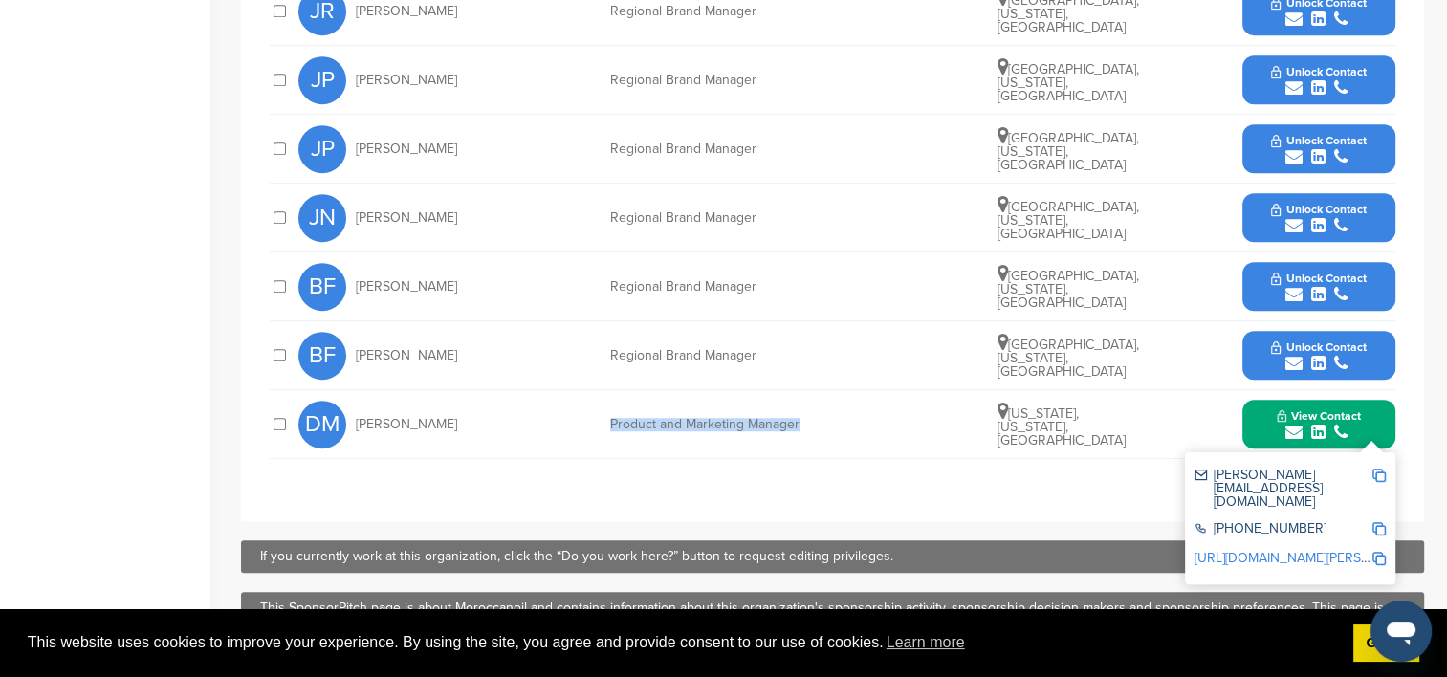
click at [1380, 552] on img at bounding box center [1378, 558] width 13 height 13
copy div "Product and Marketing Manager"
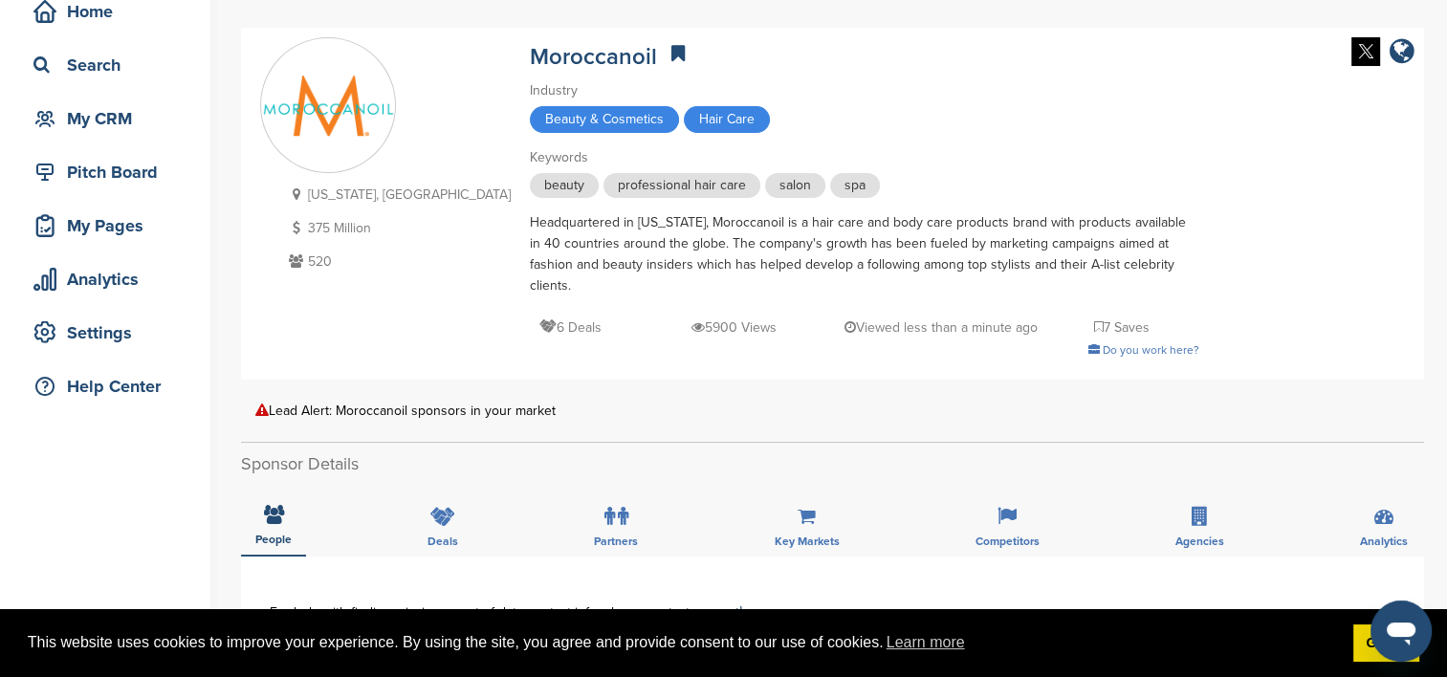
scroll to position [0, 0]
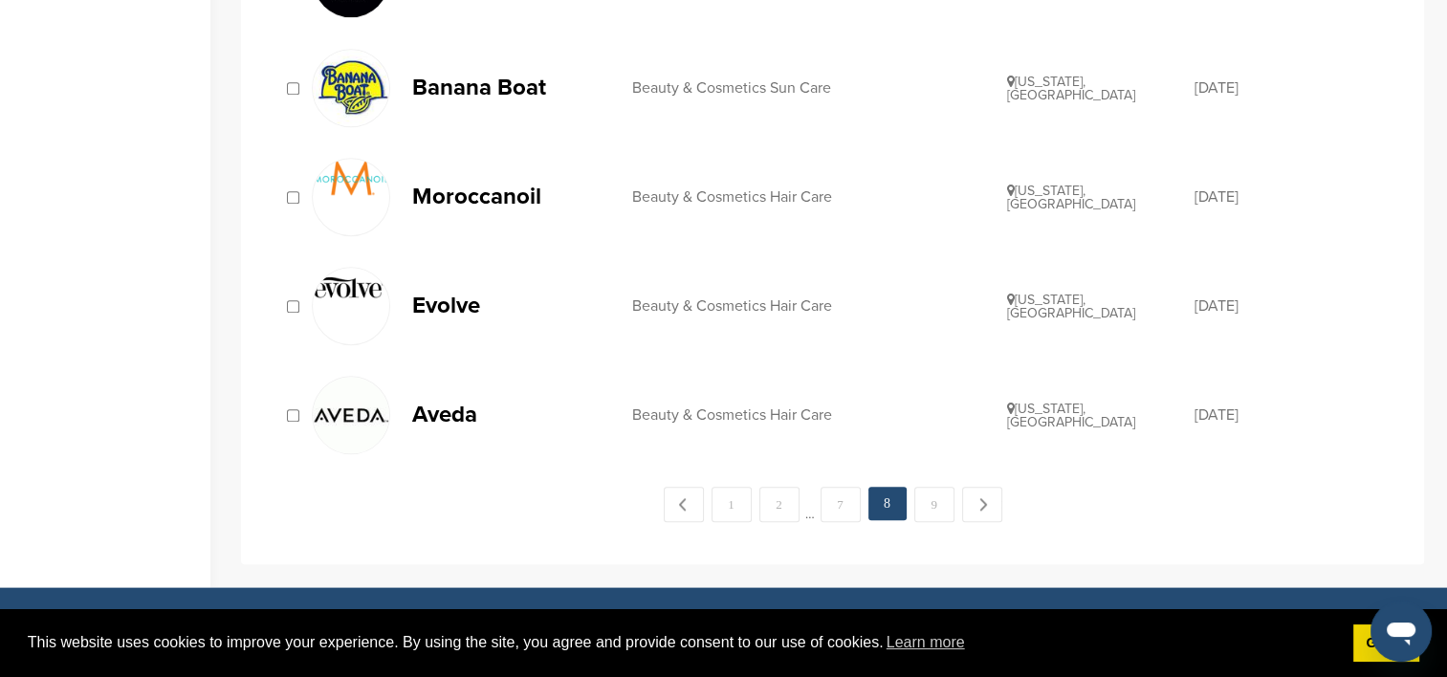
scroll to position [2104, 0]
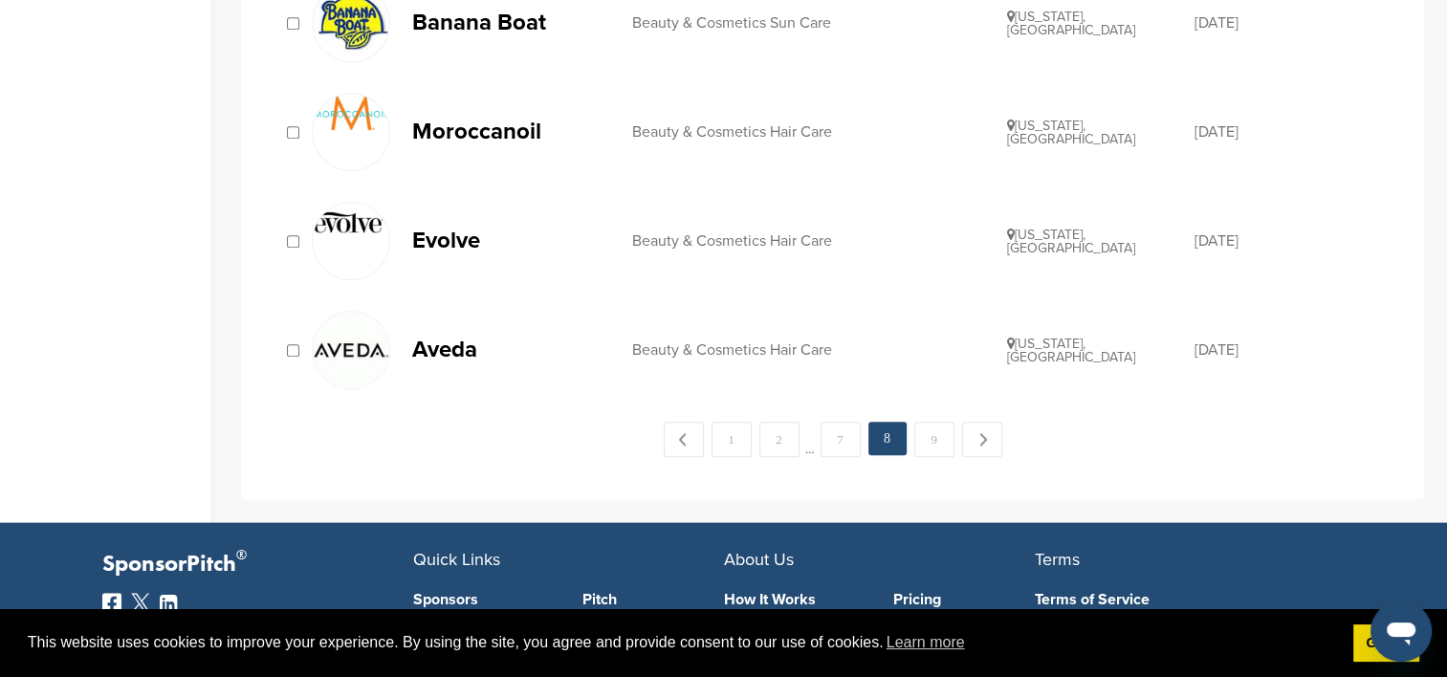
click at [448, 218] on link "Evolve Beauty & Cosmetics Hair Care Pennsylvania, USA 11/06/2014" at bounding box center [847, 241] width 1070 height 78
click at [413, 338] on p "Aveda" at bounding box center [512, 350] width 201 height 24
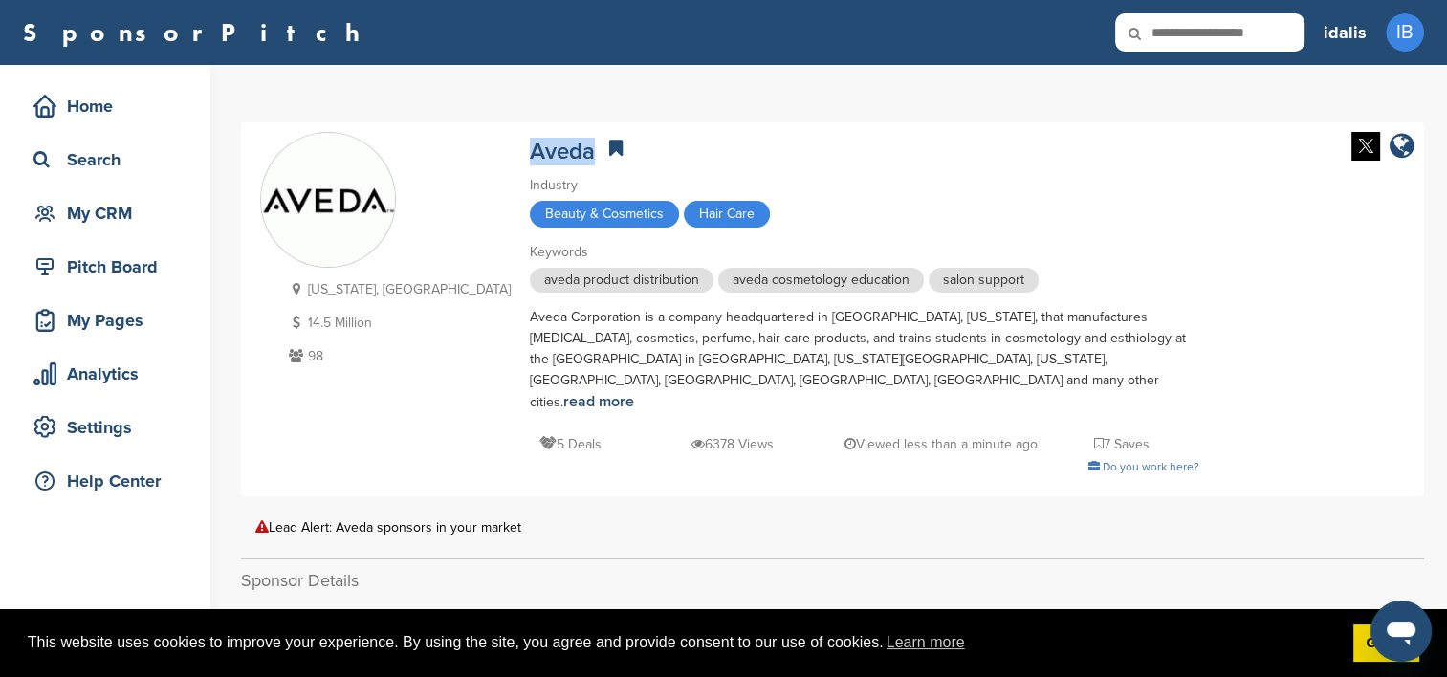
drag, startPoint x: 490, startPoint y: 145, endPoint x: 421, endPoint y: 149, distance: 69.0
click at [421, 149] on div "[US_STATE], [GEOGRAPHIC_DATA] 14.5 Million 98 [GEOGRAPHIC_DATA] Industry Beauty…" at bounding box center [832, 309] width 1145 height 355
copy link "Aveda"
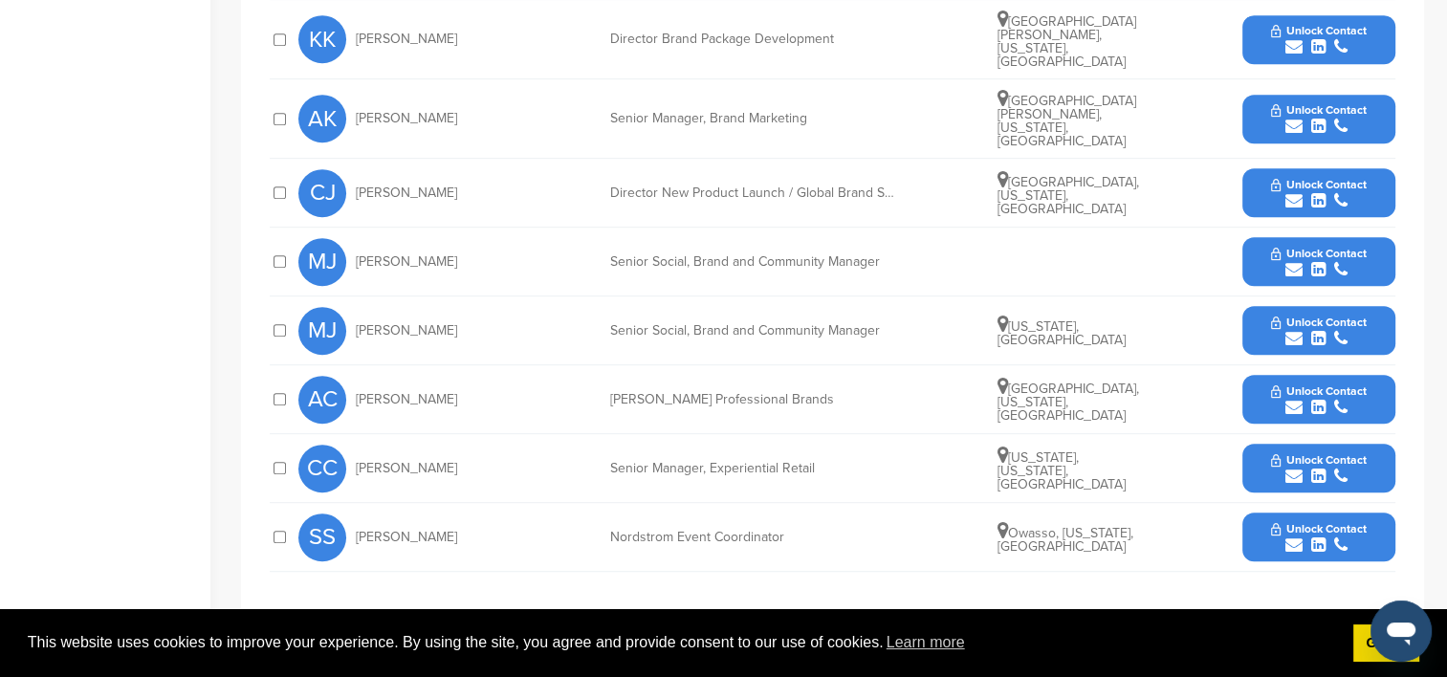
scroll to position [956, 0]
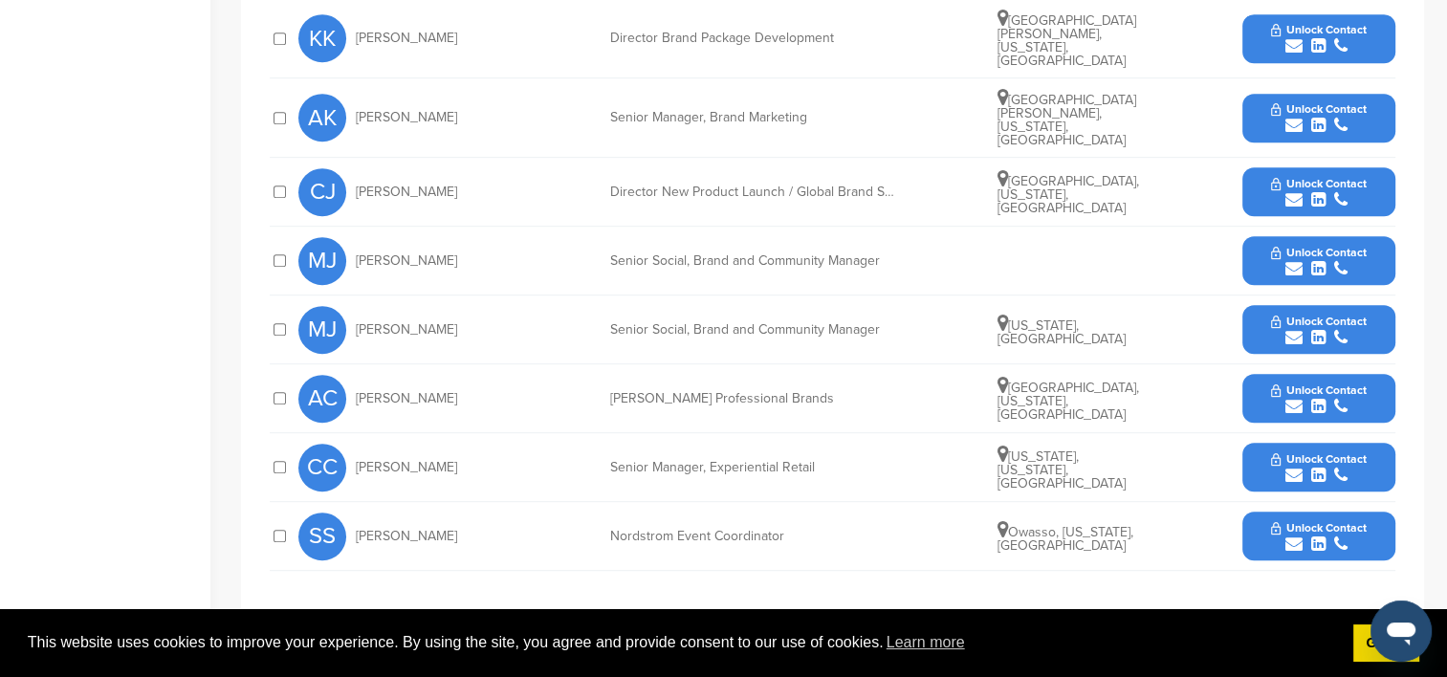
drag, startPoint x: 461, startPoint y: 399, endPoint x: 359, endPoint y: 398, distance: 102.3
click at [359, 444] on div "CC [PERSON_NAME]" at bounding box center [403, 468] width 210 height 48
copy span "[PERSON_NAME]"
drag, startPoint x: 828, startPoint y: 394, endPoint x: 608, endPoint y: 399, distance: 220.0
click at [608, 433] on div "CC [PERSON_NAME] Senior Manager, Experiential Retail [US_STATE], [US_STATE], [G…" at bounding box center [846, 467] width 1097 height 68
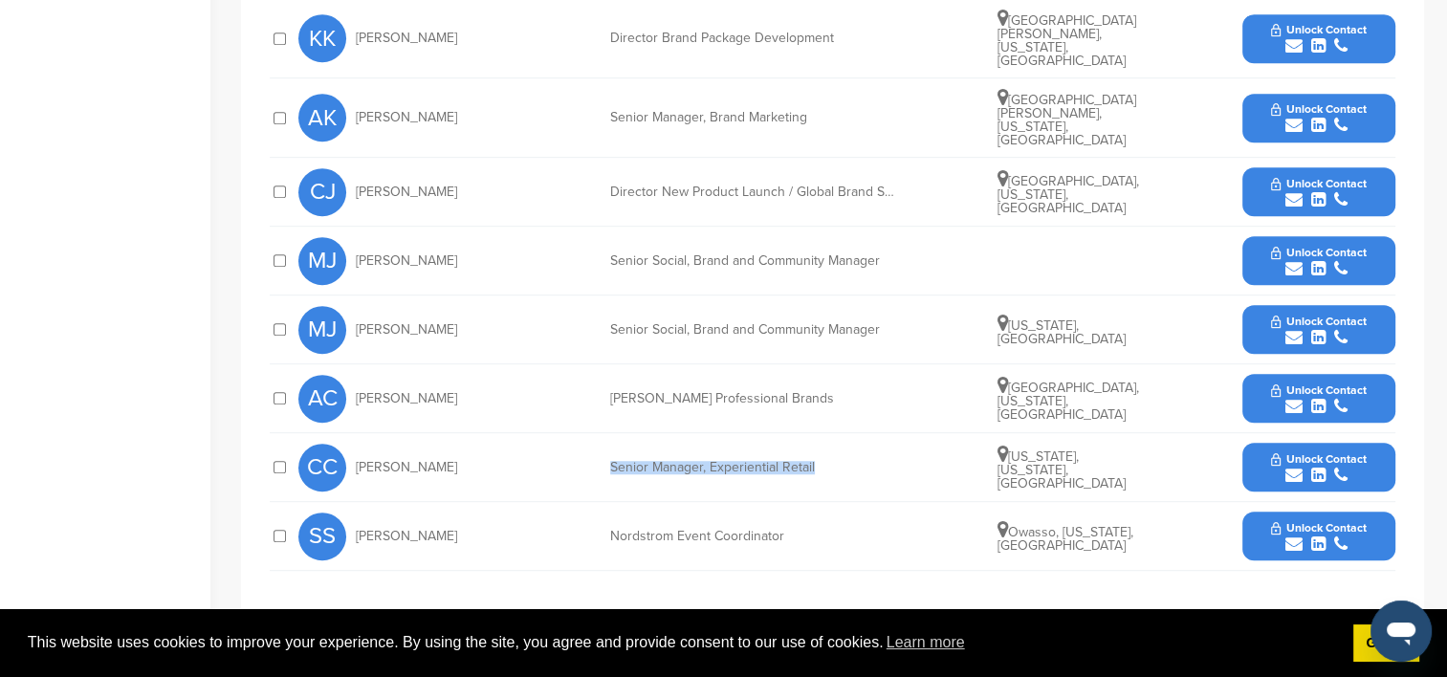
copy div "Senior Manager, Experiential Retail"
click at [1255, 439] on button "Unlock Contact" at bounding box center [1318, 467] width 141 height 57
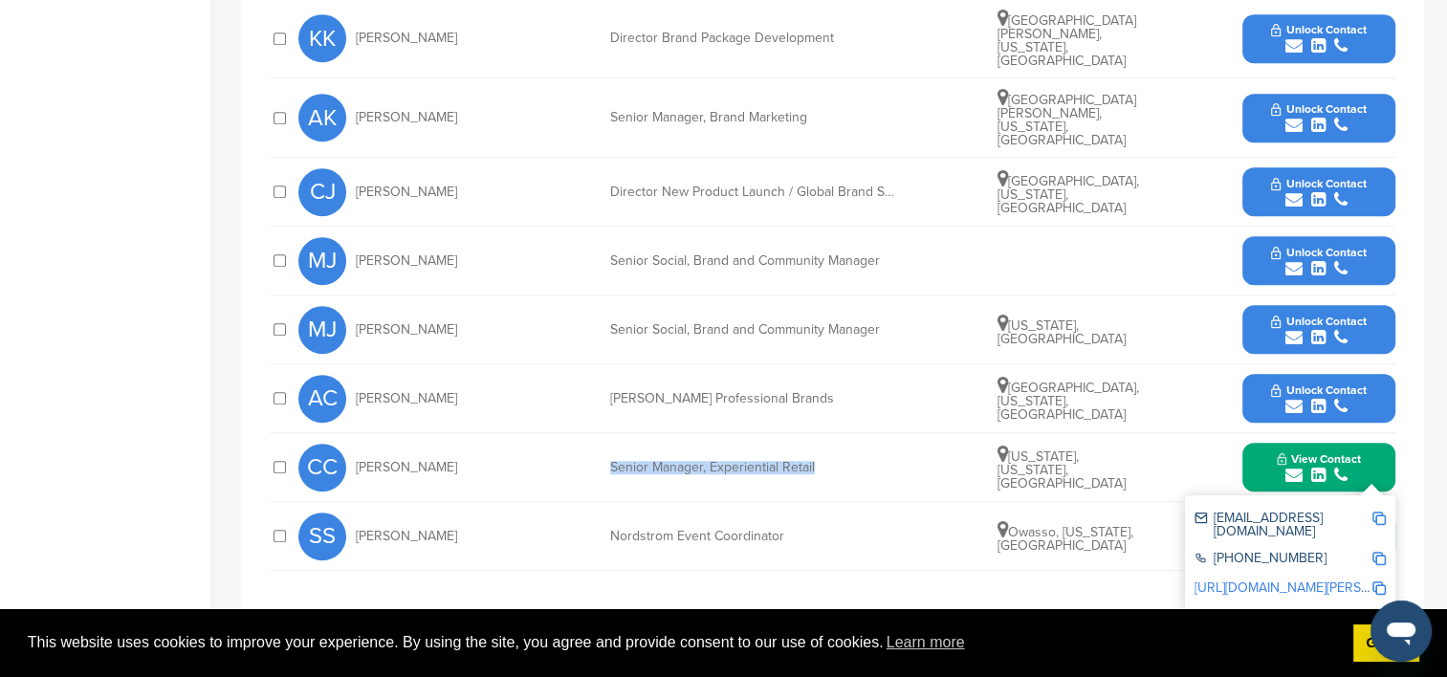
click at [1381, 512] on img at bounding box center [1378, 518] width 13 height 13
copy div "Senior Manager, Experiential Retail"
click at [1384, 552] on img at bounding box center [1378, 558] width 13 height 13
copy div "Senior Manager, Experiential Retail"
click at [1379, 581] on img at bounding box center [1378, 587] width 13 height 13
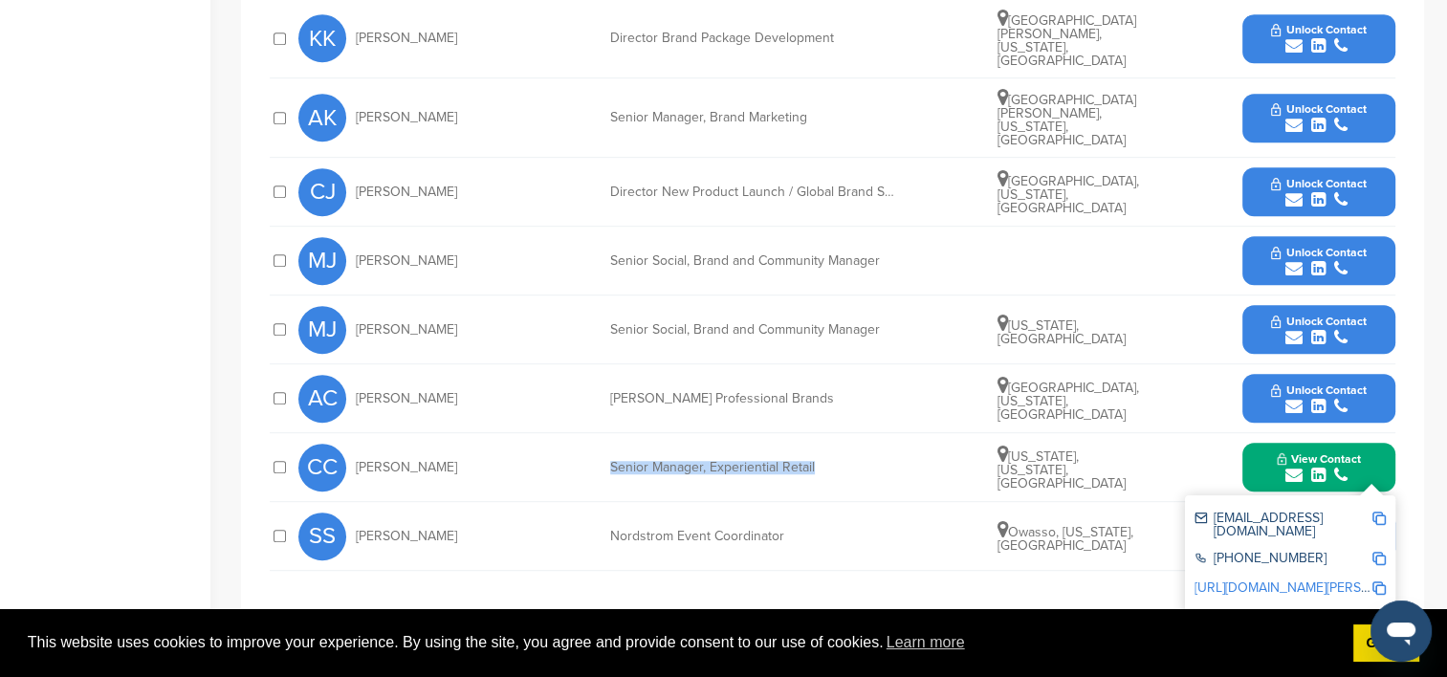
copy div "Senior Manager, Experiential Retail"
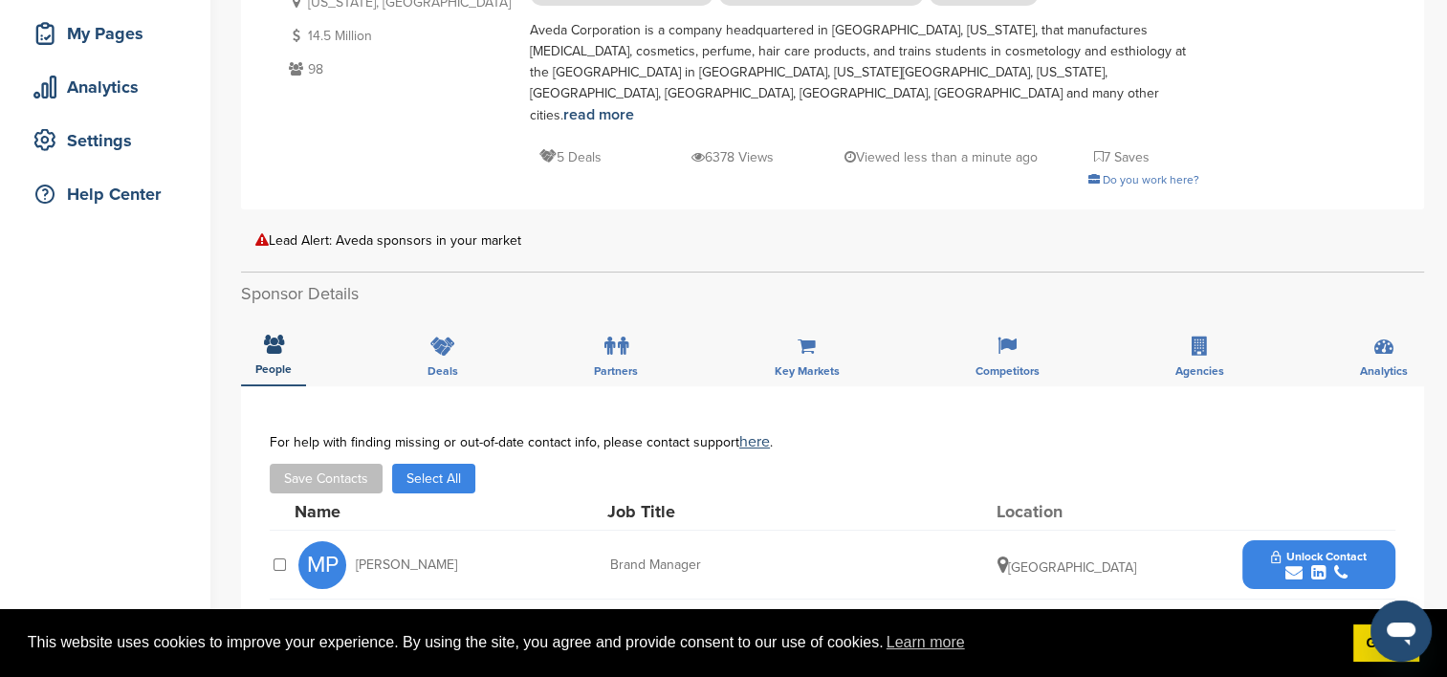
scroll to position [0, 0]
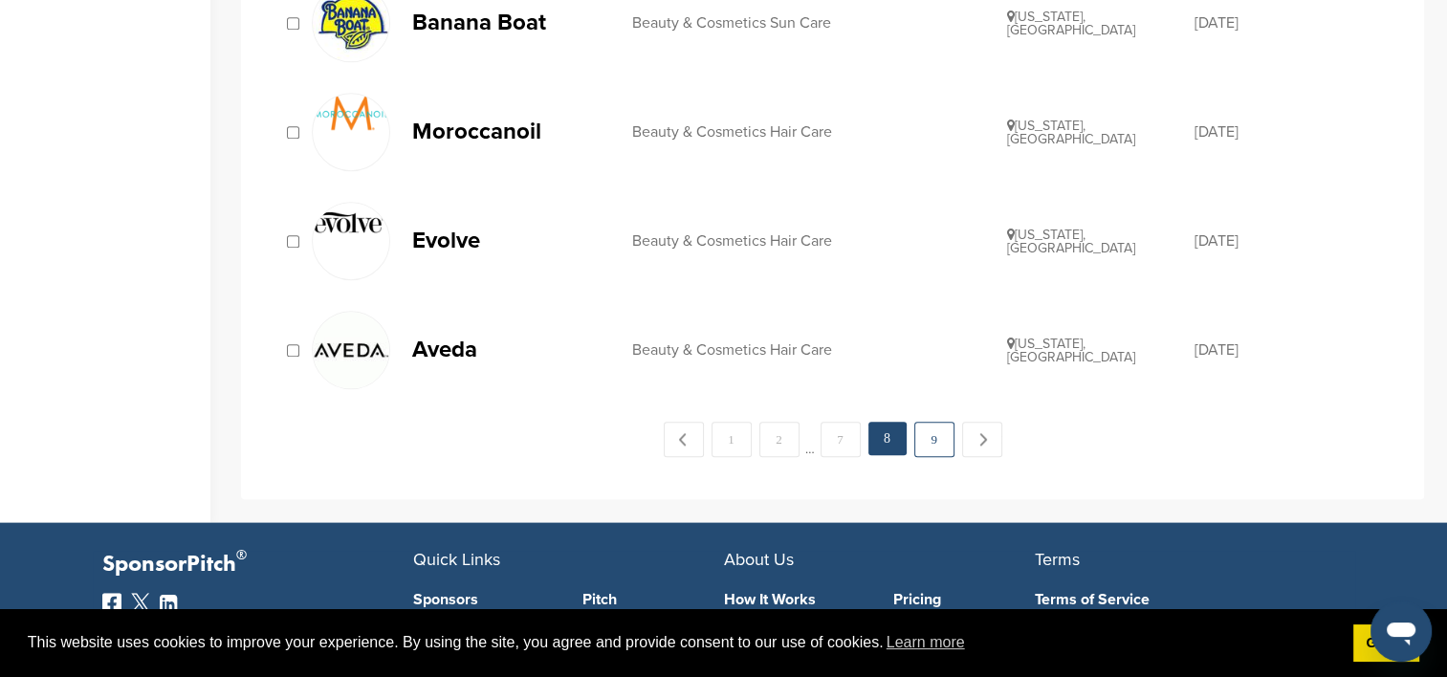
click at [921, 430] on link "9" at bounding box center [934, 439] width 40 height 35
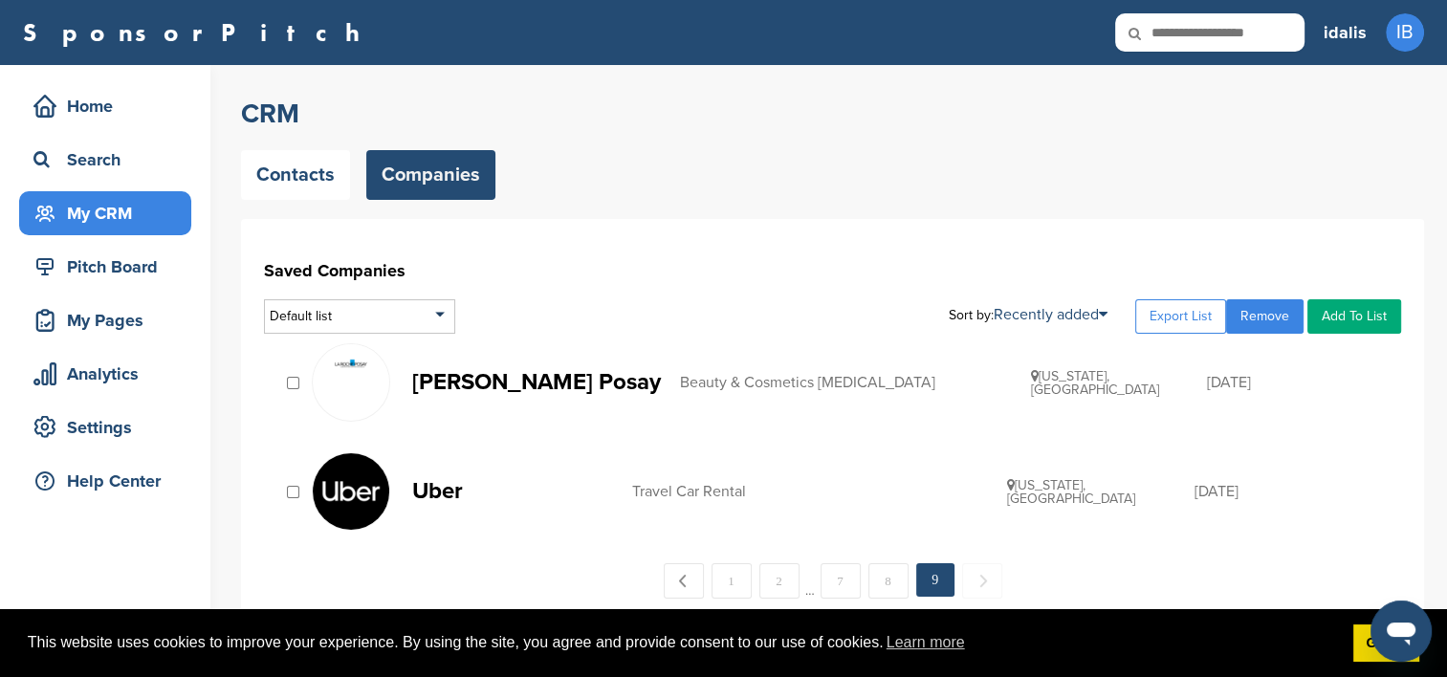
click at [524, 378] on p "La Roche Posay" at bounding box center [536, 382] width 249 height 24
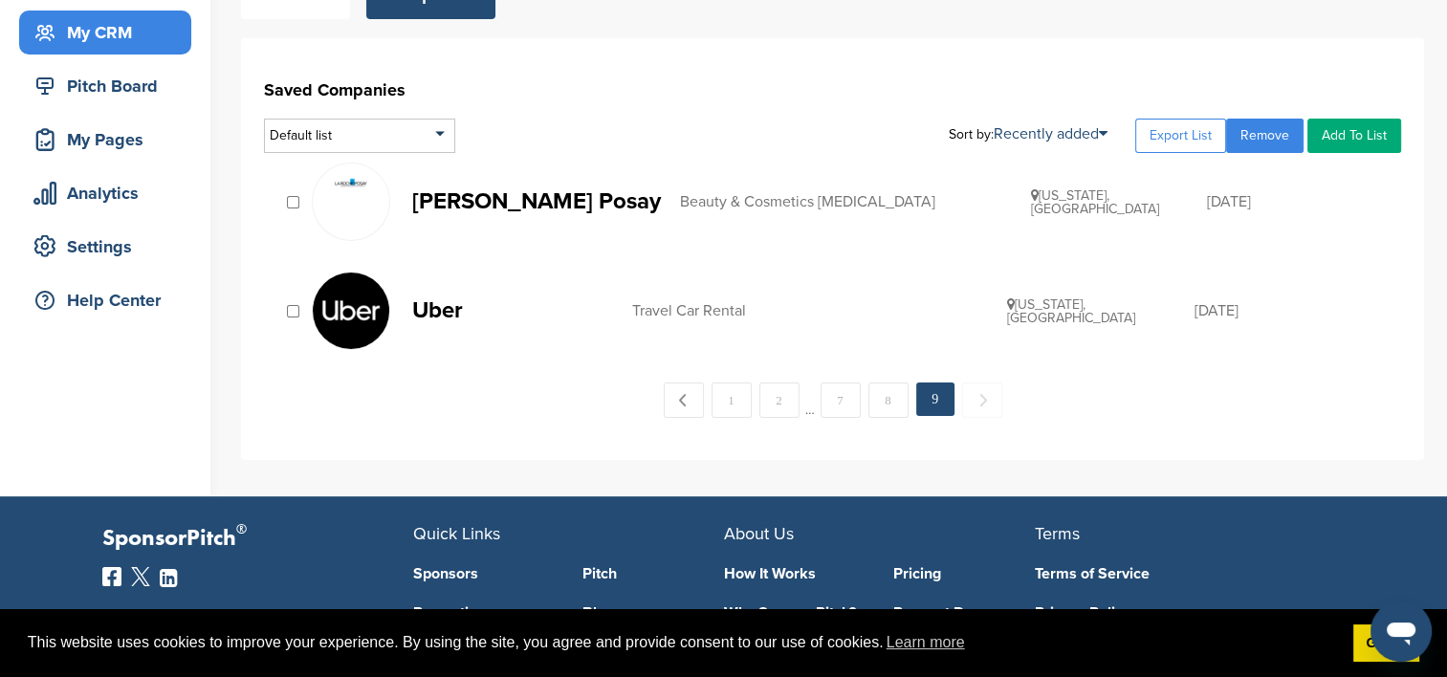
scroll to position [191, 0]
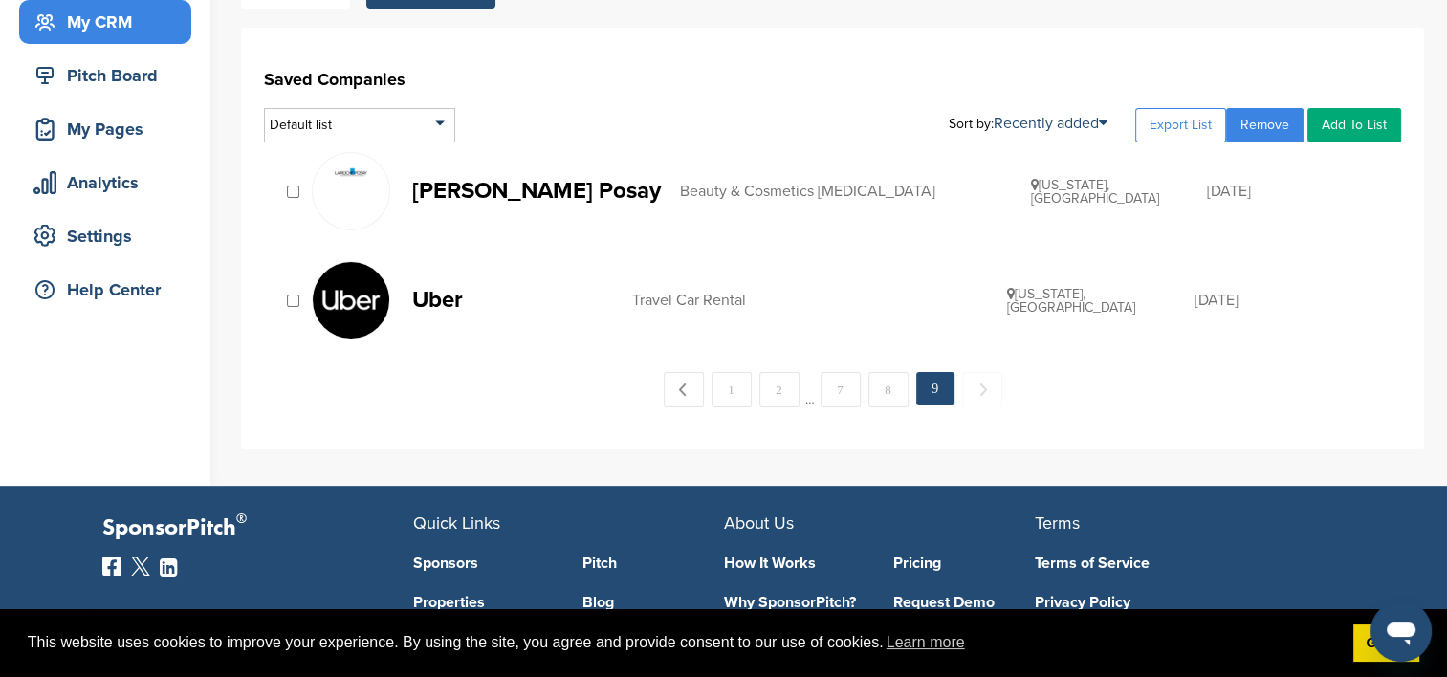
click at [979, 386] on span "Next →" at bounding box center [982, 389] width 40 height 34
drag, startPoint x: 979, startPoint y: 386, endPoint x: 1060, endPoint y: 406, distance: 82.6
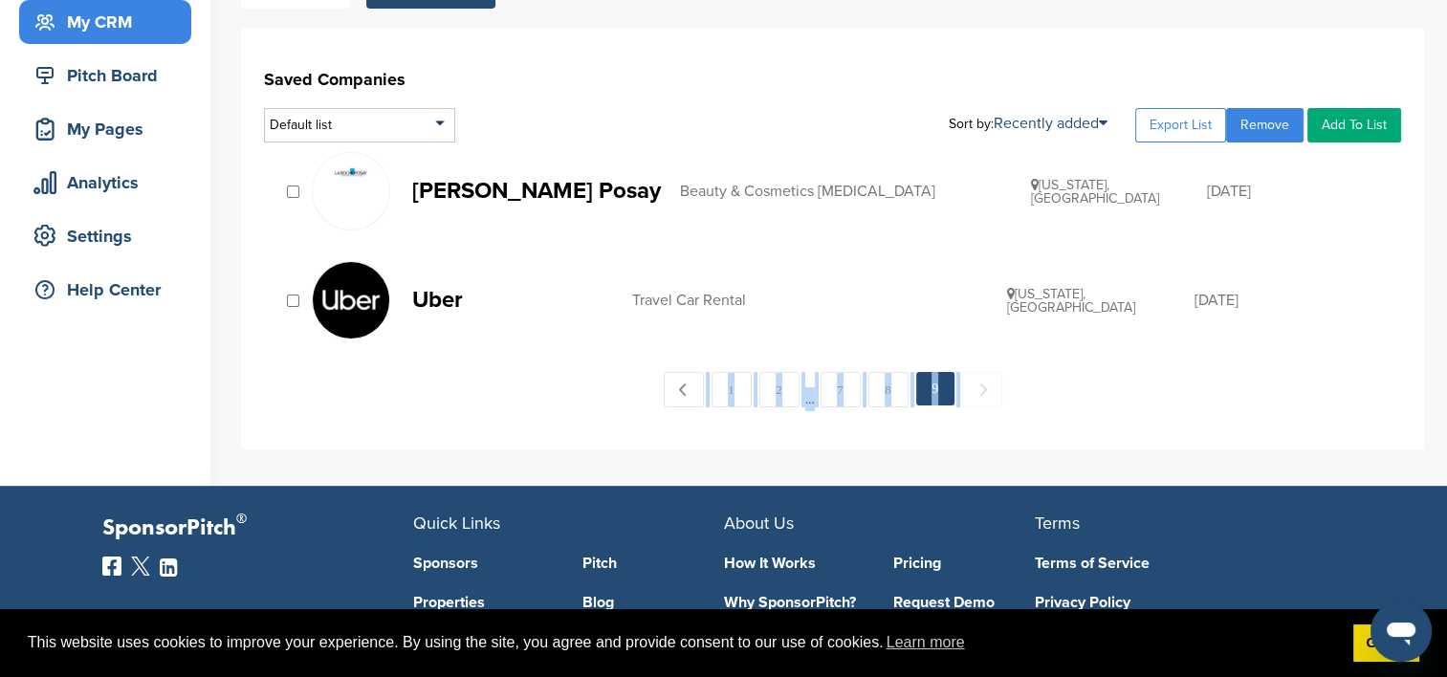
click at [1060, 406] on div "Saved Companies Default list Default List Sort by: Recently added Recently adde…" at bounding box center [832, 239] width 1183 height 422
click at [922, 318] on link "Uber Travel Car Rental California, USA 11/06/2014" at bounding box center [847, 300] width 1070 height 78
click at [901, 279] on link "Uber Travel Car Rental California, USA 11/06/2014" at bounding box center [847, 300] width 1070 height 78
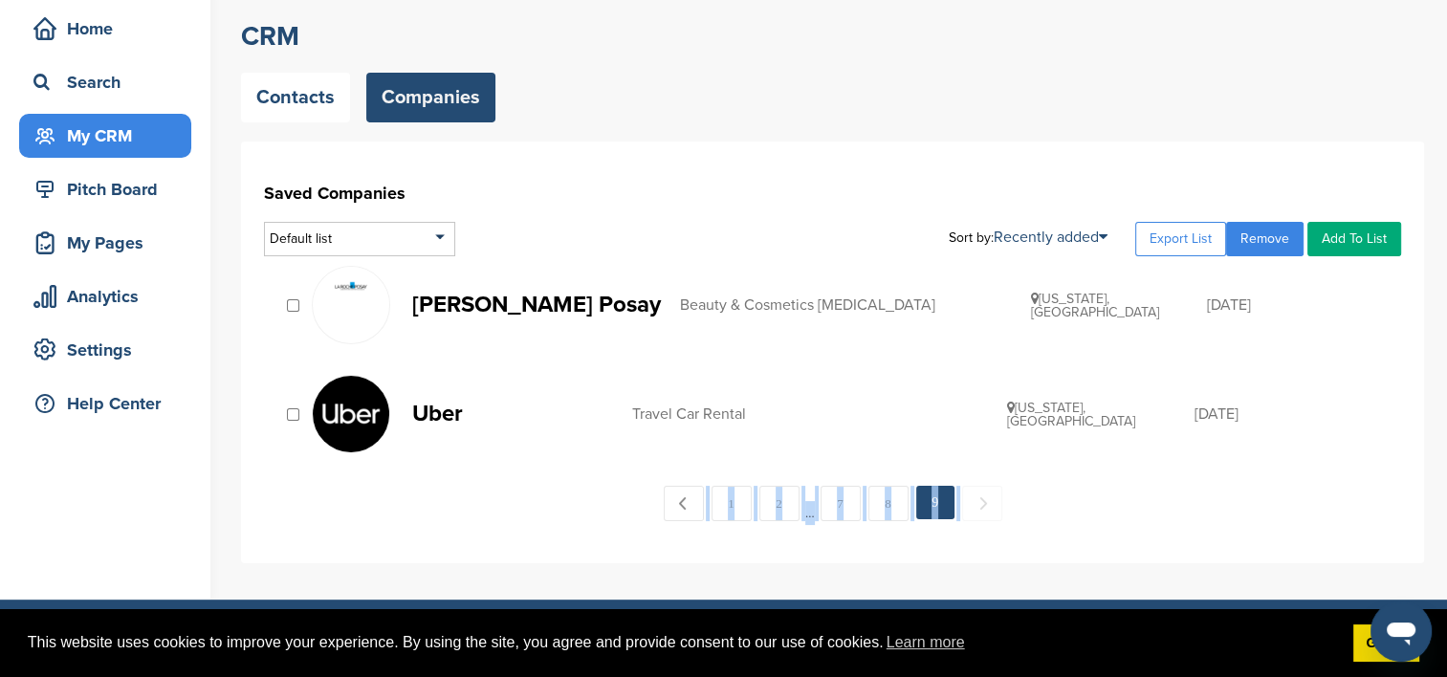
scroll to position [0, 0]
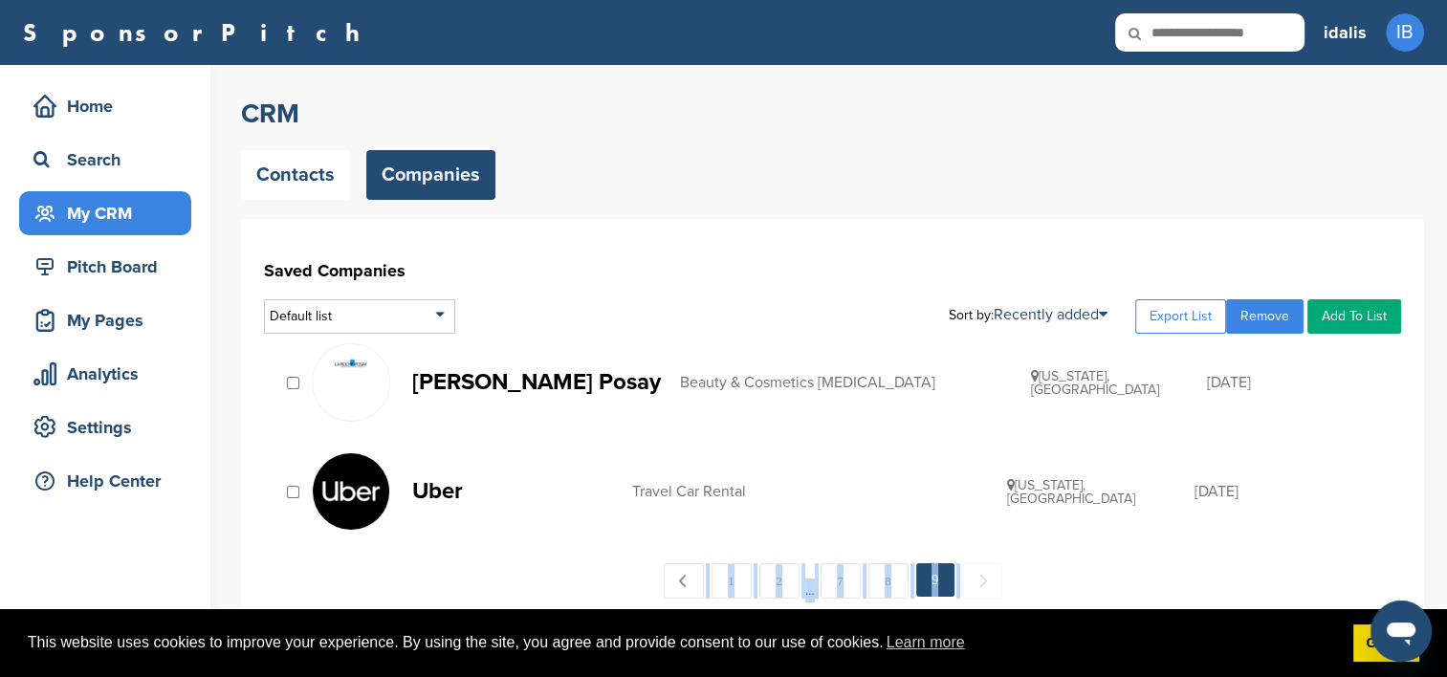
click at [69, 222] on div "My CRM" at bounding box center [110, 213] width 163 height 34
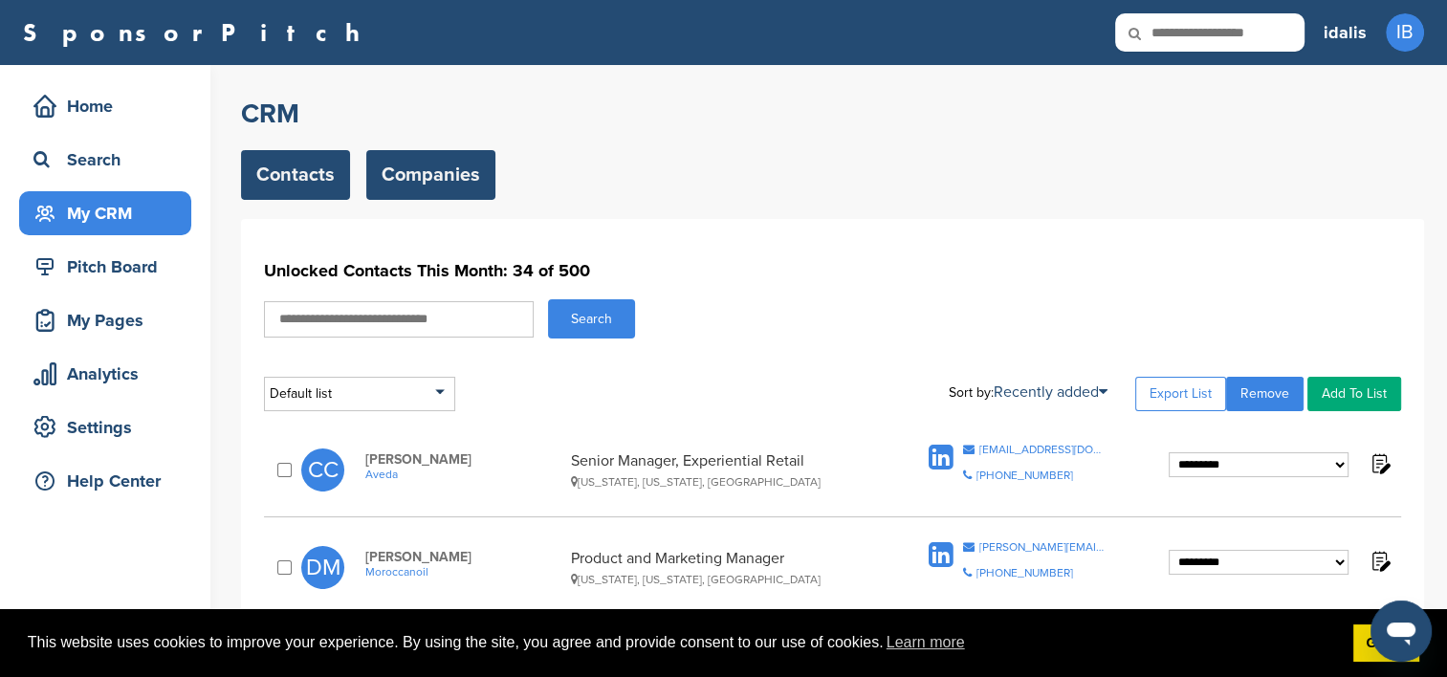
click at [436, 177] on link "Companies" at bounding box center [430, 175] width 129 height 50
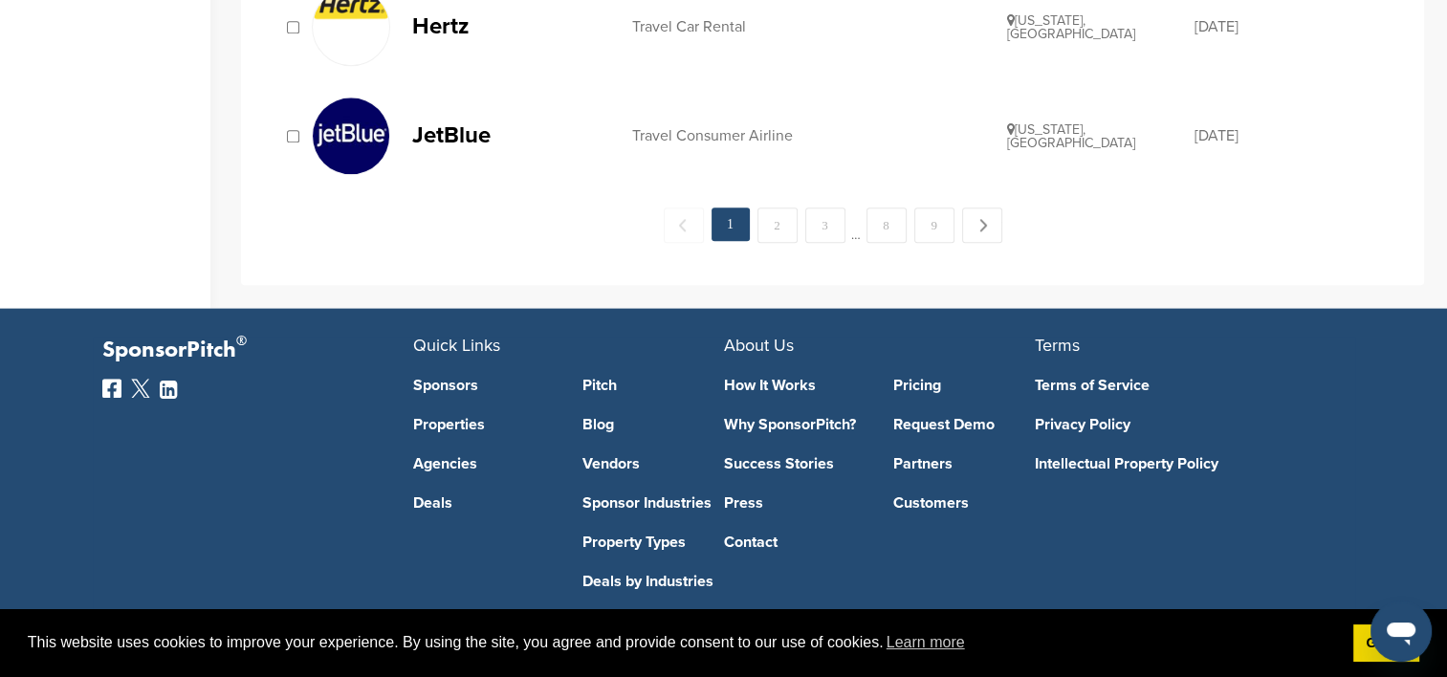
scroll to position [2189, 0]
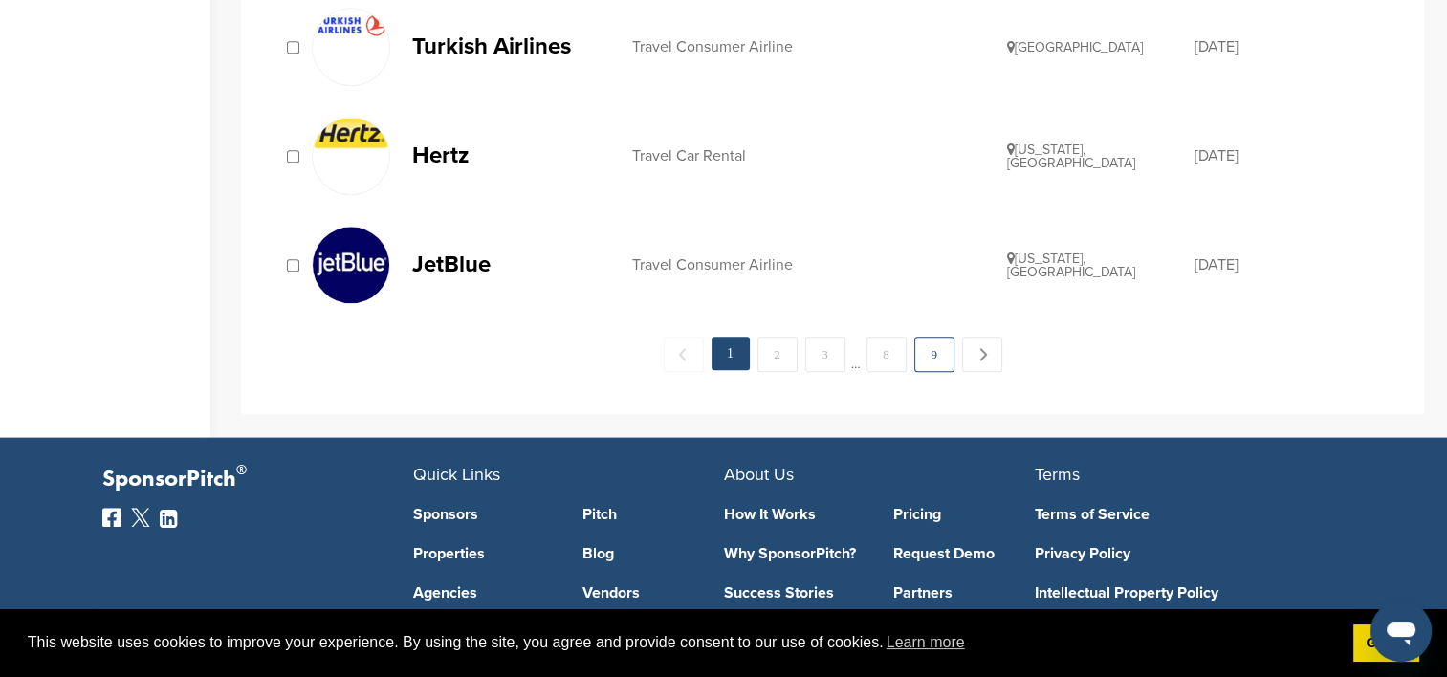
click at [933, 350] on link "9" at bounding box center [934, 354] width 40 height 35
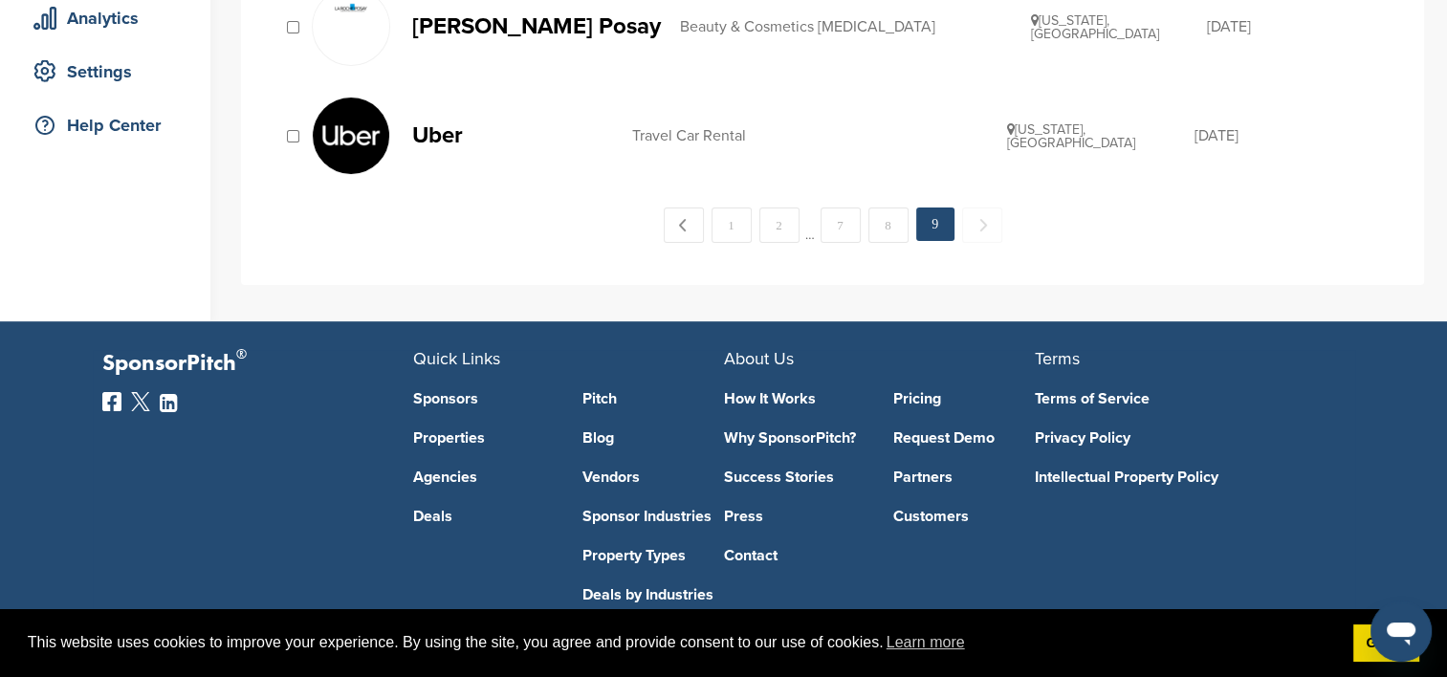
scroll to position [440, 0]
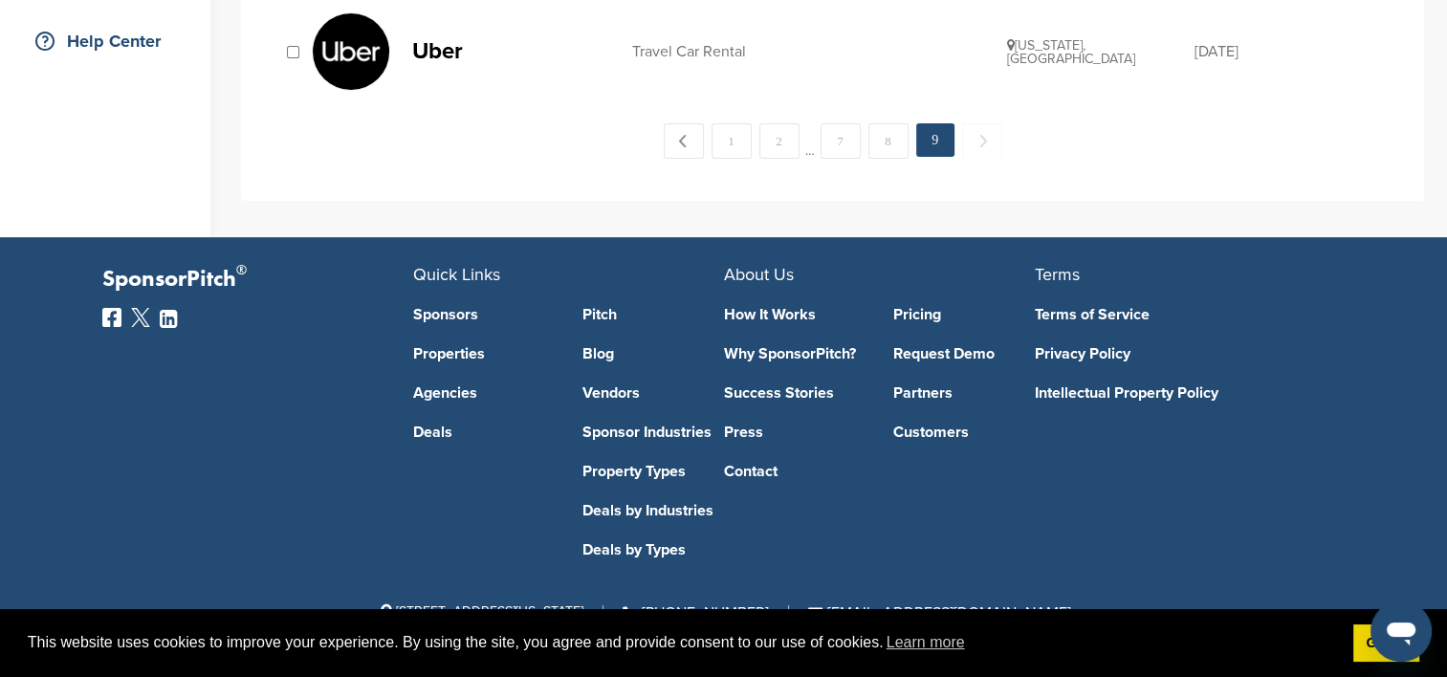
click at [974, 142] on span "Next →" at bounding box center [982, 140] width 40 height 34
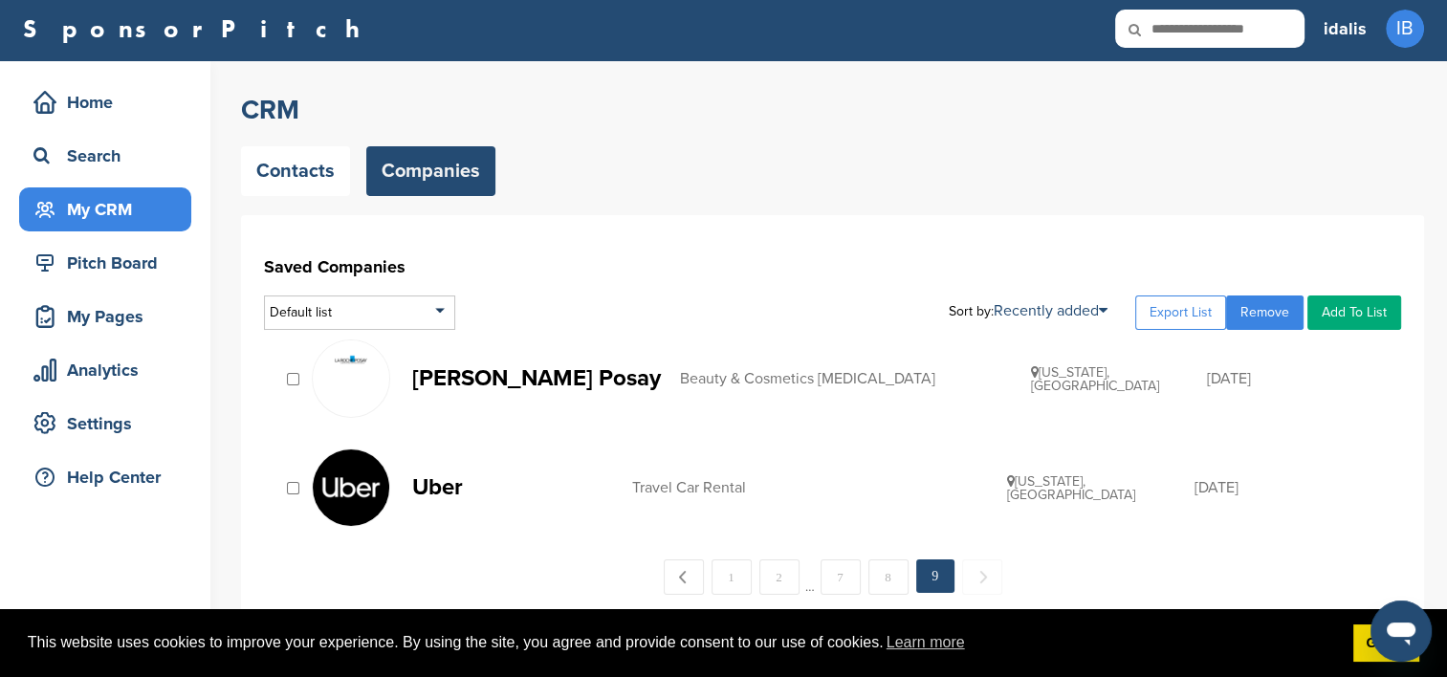
scroll to position [0, 0]
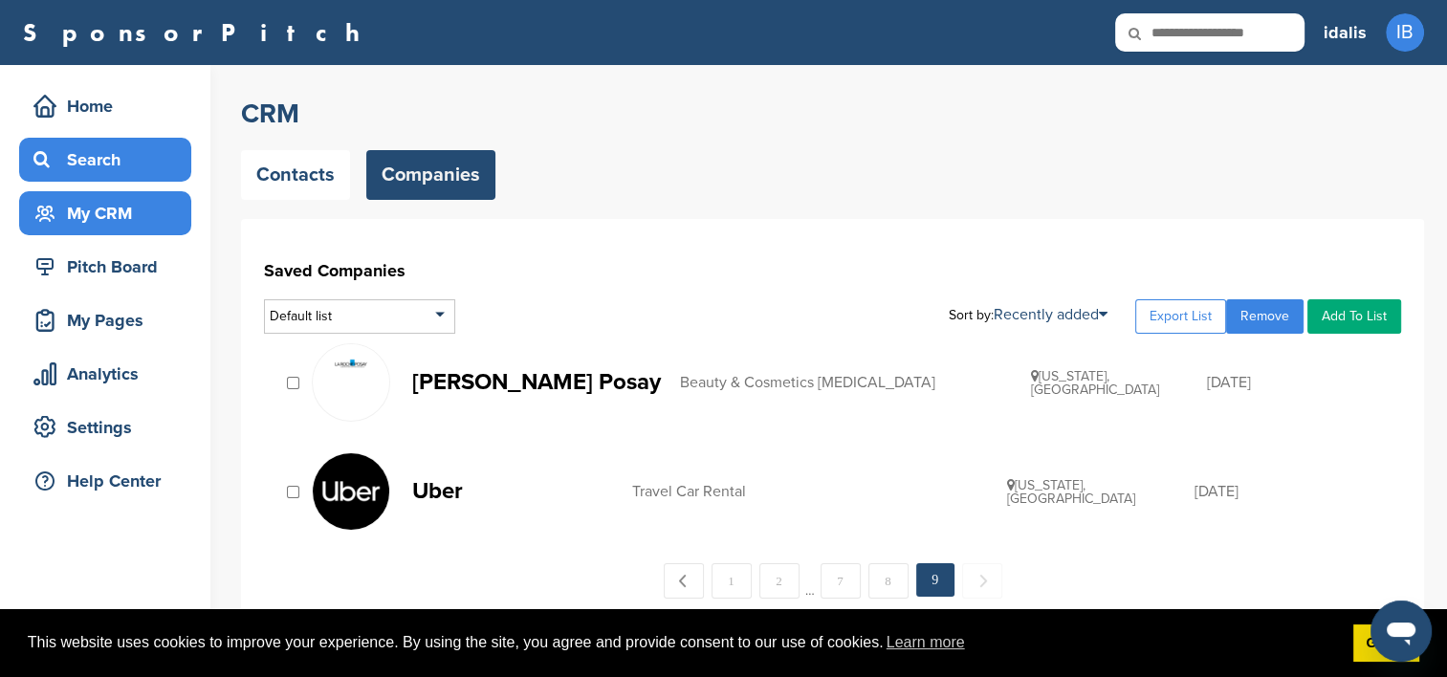
click at [77, 148] on div "Search" at bounding box center [110, 160] width 163 height 34
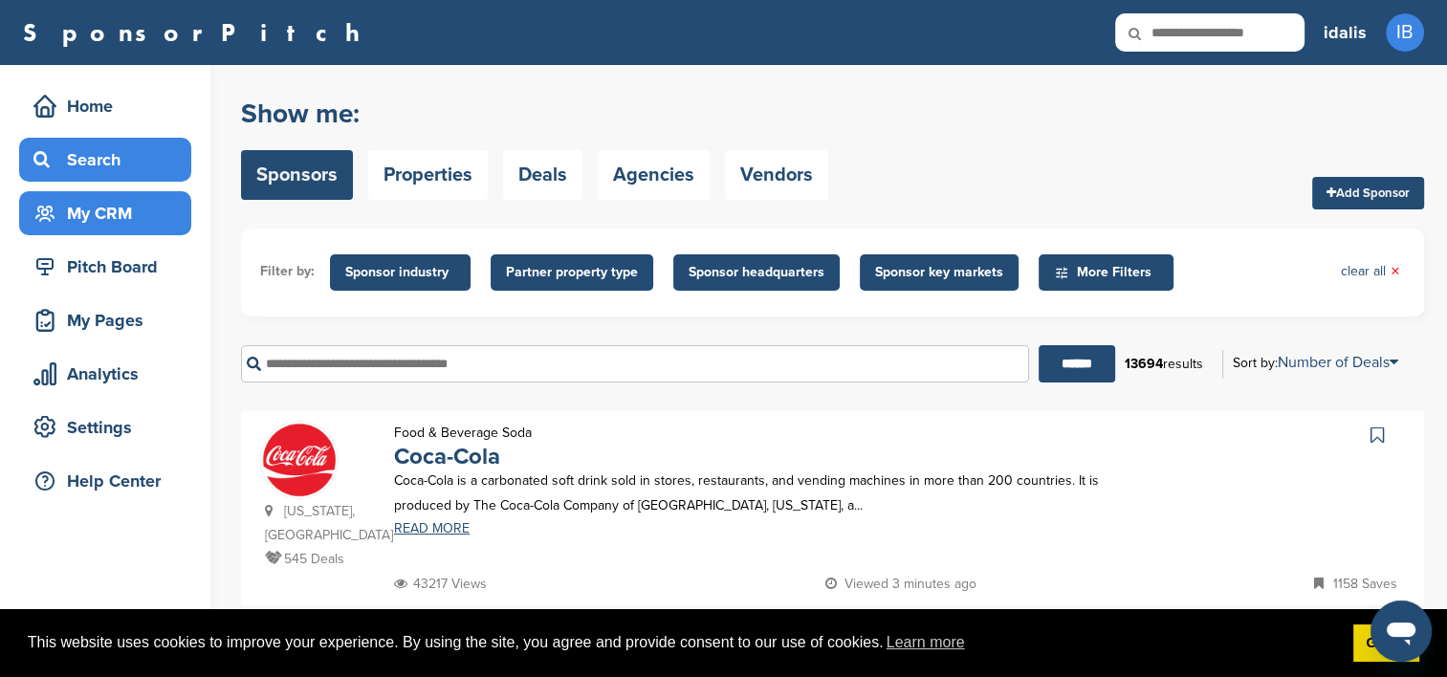
click at [92, 208] on div "My CRM" at bounding box center [110, 213] width 163 height 34
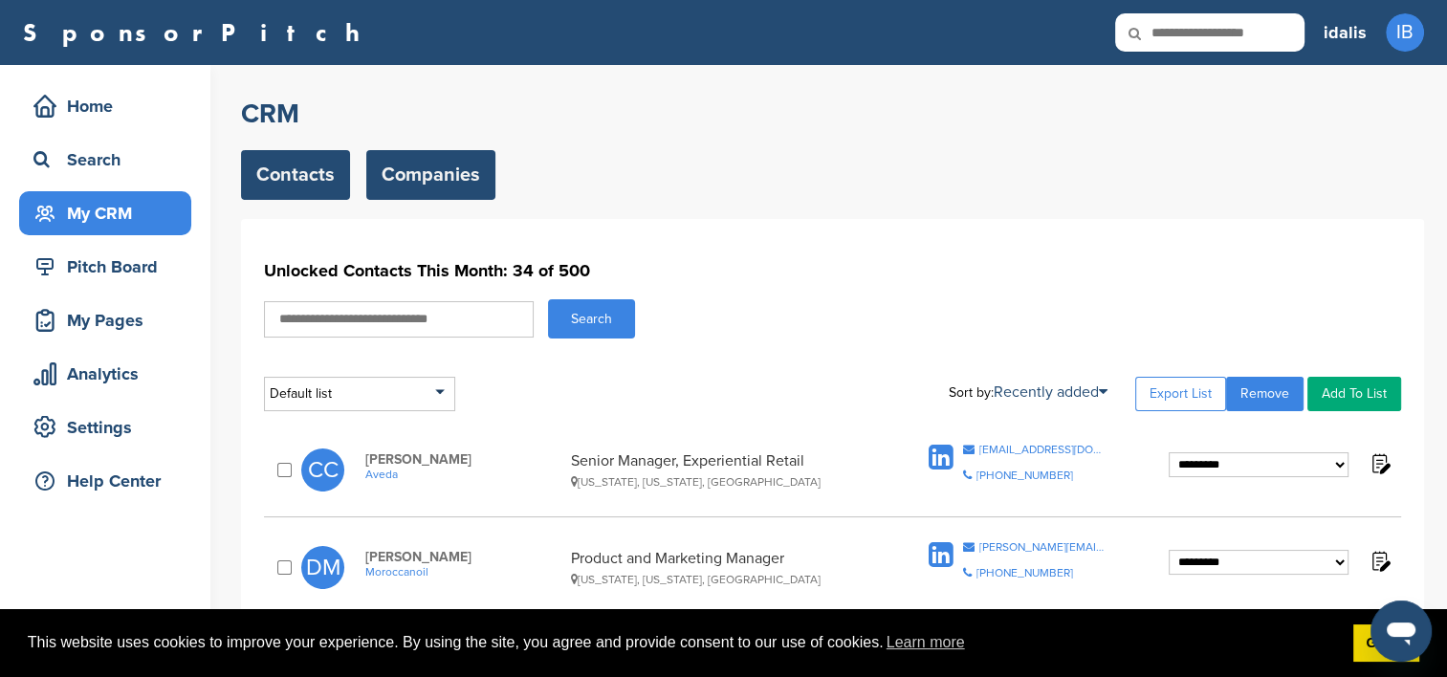
click at [423, 179] on link "Companies" at bounding box center [430, 175] width 129 height 50
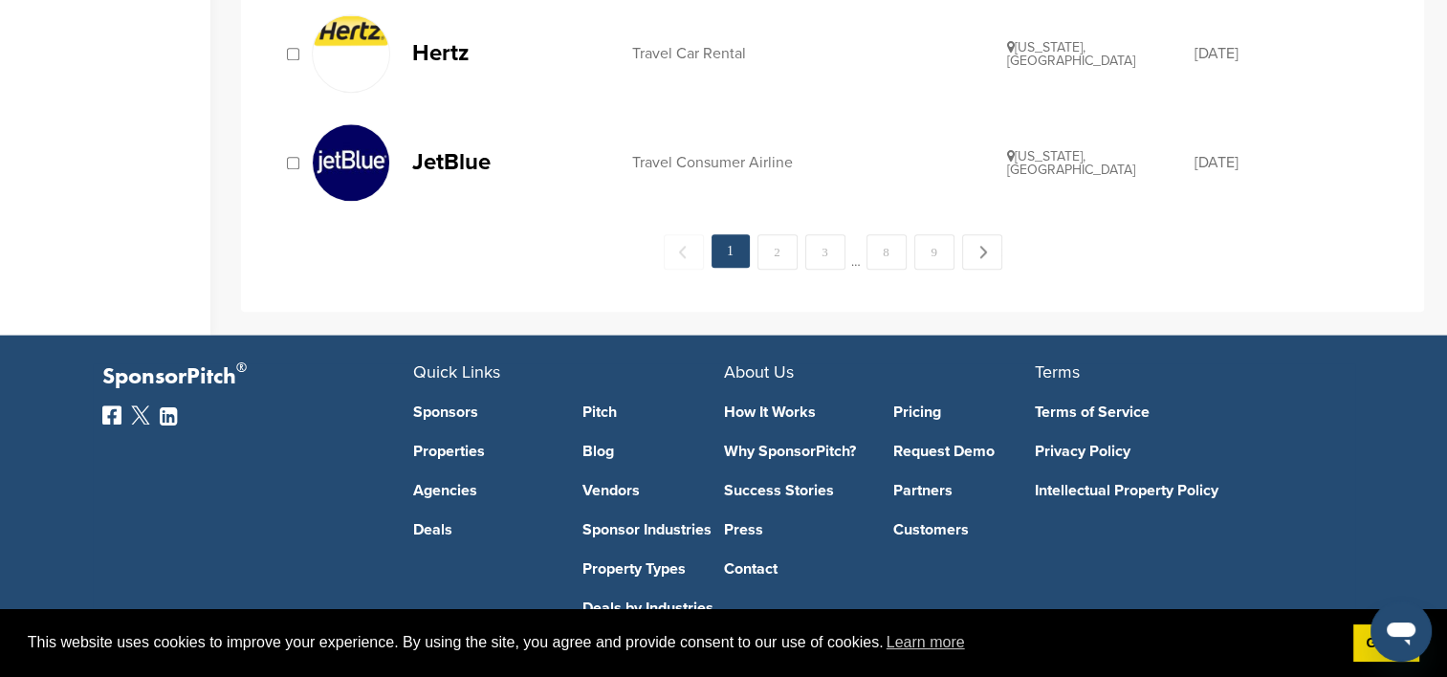
scroll to position [2380, 0]
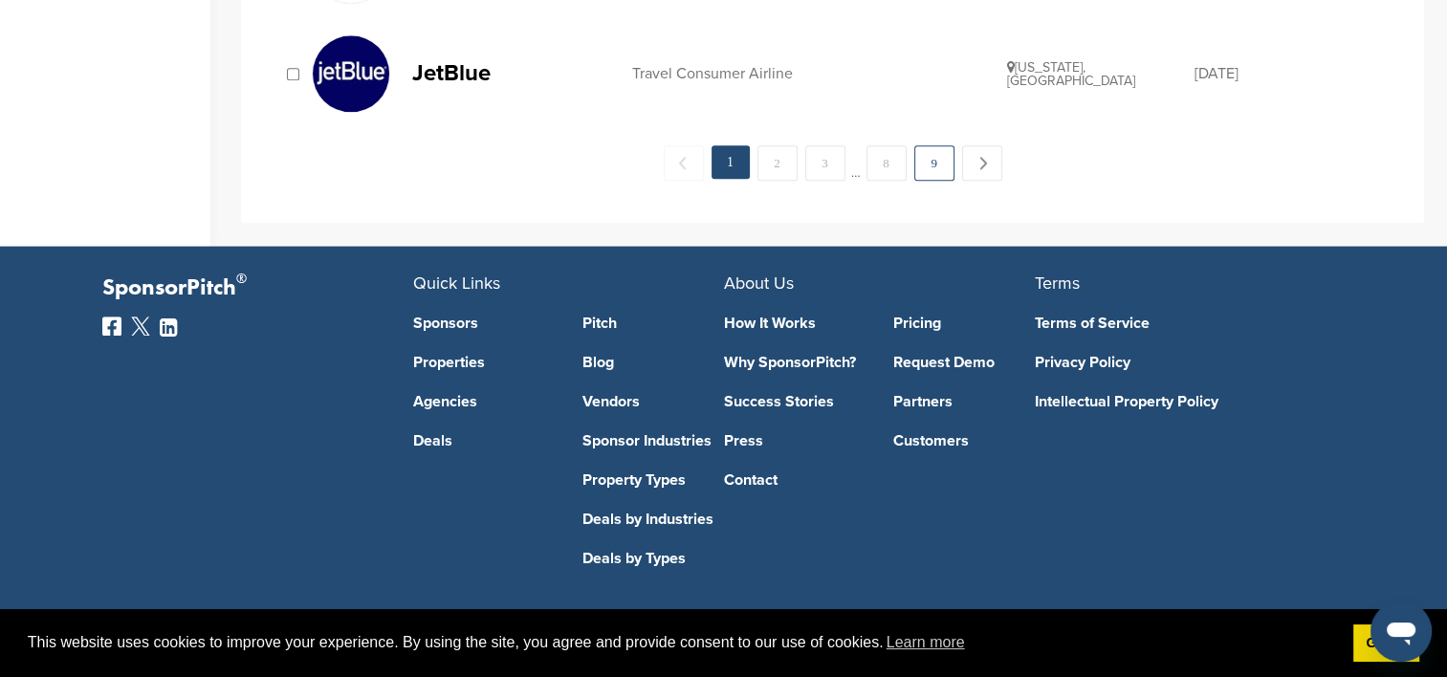
click at [927, 159] on link "9" at bounding box center [934, 162] width 40 height 35
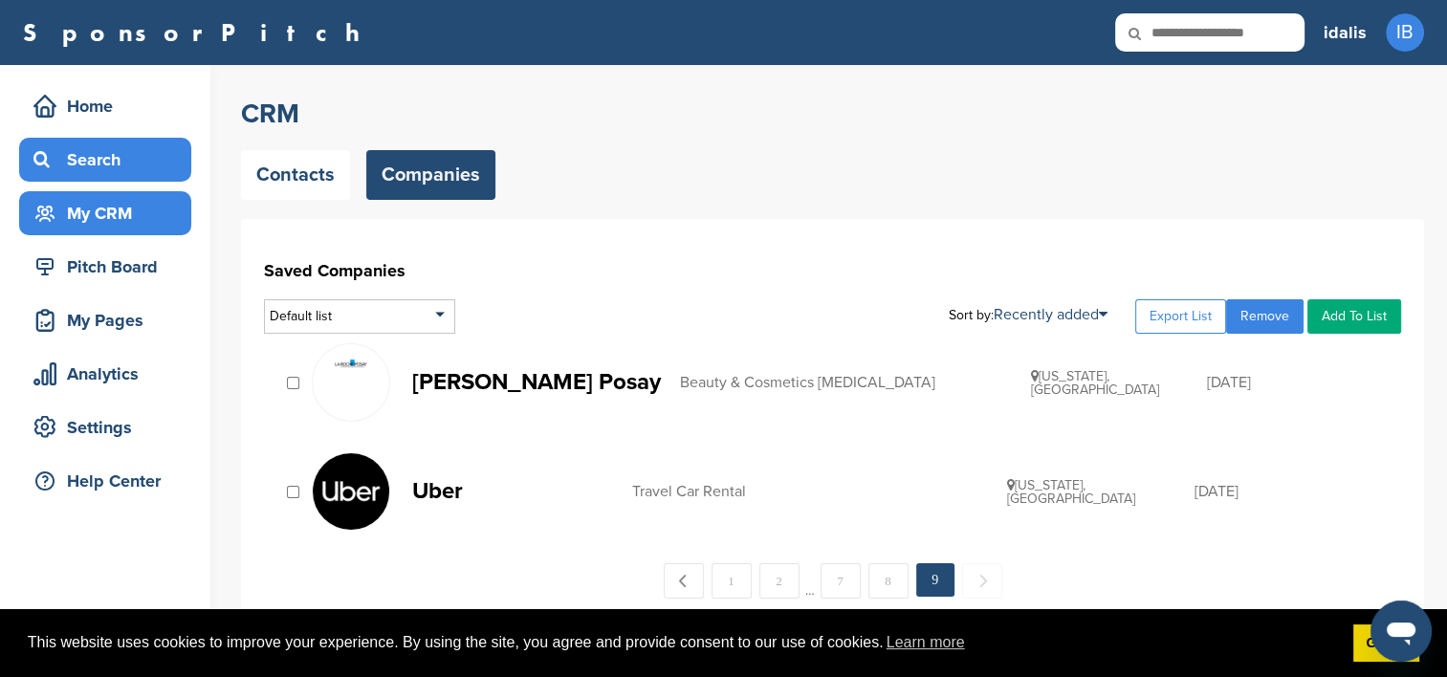
click at [70, 157] on div "Search" at bounding box center [110, 160] width 163 height 34
click at [105, 165] on div "Search" at bounding box center [110, 160] width 163 height 34
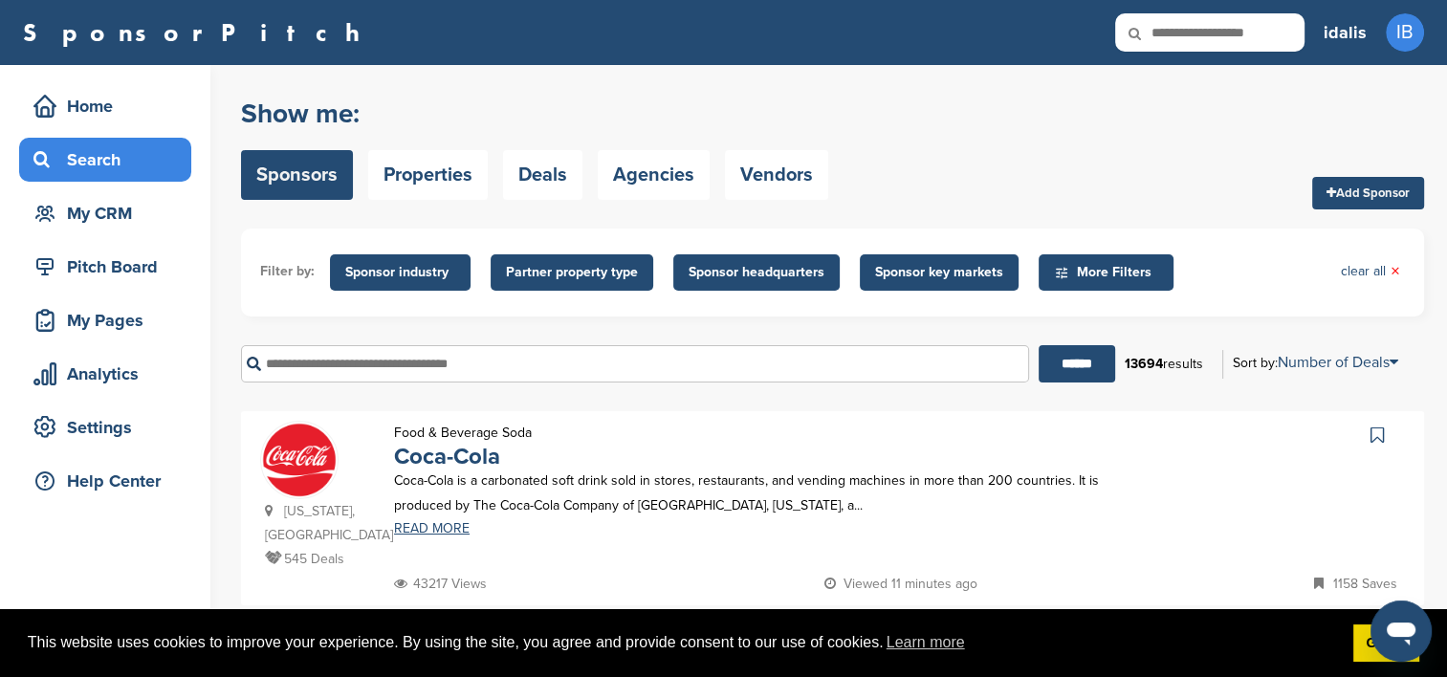
click at [303, 360] on input "text" at bounding box center [635, 363] width 788 height 37
paste input "**********"
type input "**********"
click at [1067, 367] on input "******" at bounding box center [1077, 363] width 77 height 37
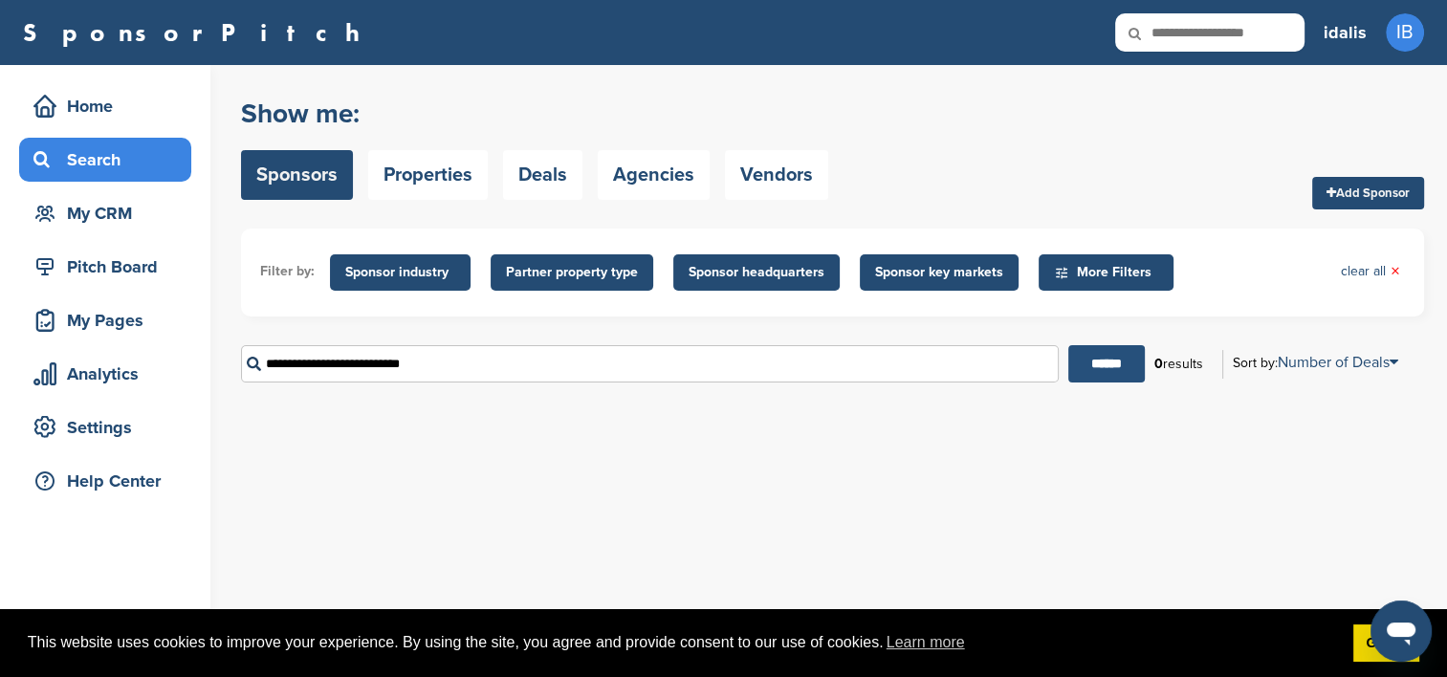
click at [1077, 366] on input "******" at bounding box center [1106, 363] width 77 height 37
click at [487, 361] on input "**********" at bounding box center [650, 363] width 818 height 37
drag, startPoint x: 482, startPoint y: 365, endPoint x: 63, endPoint y: 367, distance: 418.9
click at [63, 368] on div "Home Search My CRM Pitch Board My Pages Analytics Settings Help Center You have…" at bounding box center [723, 371] width 1447 height 612
click at [90, 147] on div "Search" at bounding box center [110, 160] width 163 height 34
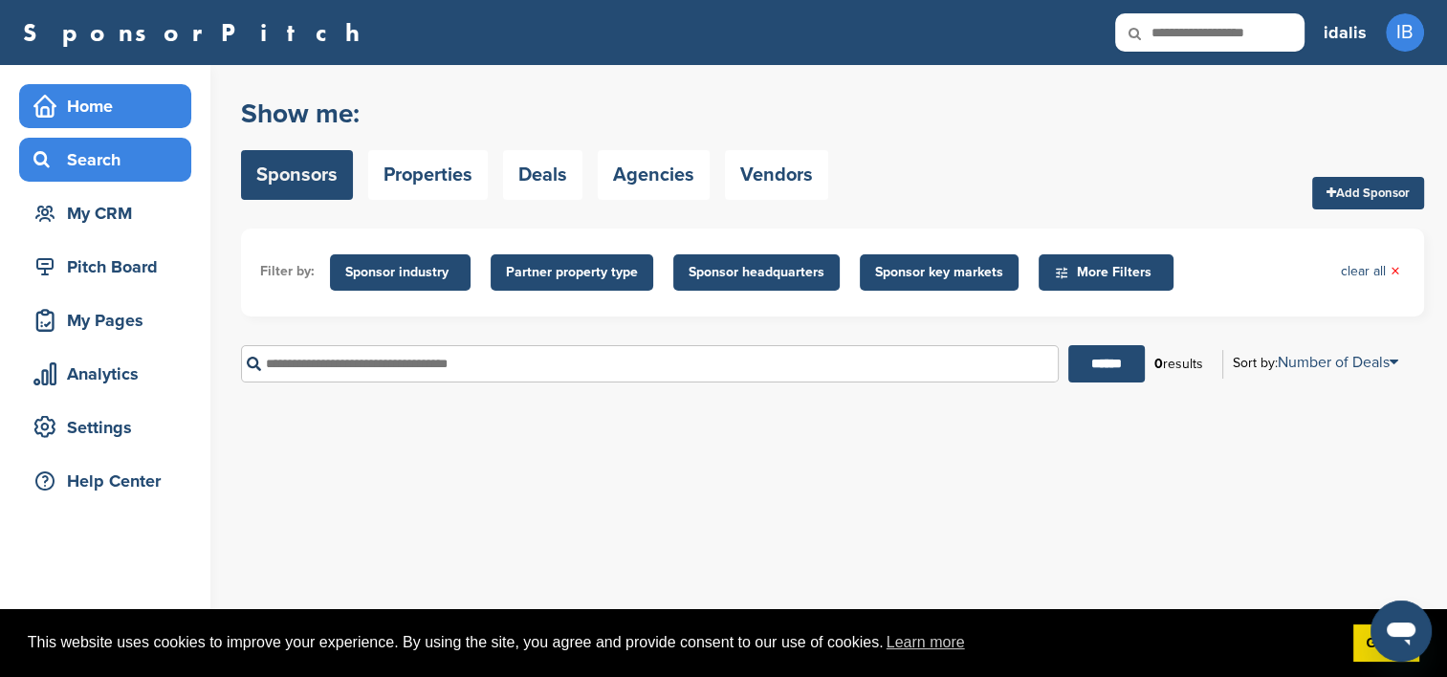
click at [88, 98] on div "Home" at bounding box center [110, 106] width 163 height 34
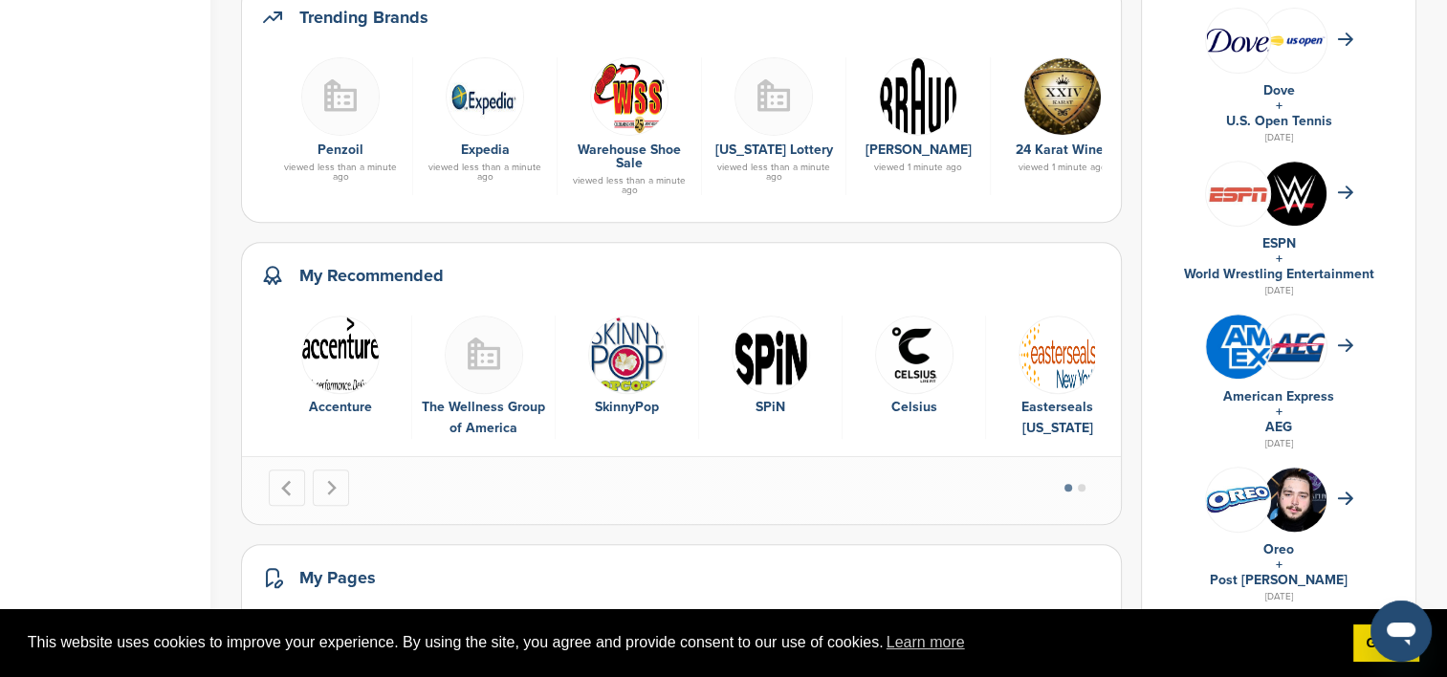
scroll to position [765, 0]
click at [342, 275] on h2 "My Recommended" at bounding box center [371, 274] width 144 height 27
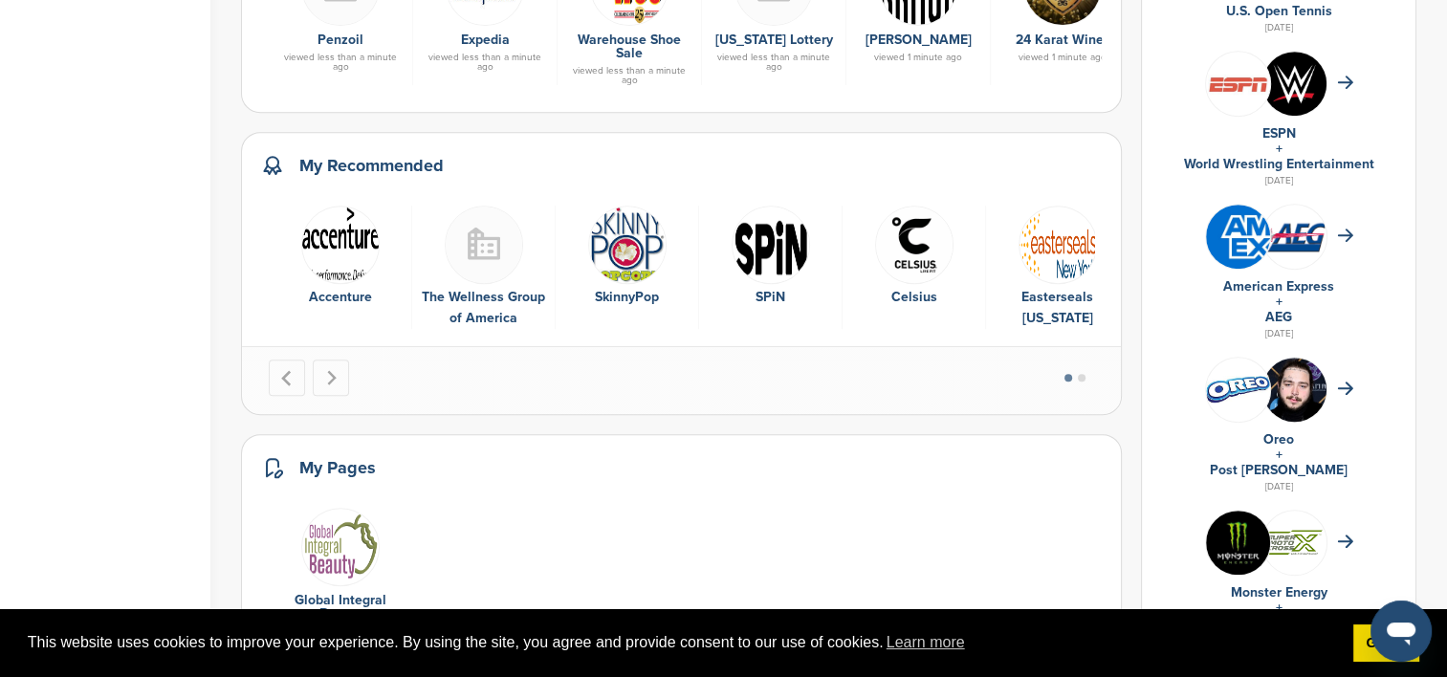
scroll to position [956, 0]
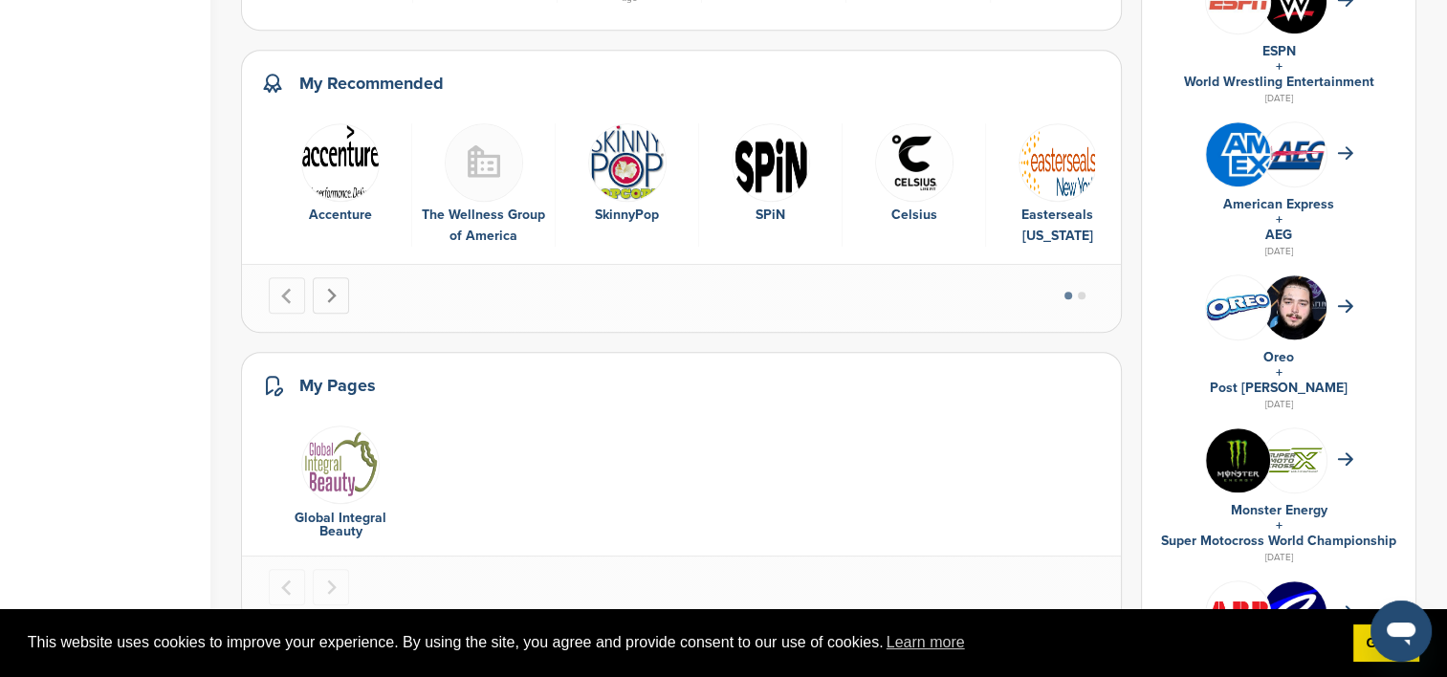
click at [339, 293] on button "Next slide" at bounding box center [331, 295] width 36 height 36
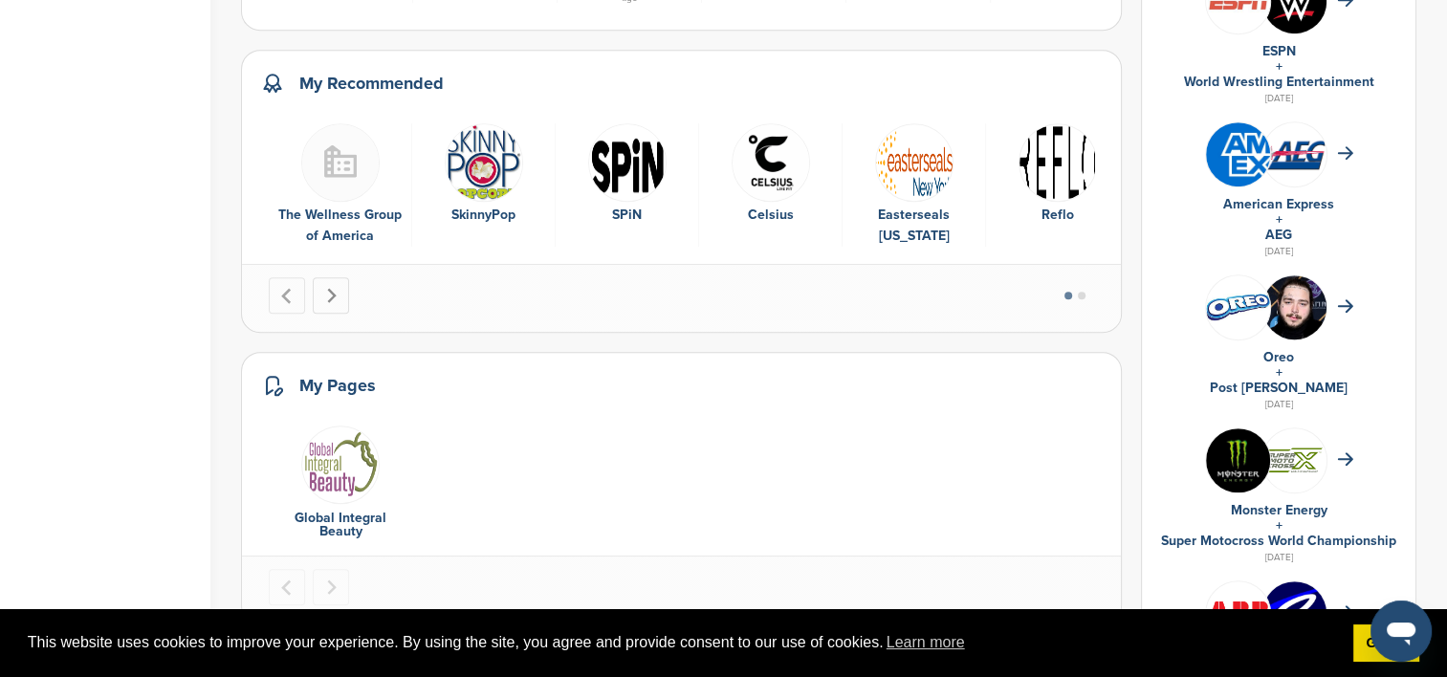
click at [335, 295] on icon "Next slide" at bounding box center [332, 295] width 10 height 15
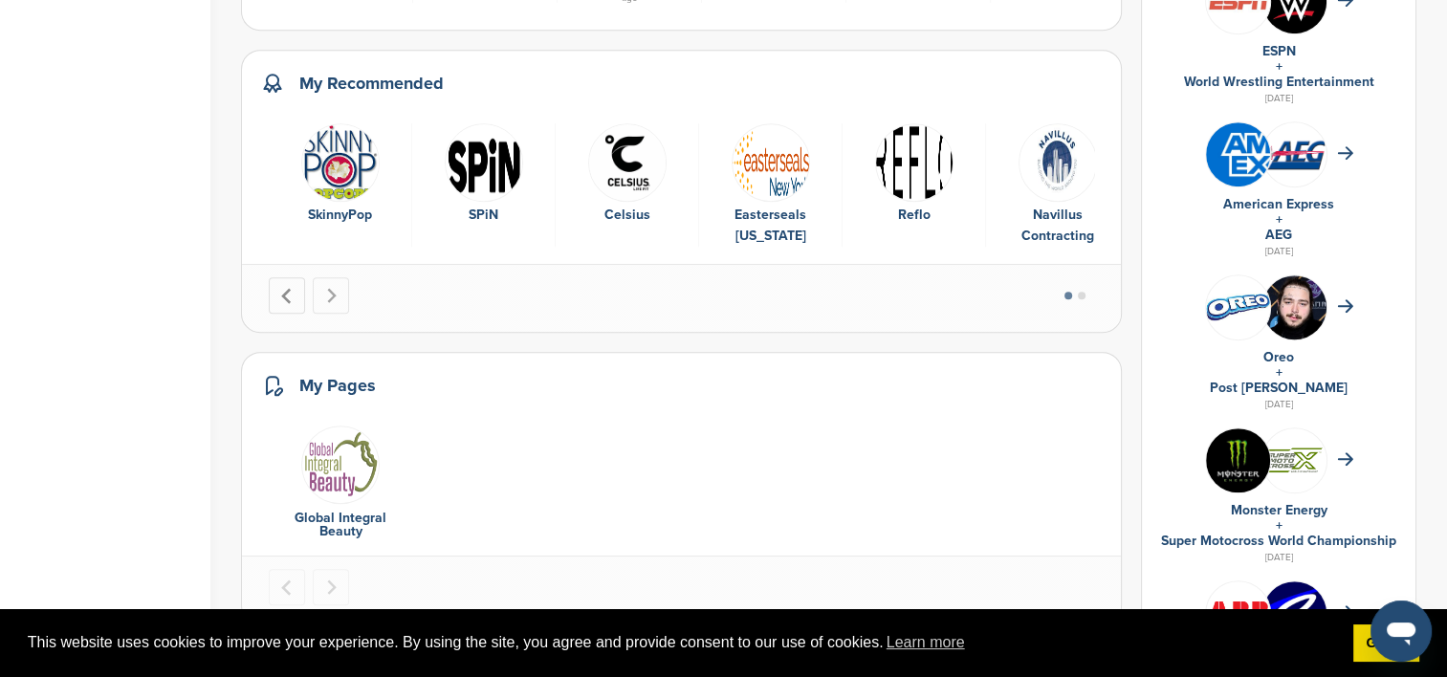
click at [279, 292] on icon "Previous slide" at bounding box center [287, 296] width 16 height 16
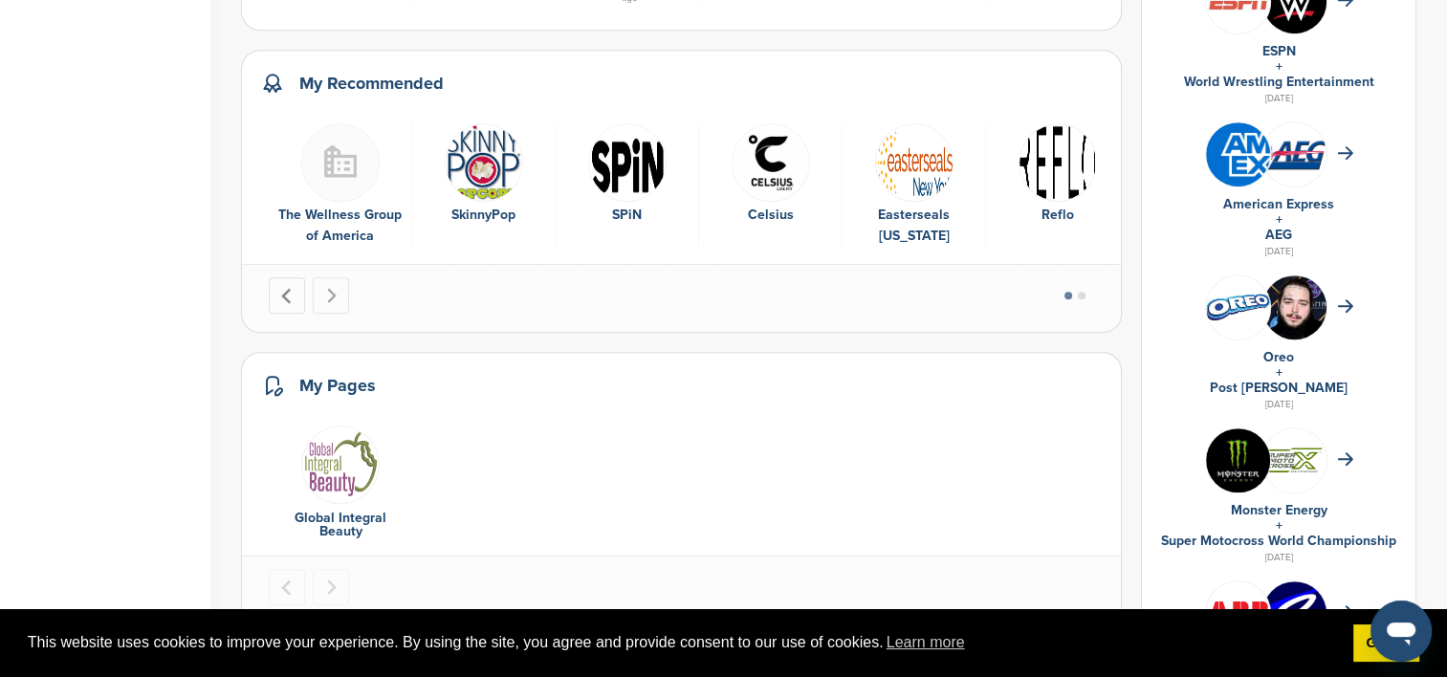
click at [279, 292] on icon "Previous slide" at bounding box center [287, 296] width 16 height 16
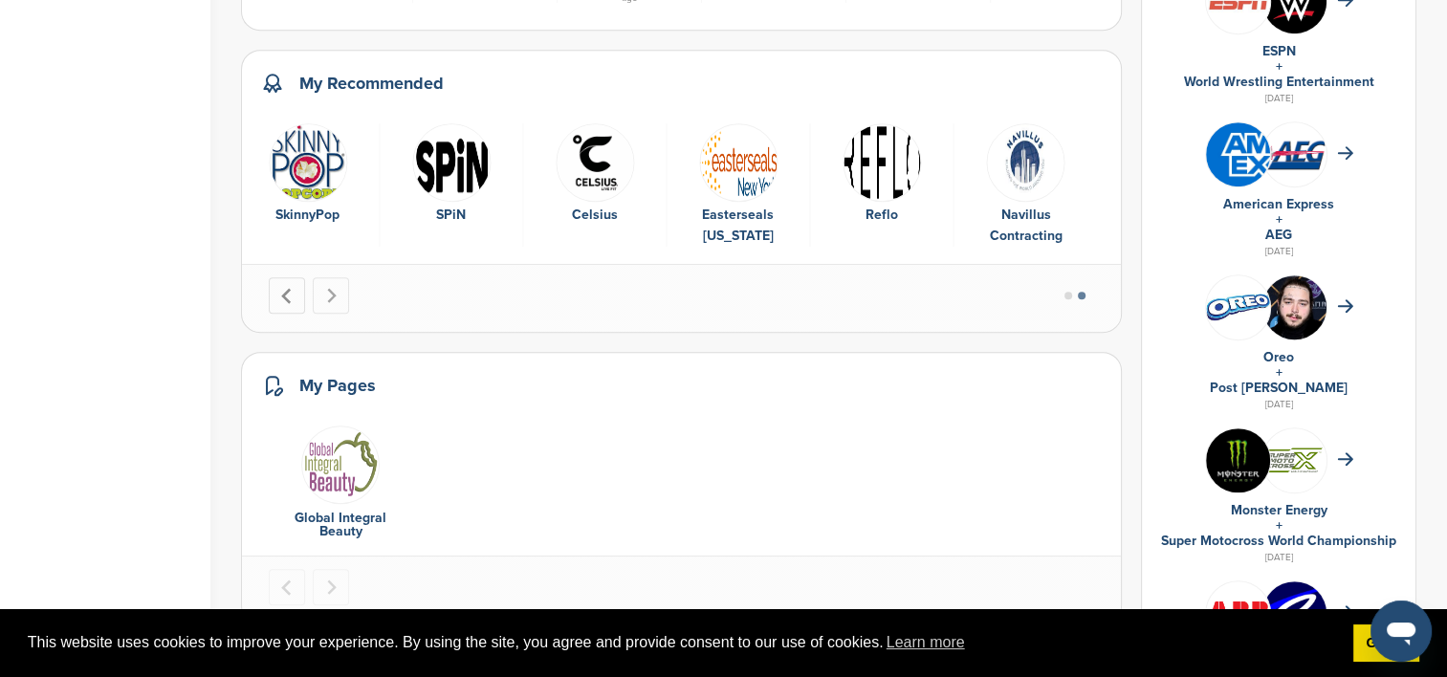
click at [279, 292] on icon "Previous slide" at bounding box center [287, 296] width 16 height 16
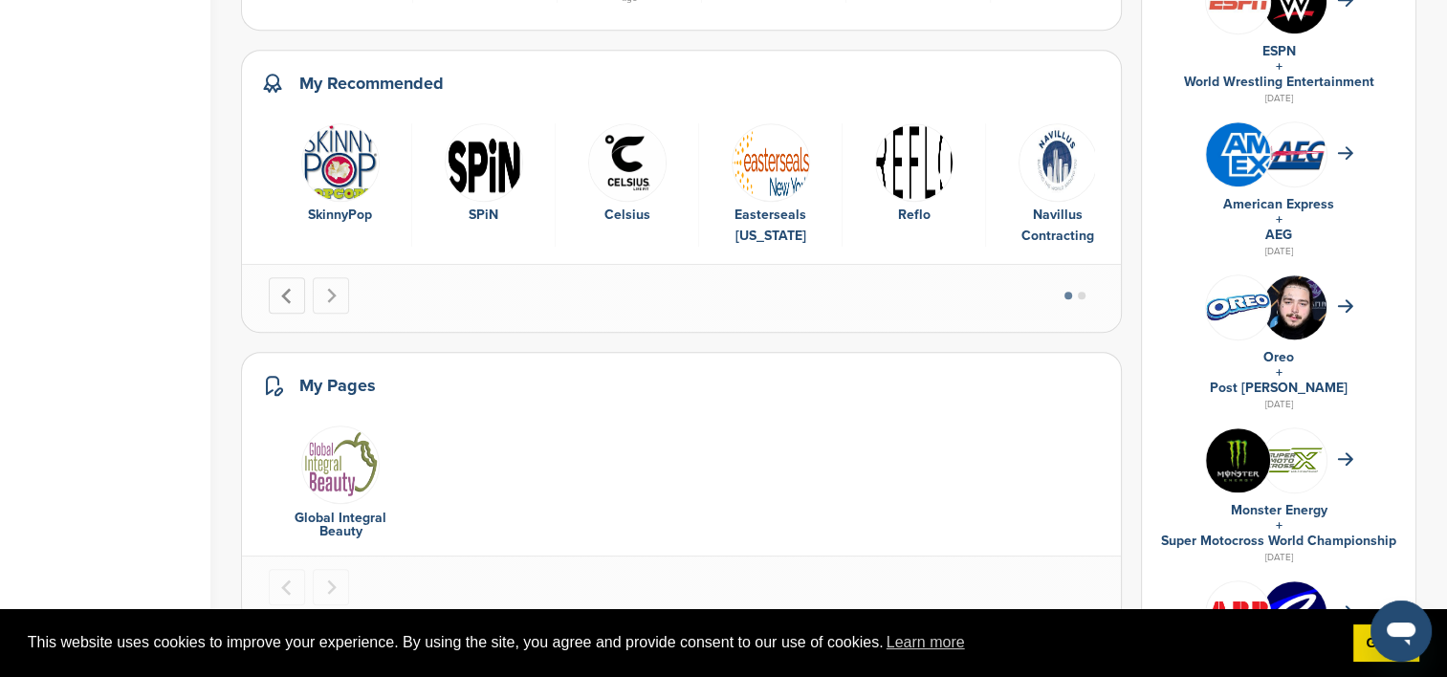
click at [279, 292] on icon "Previous slide" at bounding box center [287, 296] width 16 height 16
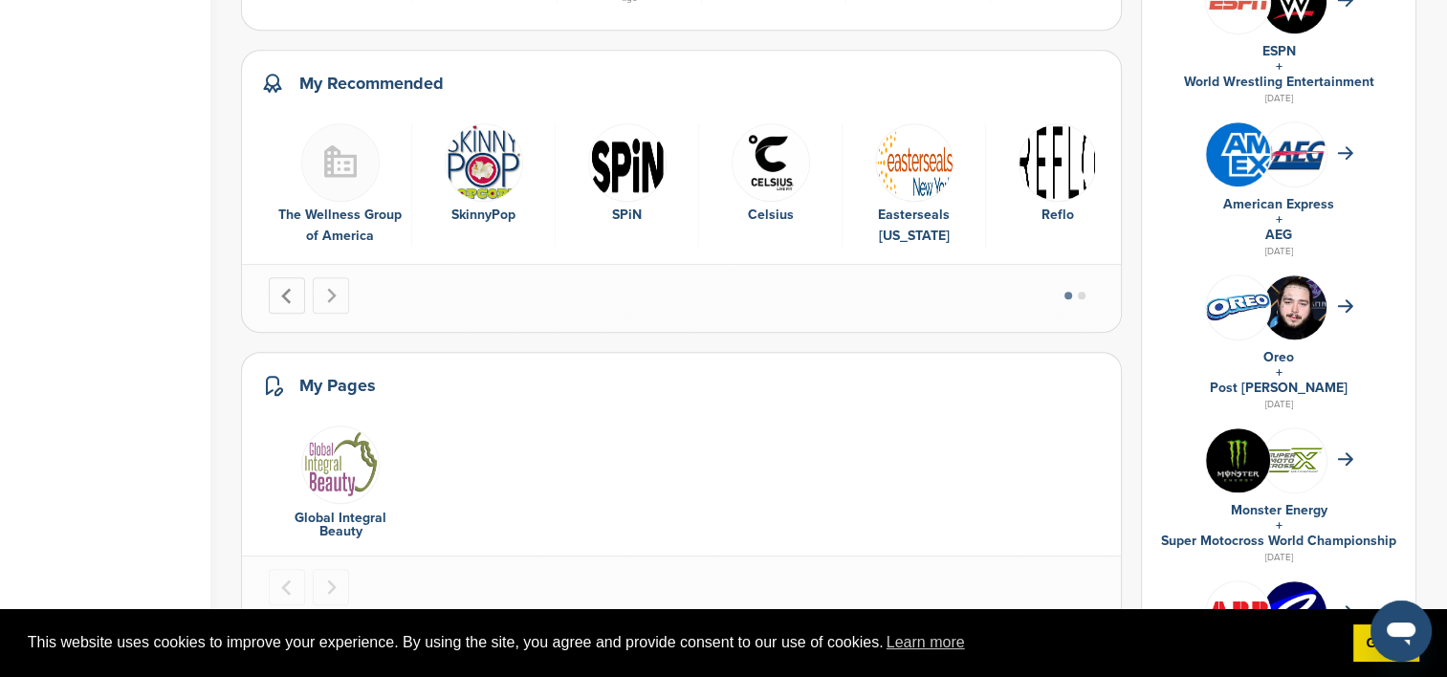
click at [279, 292] on icon "Previous slide" at bounding box center [287, 296] width 16 height 16
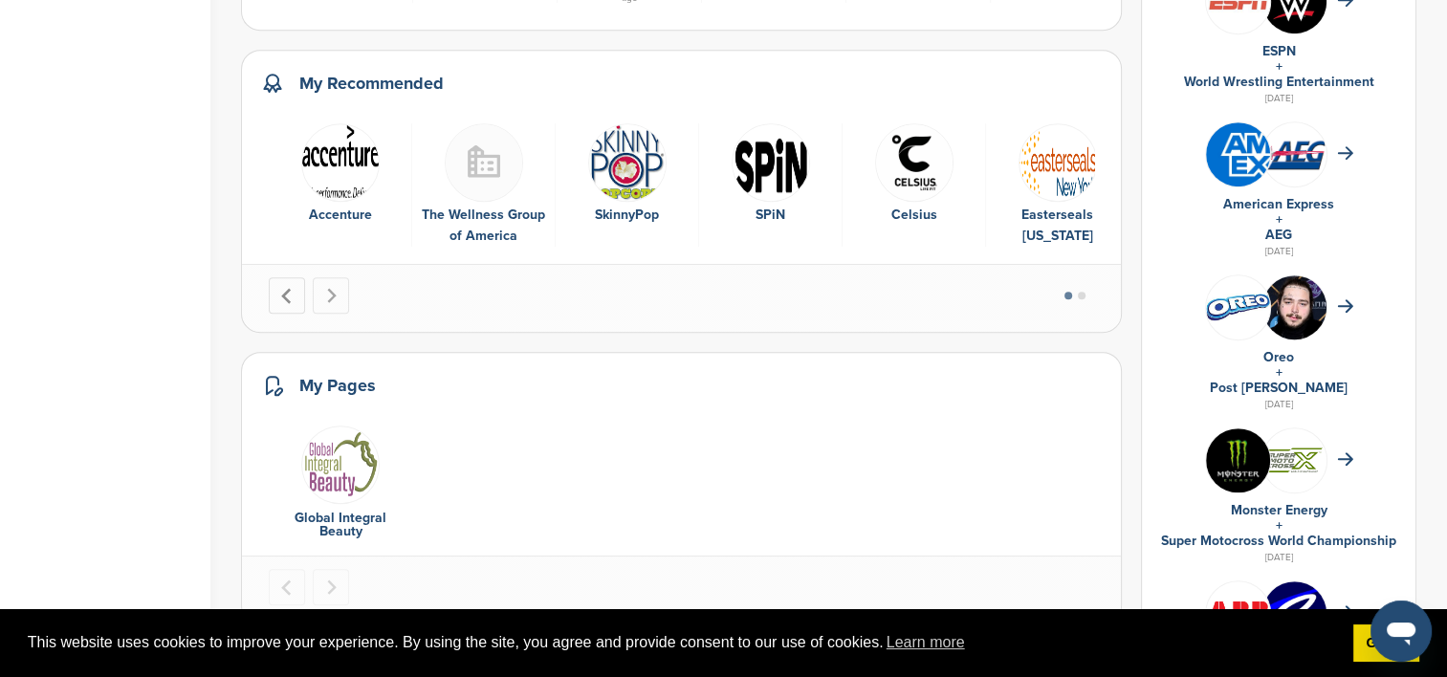
click at [279, 292] on icon "Go to last slide" at bounding box center [287, 296] width 16 height 16
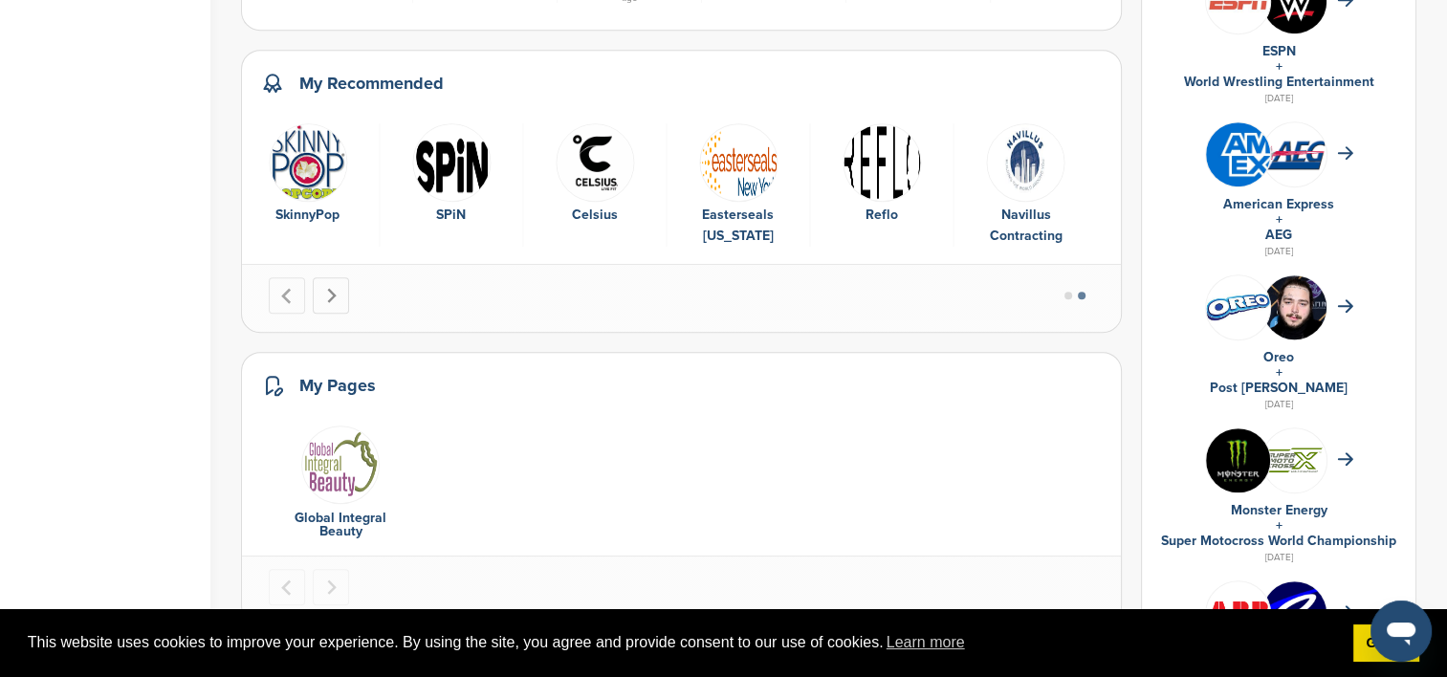
click at [331, 298] on icon "Go to first slide" at bounding box center [332, 295] width 10 height 15
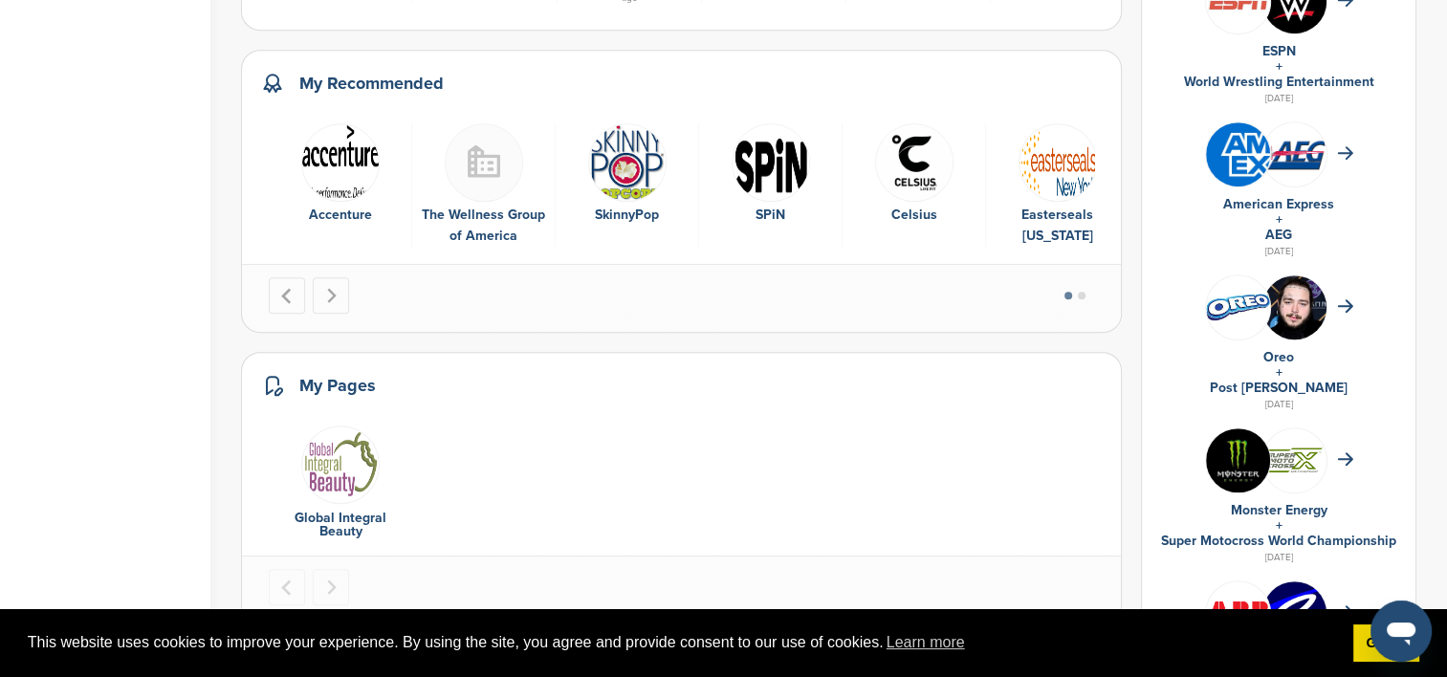
click at [340, 165] on img "1 of 8" at bounding box center [340, 162] width 78 height 78
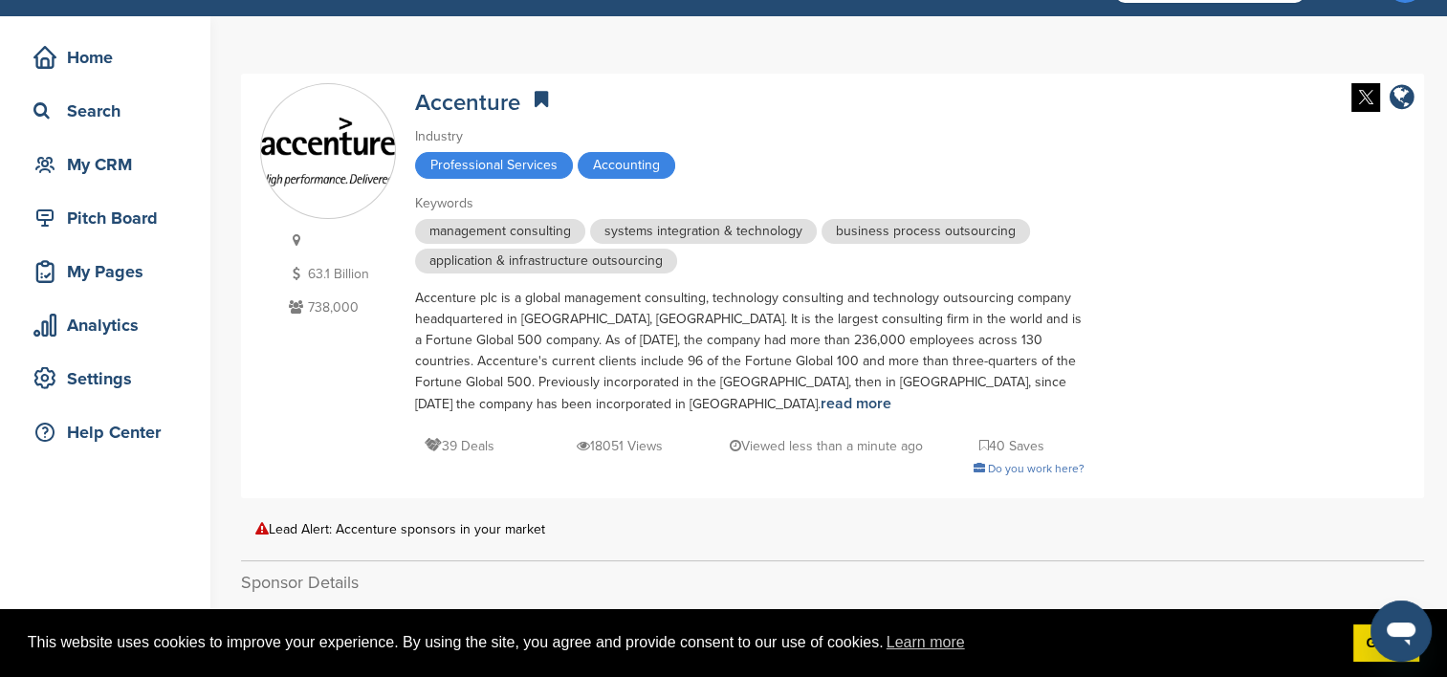
scroll to position [96, 0]
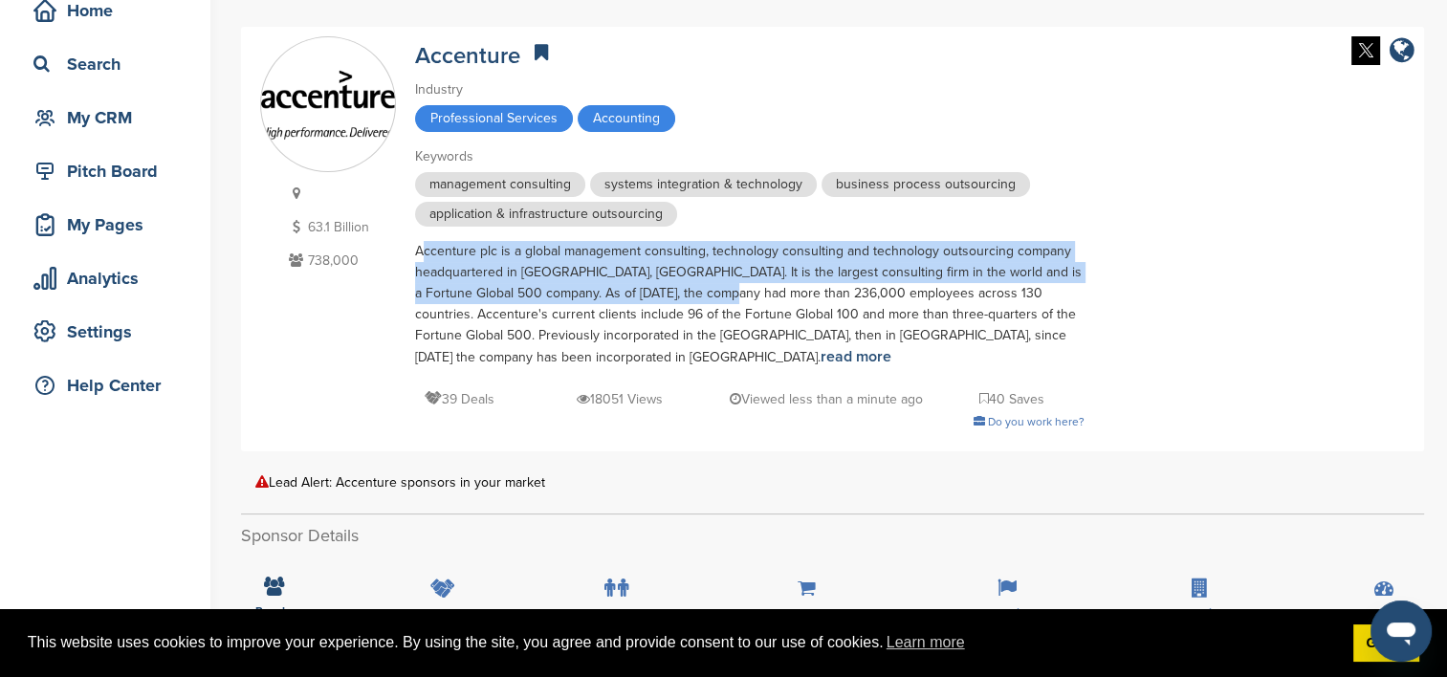
drag, startPoint x: 410, startPoint y: 252, endPoint x: 692, endPoint y: 290, distance: 284.7
click at [692, 290] on div "63.1 Billion 738,000 Accenture Industry Professional Services Accounting Keywor…" at bounding box center [832, 239] width 1145 height 406
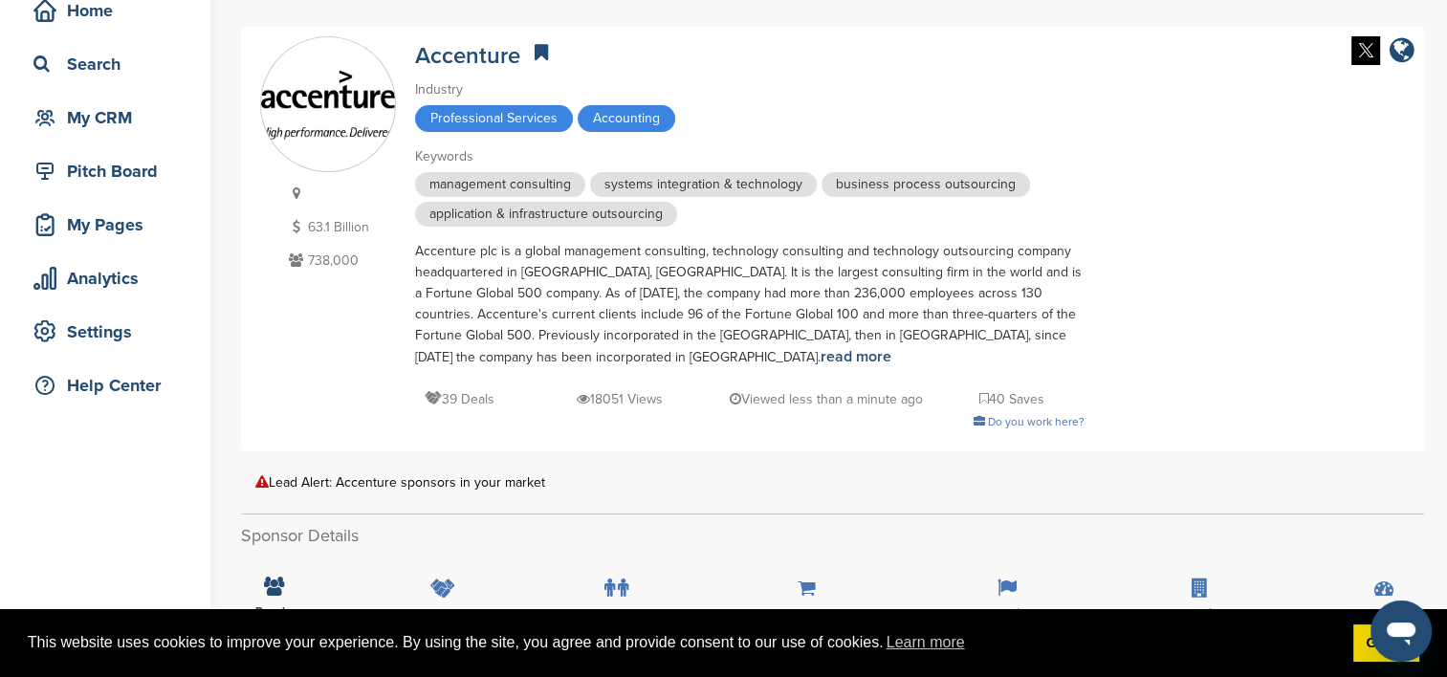
click at [1401, 337] on div "63.1 Billion 738,000 Accenture Industry Professional Services Accounting Keywor…" at bounding box center [832, 239] width 1145 height 406
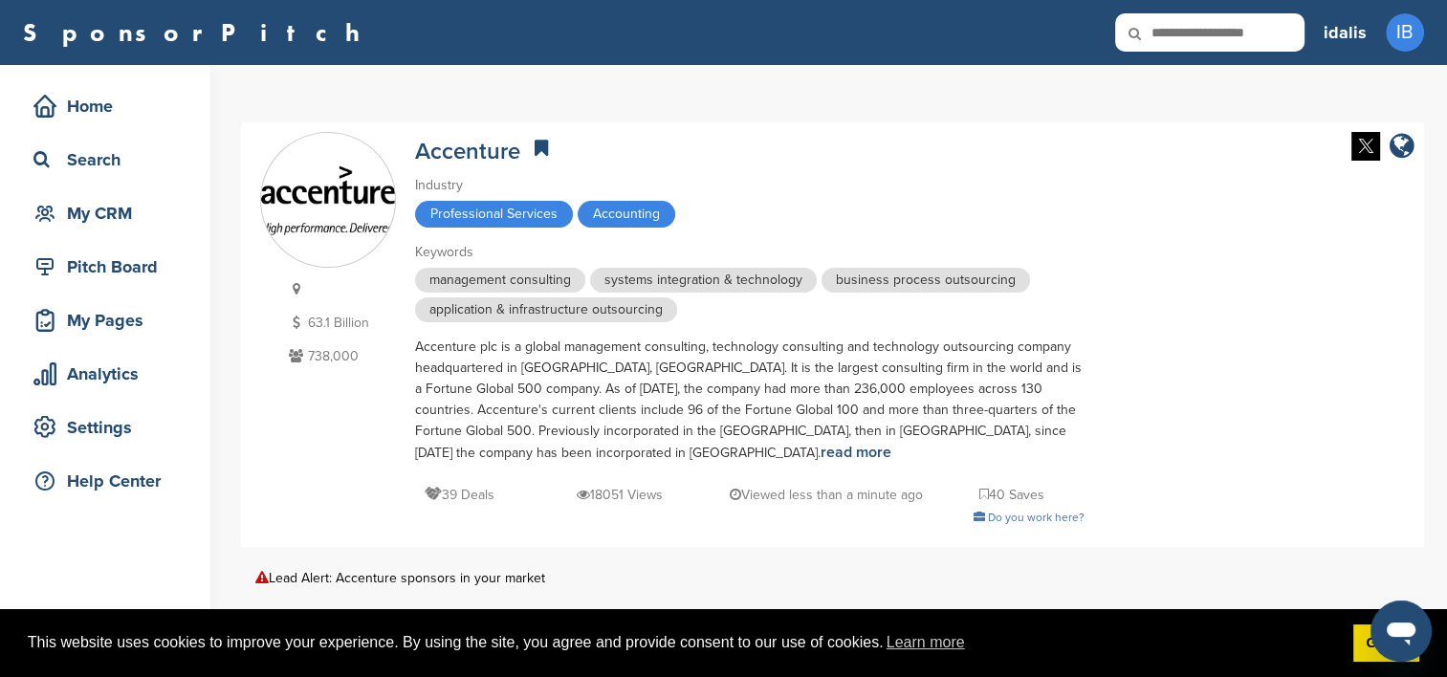
scroll to position [0, 0]
drag, startPoint x: 528, startPoint y: 149, endPoint x: 407, endPoint y: 142, distance: 120.7
click at [407, 142] on div "63.1 Billion 738,000 Accenture Industry Professional Services Accounting Keywor…" at bounding box center [832, 335] width 1145 height 406
copy div "Accenture"
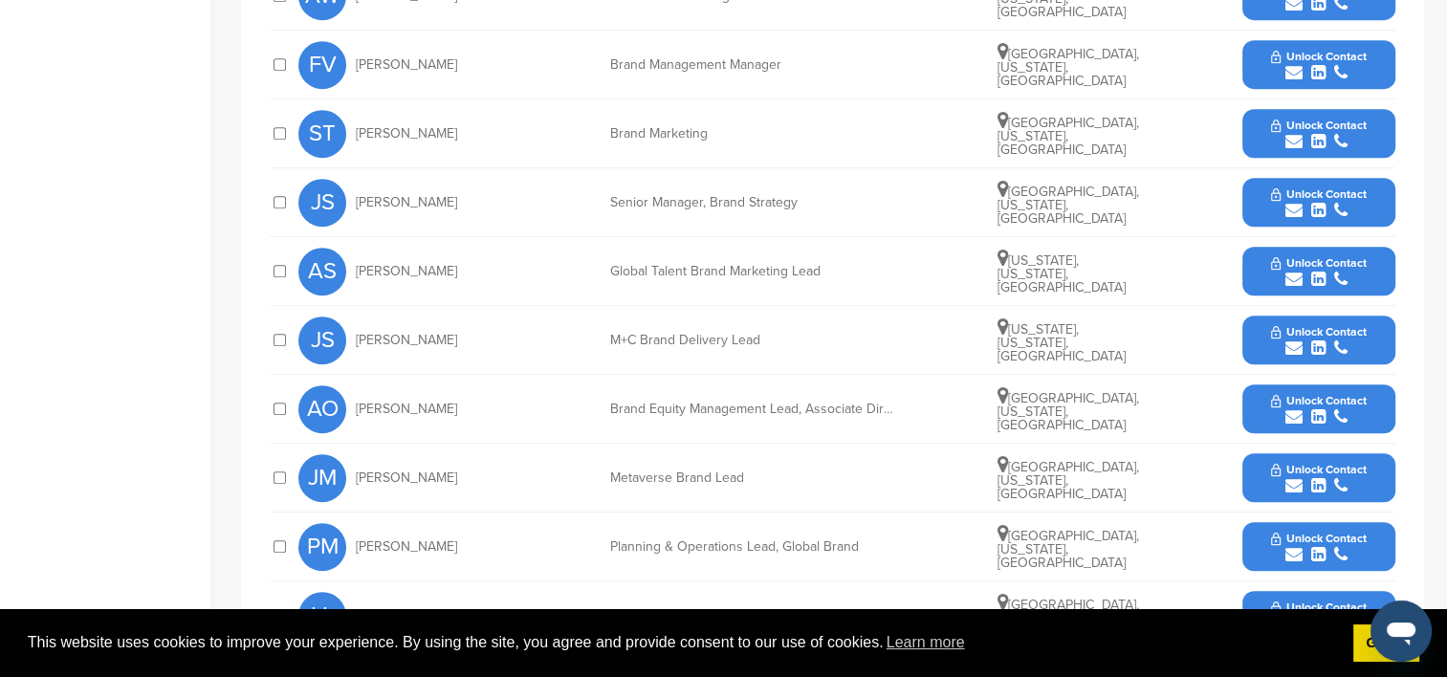
scroll to position [861, 0]
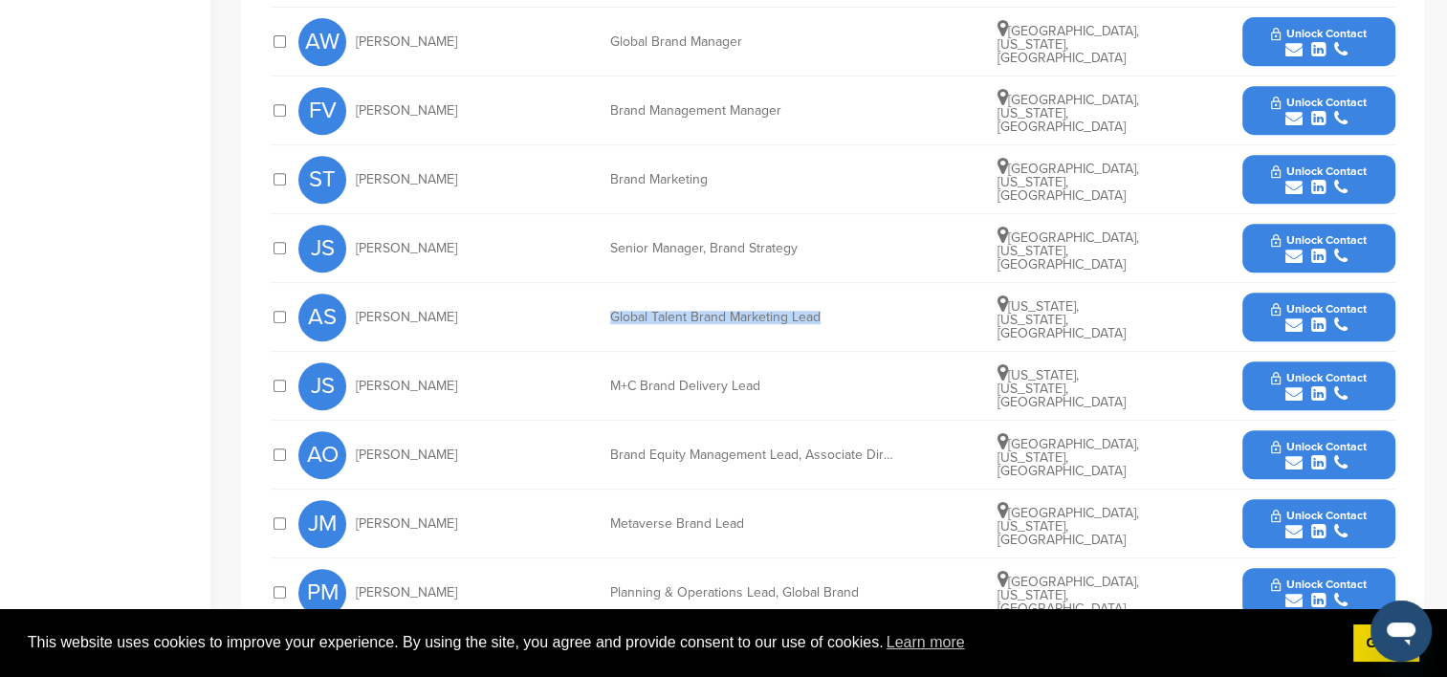
drag, startPoint x: 836, startPoint y: 313, endPoint x: 611, endPoint y: 312, distance: 224.8
click at [611, 312] on div "Global Talent Brand Marketing Lead" at bounding box center [753, 317] width 287 height 13
copy div "Global Talent Brand Marketing Lead"
drag, startPoint x: 436, startPoint y: 316, endPoint x: 356, endPoint y: 307, distance: 80.8
click at [356, 307] on div "AS [PERSON_NAME]" at bounding box center [403, 318] width 210 height 48
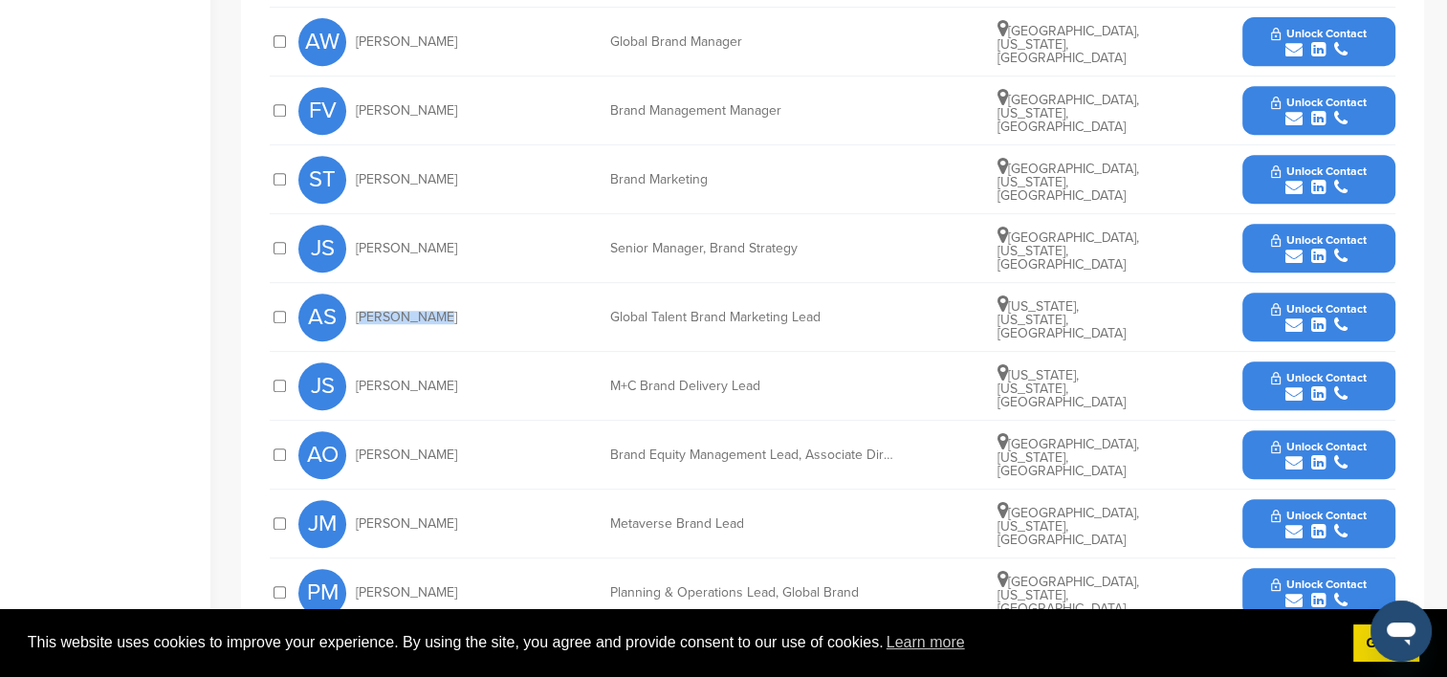
copy span "[PERSON_NAME]"
click at [1265, 312] on button "Unlock Contact" at bounding box center [1318, 317] width 141 height 57
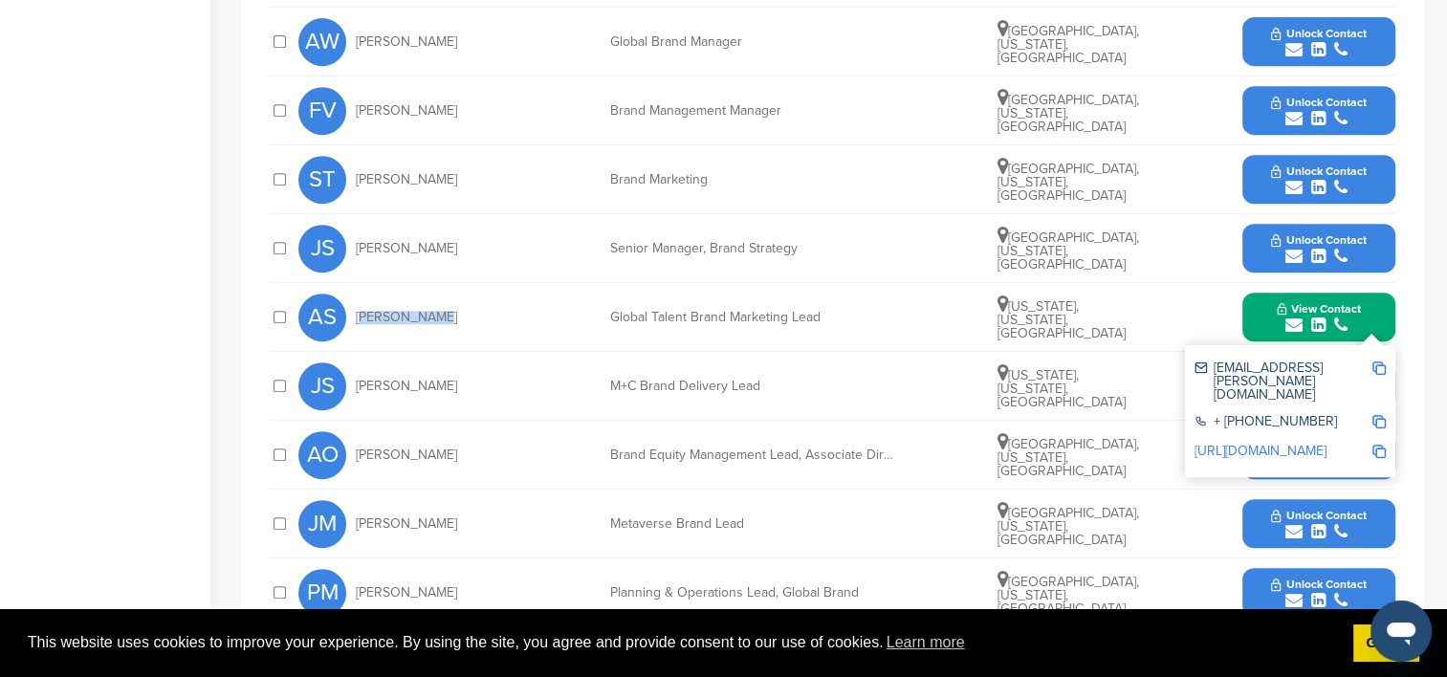
click at [1377, 364] on img at bounding box center [1378, 368] width 13 height 13
copy span "[PERSON_NAME]"
click at [1380, 415] on img at bounding box center [1378, 421] width 13 height 13
copy span "[PERSON_NAME]"
click at [1377, 445] on img at bounding box center [1378, 451] width 13 height 13
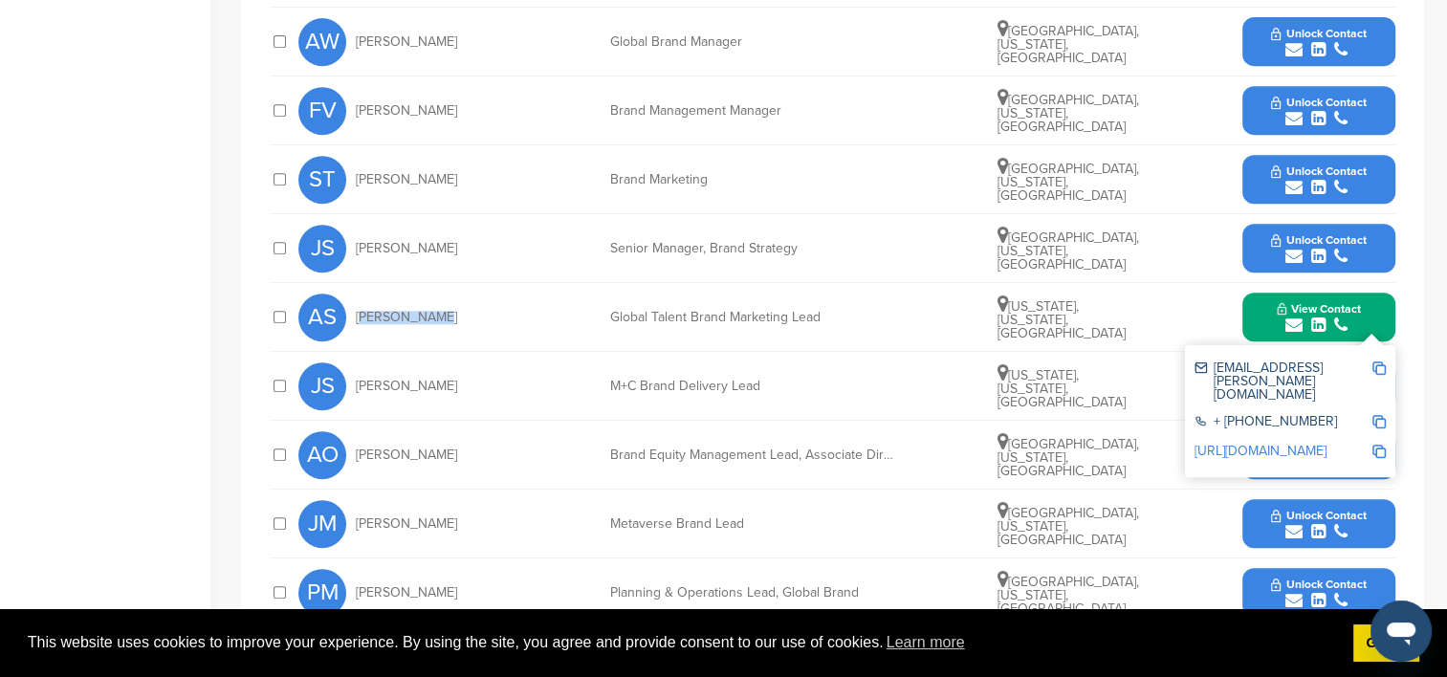
copy span "[PERSON_NAME]"
